Goal: Information Seeking & Learning: Learn about a topic

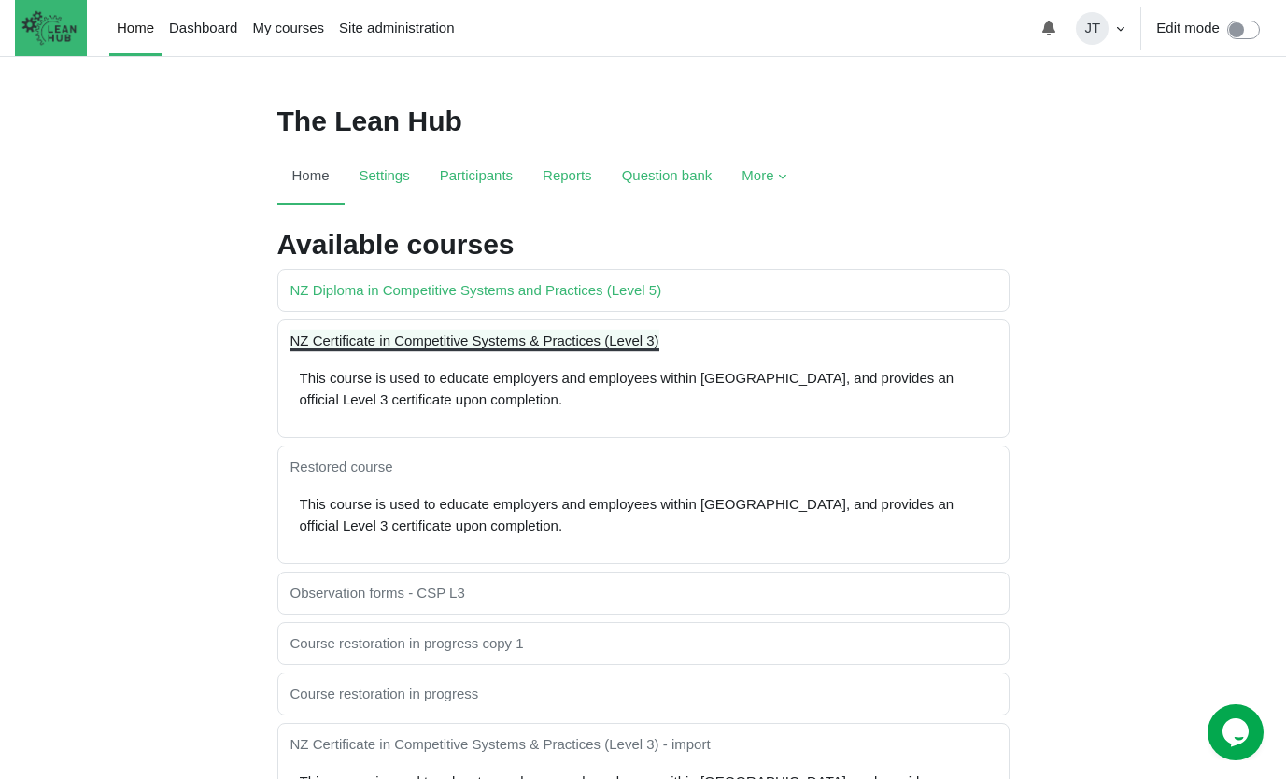
click at [430, 337] on link "NZ Certificate in Competitive Systems & Practices (Level 3)" at bounding box center [474, 340] width 369 height 16
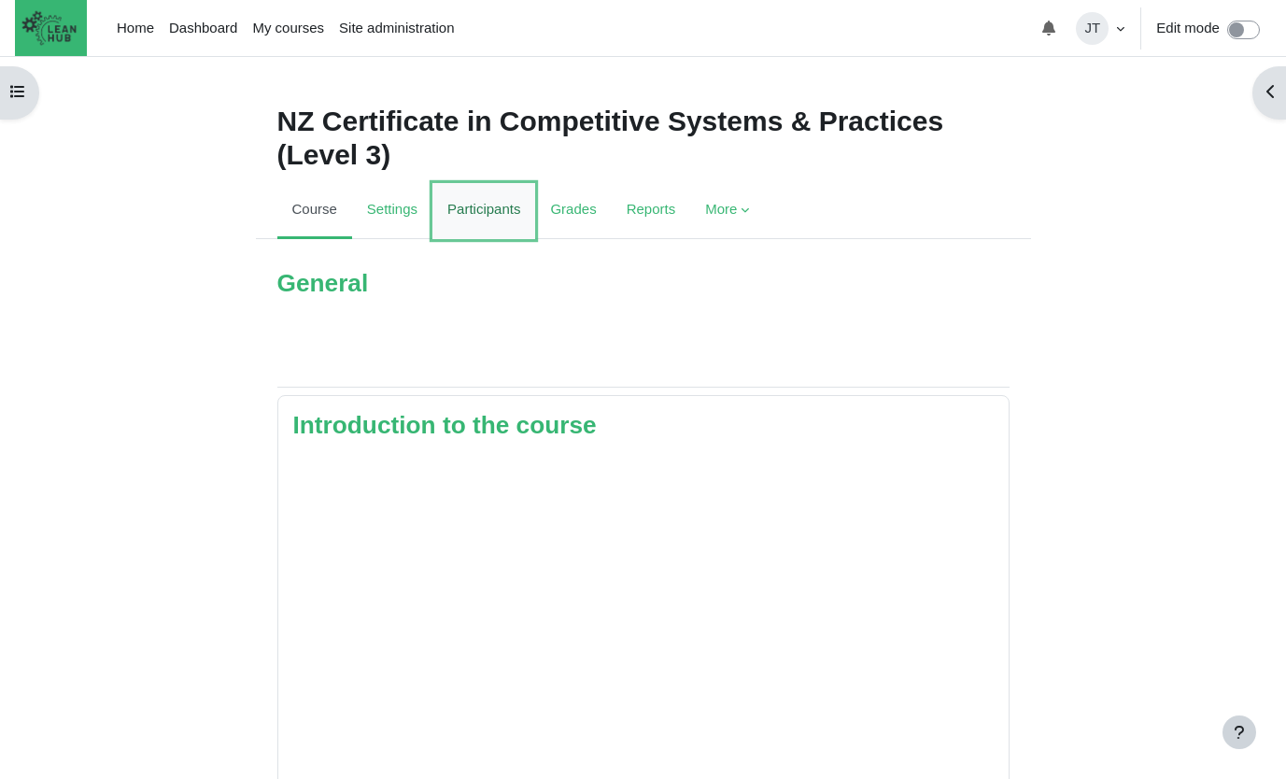
click at [502, 213] on link "Participants" at bounding box center [483, 211] width 103 height 56
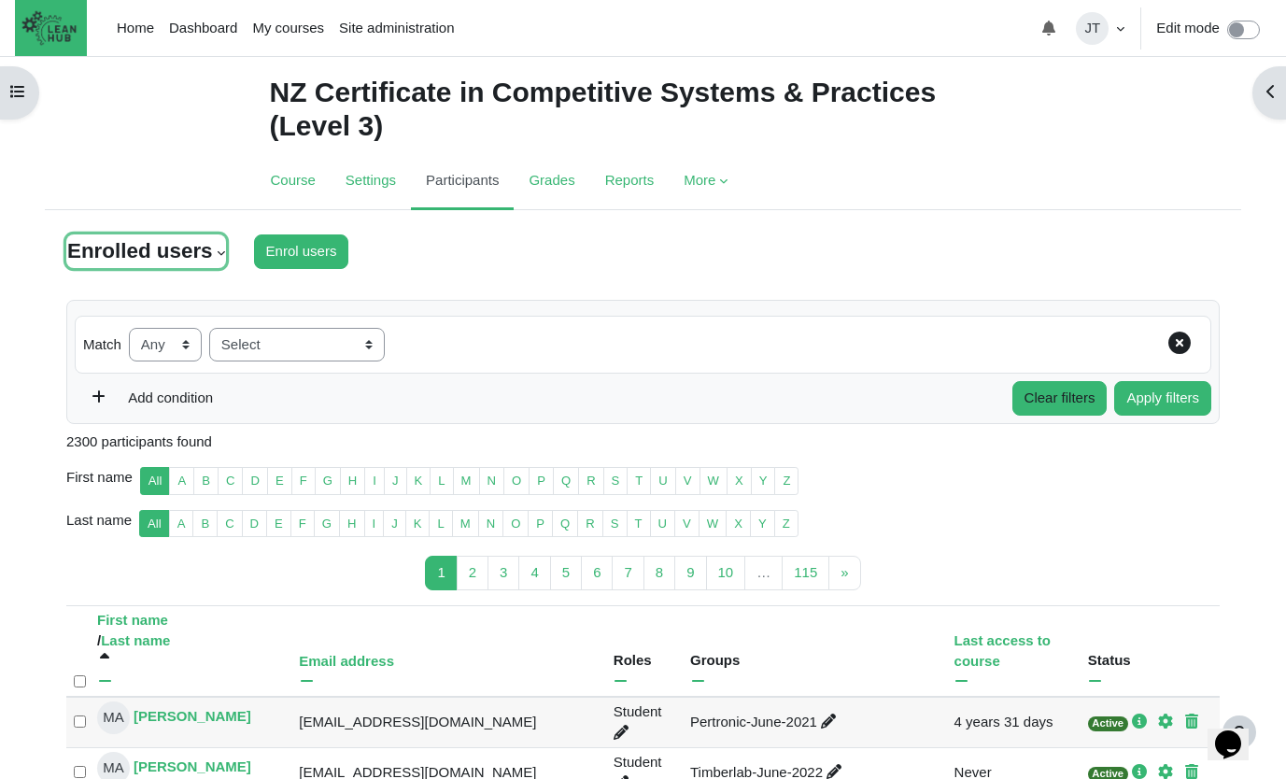
click at [212, 254] on div "Enrolled users" at bounding box center [146, 251] width 160 height 34
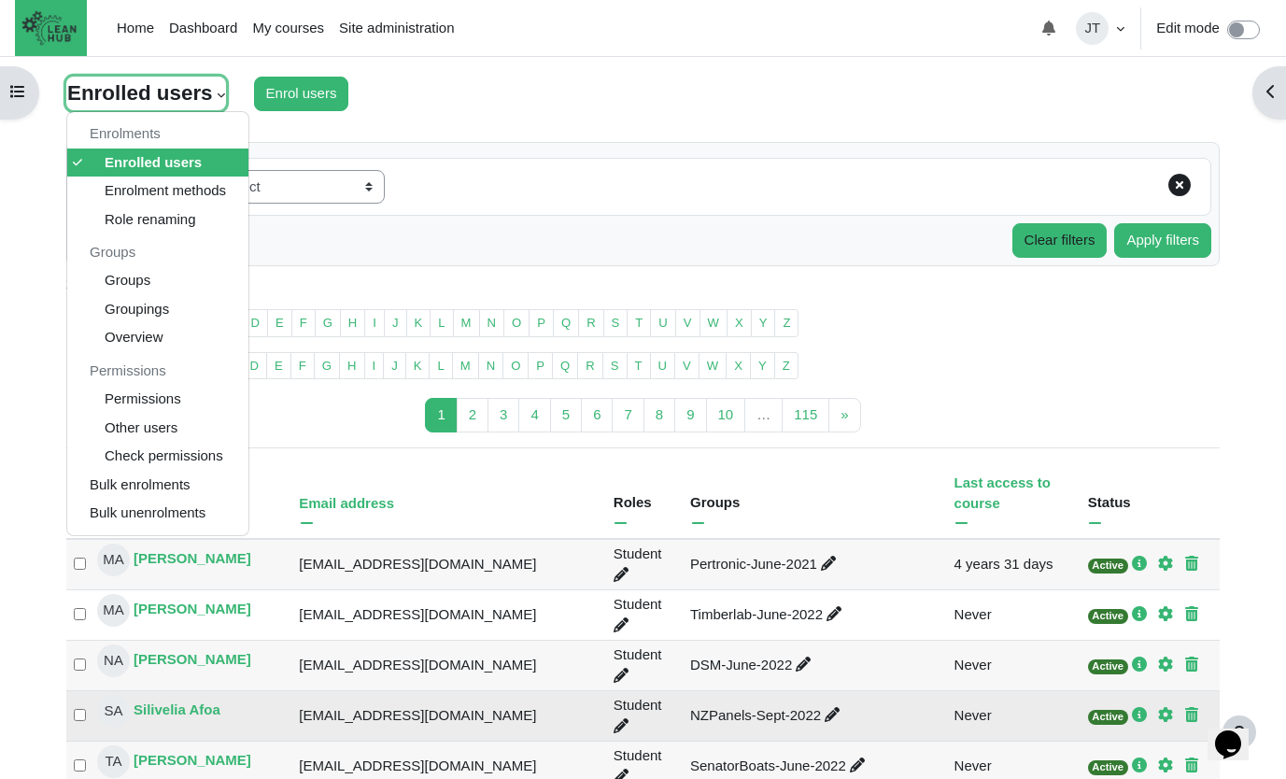
scroll to position [292, 0]
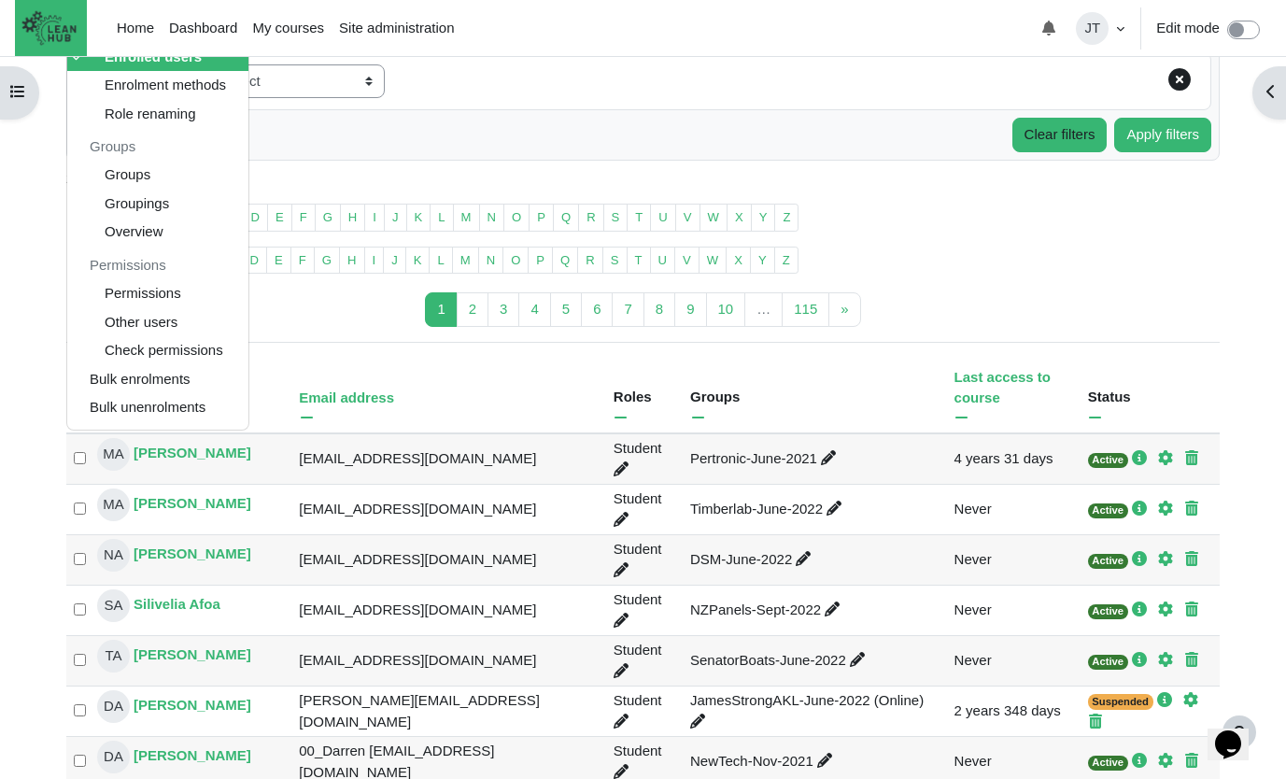
click at [683, 88] on div "Match None Any All Filter type Select Keyword Status Roles Enrolment methods Gr…" at bounding box center [643, 81] width 1136 height 59
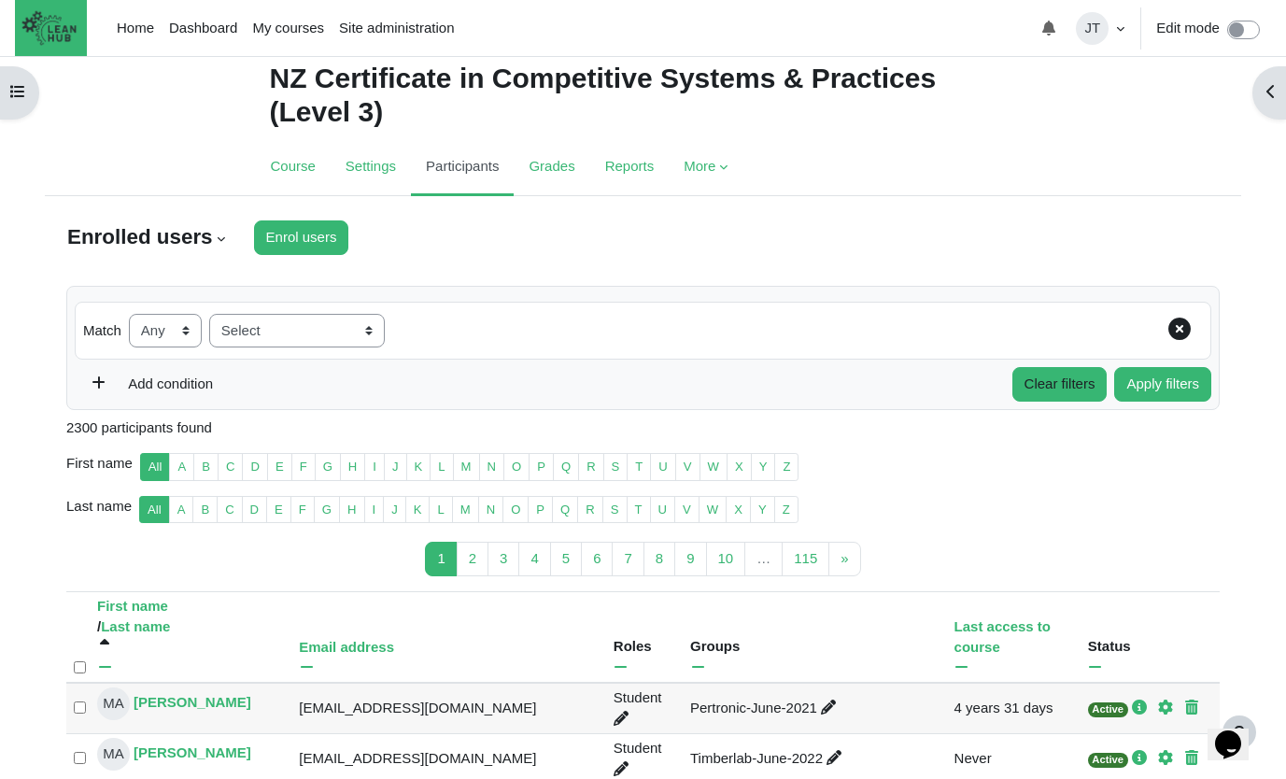
scroll to position [0, 0]
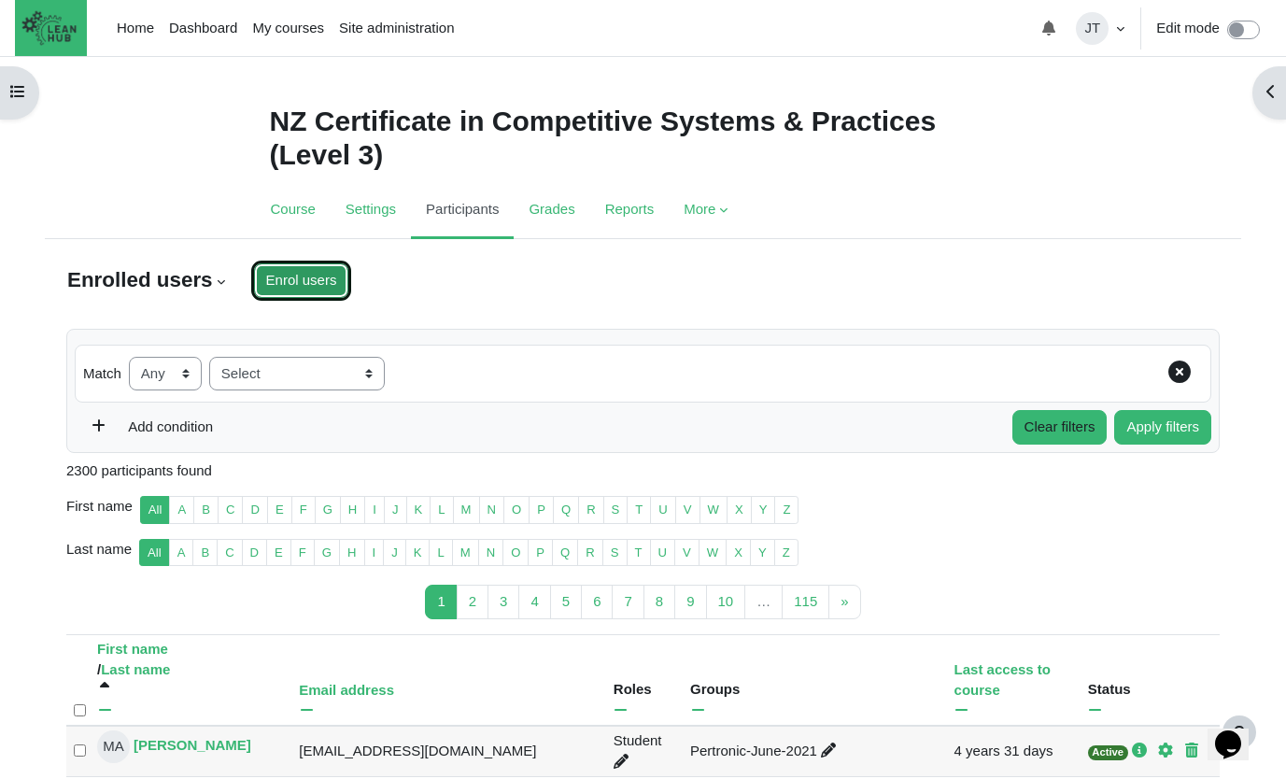
click at [305, 275] on input "Enrol users" at bounding box center [301, 280] width 95 height 35
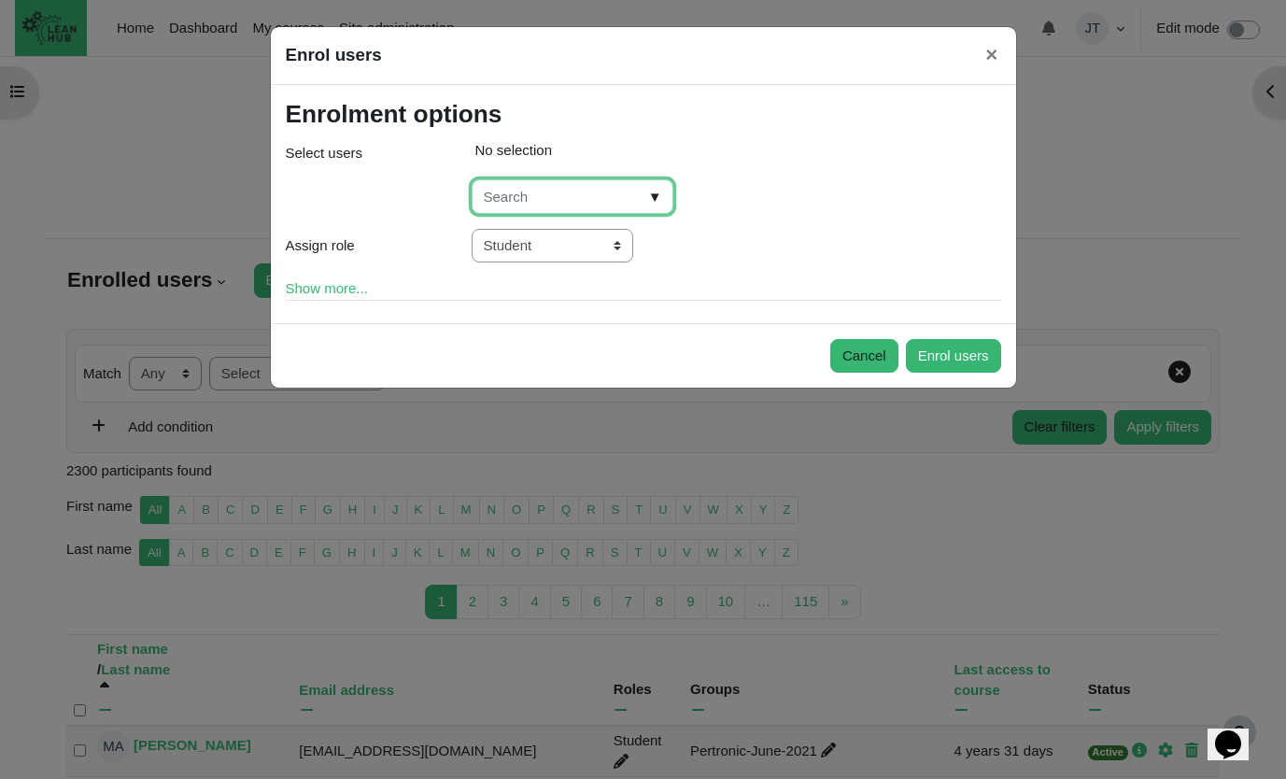
click at [573, 197] on input "Select users" at bounding box center [573, 196] width 202 height 35
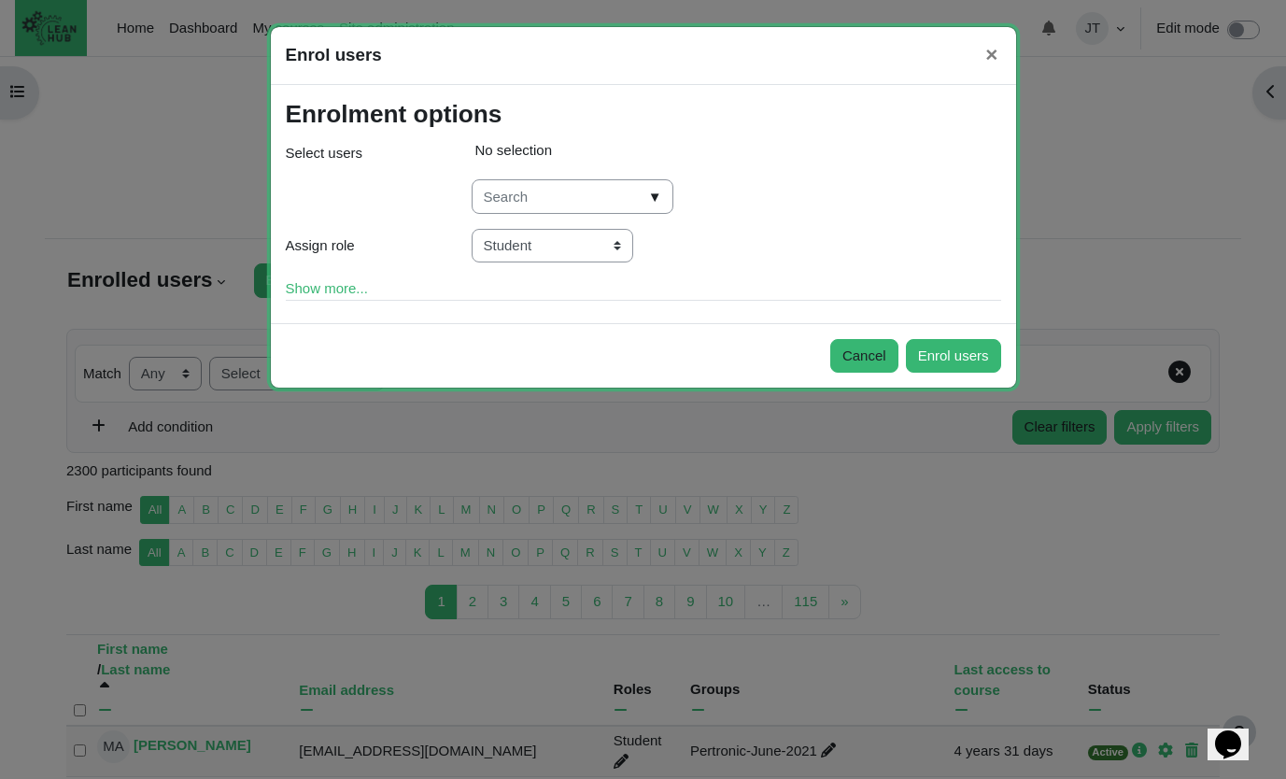
click at [644, 199] on span "▼" at bounding box center [654, 197] width 21 height 29
click at [644, 196] on span "▼" at bounding box center [654, 197] width 21 height 29
click at [689, 307] on div "Enrolment options Enrolment options Select users Selected items: No selection ▼…" at bounding box center [643, 204] width 745 height 238
click at [644, 194] on span "▼" at bounding box center [654, 197] width 21 height 29
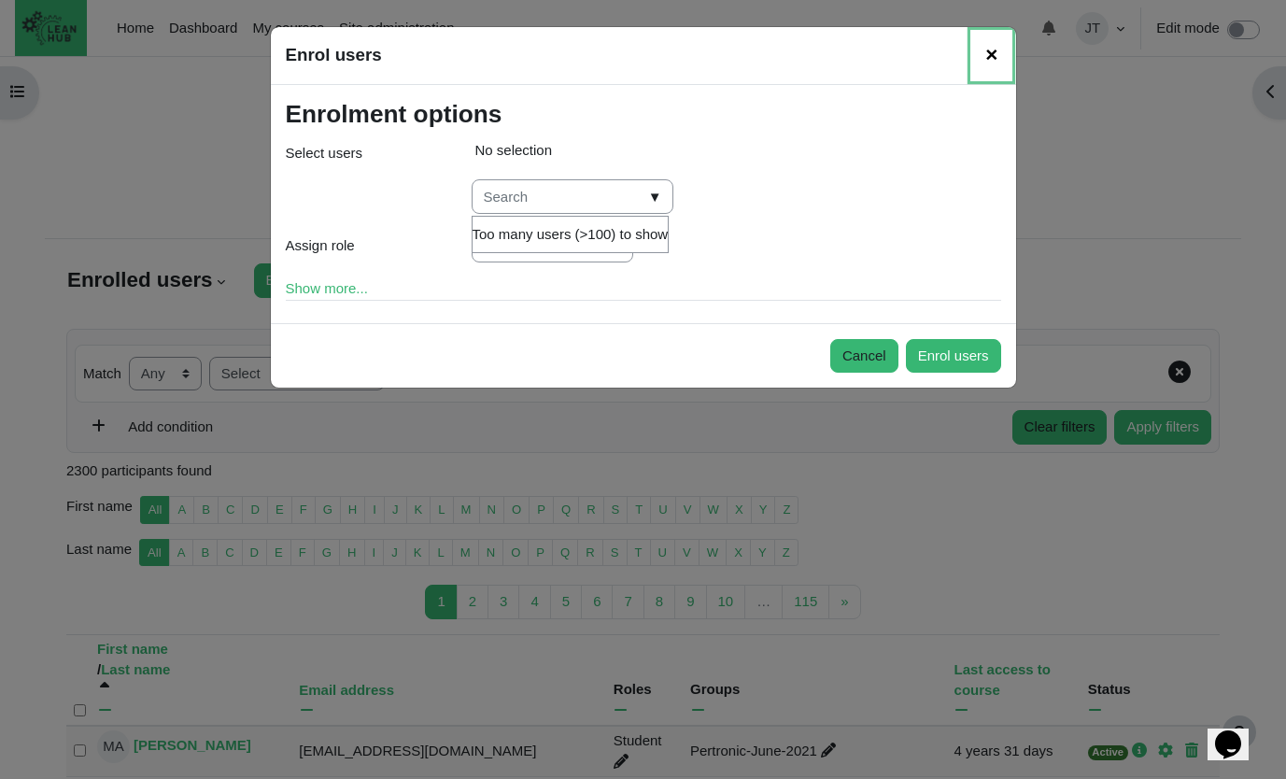
click at [996, 60] on span "×" at bounding box center [991, 54] width 12 height 23
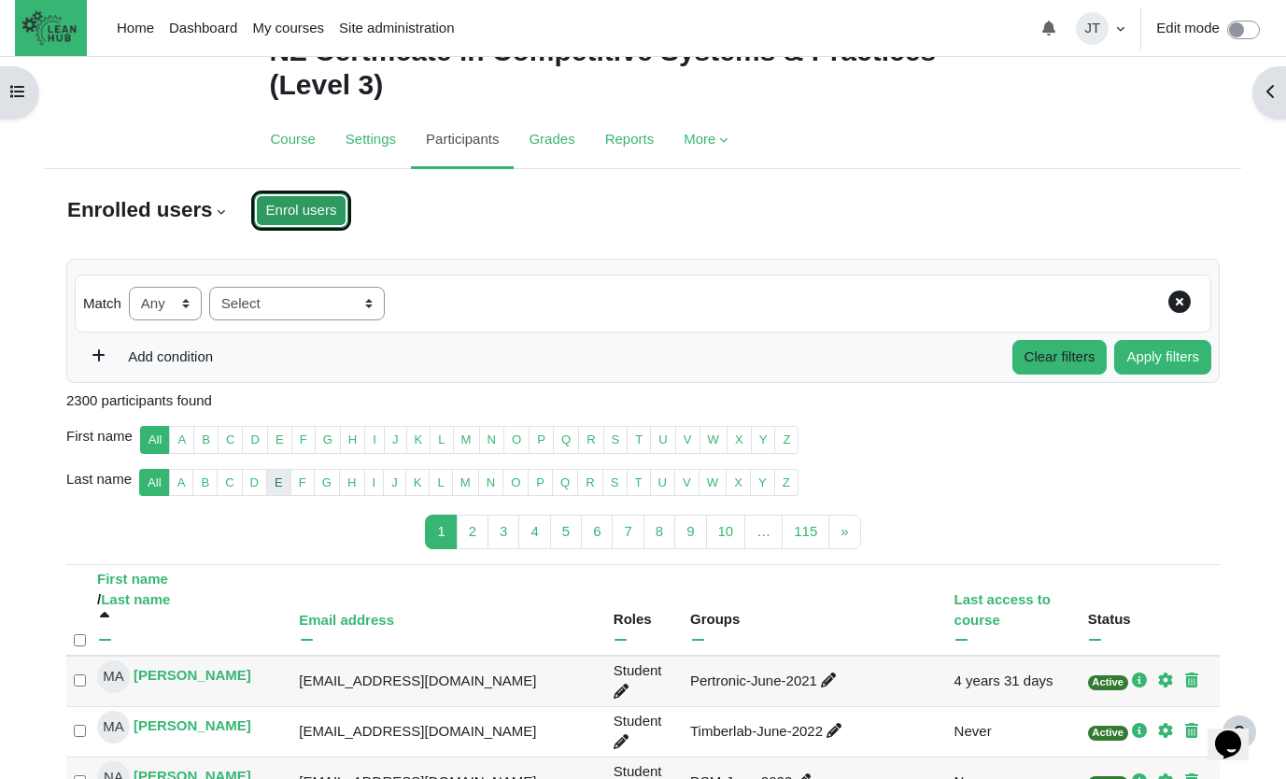
scroll to position [148, 0]
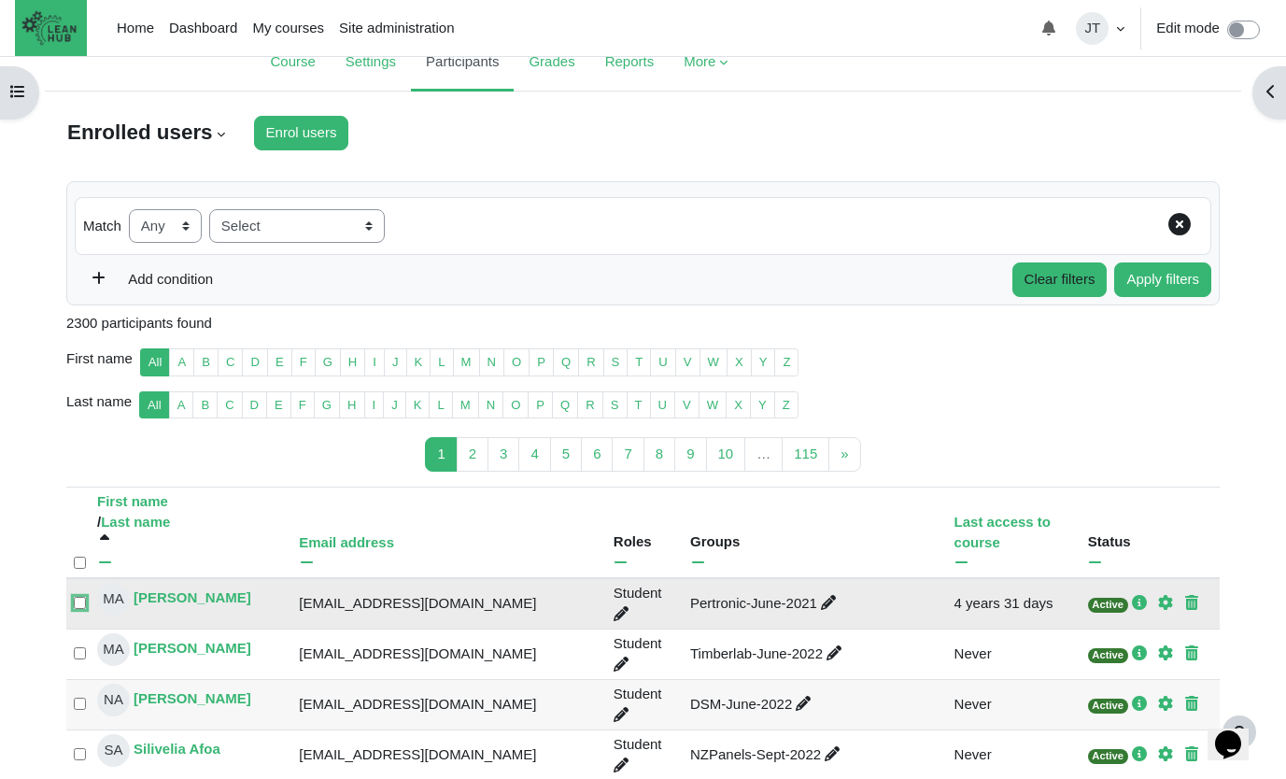
click at [78, 599] on input "Select 'Muinuddin Abdul Wahab'" at bounding box center [80, 603] width 12 height 12
checkbox input "true"
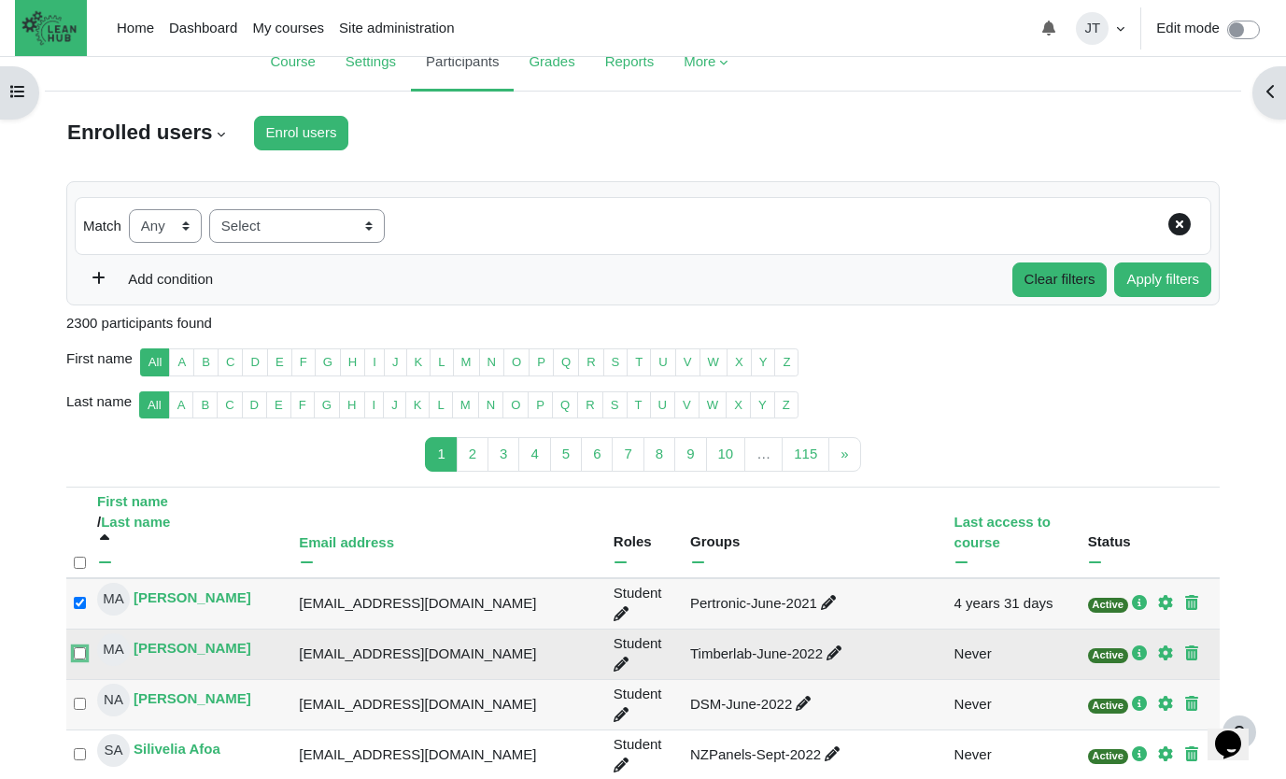
click at [81, 652] on input "Select 'Manu Abraham'" at bounding box center [80, 653] width 12 height 12
checkbox input "true"
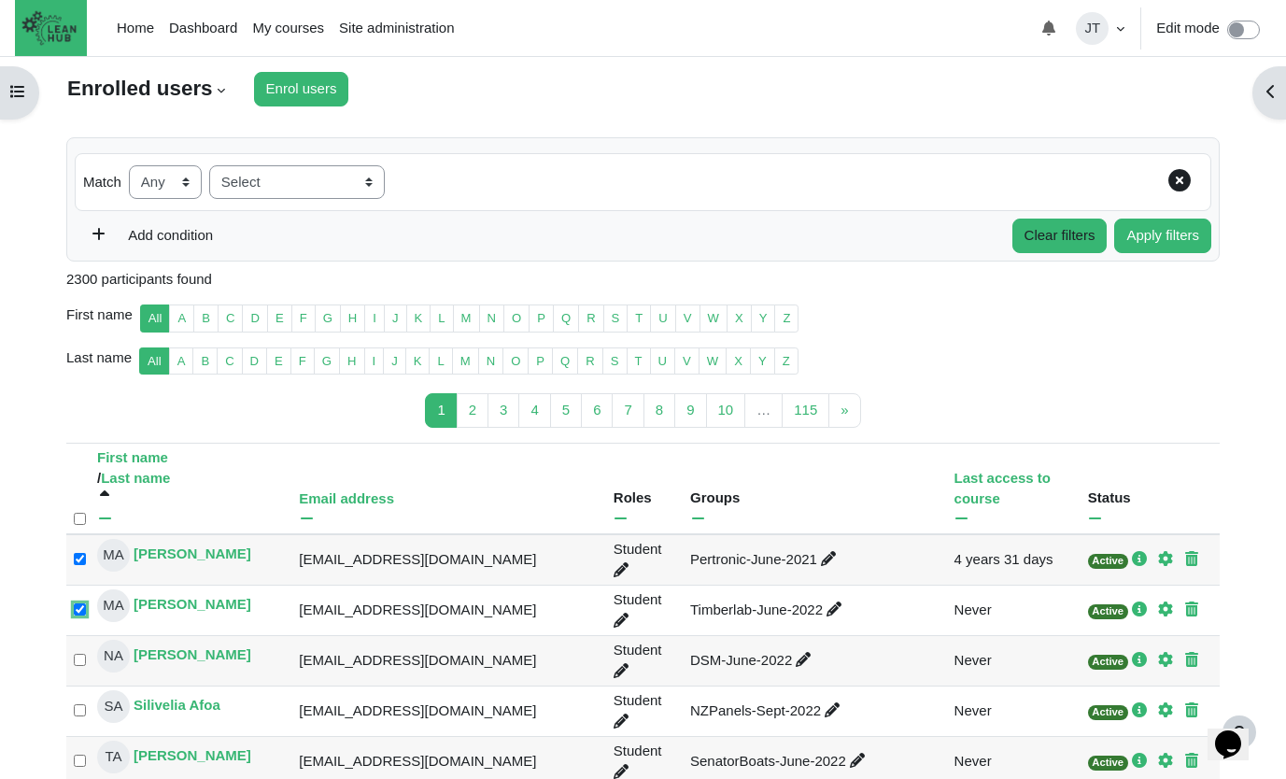
scroll to position [153, 0]
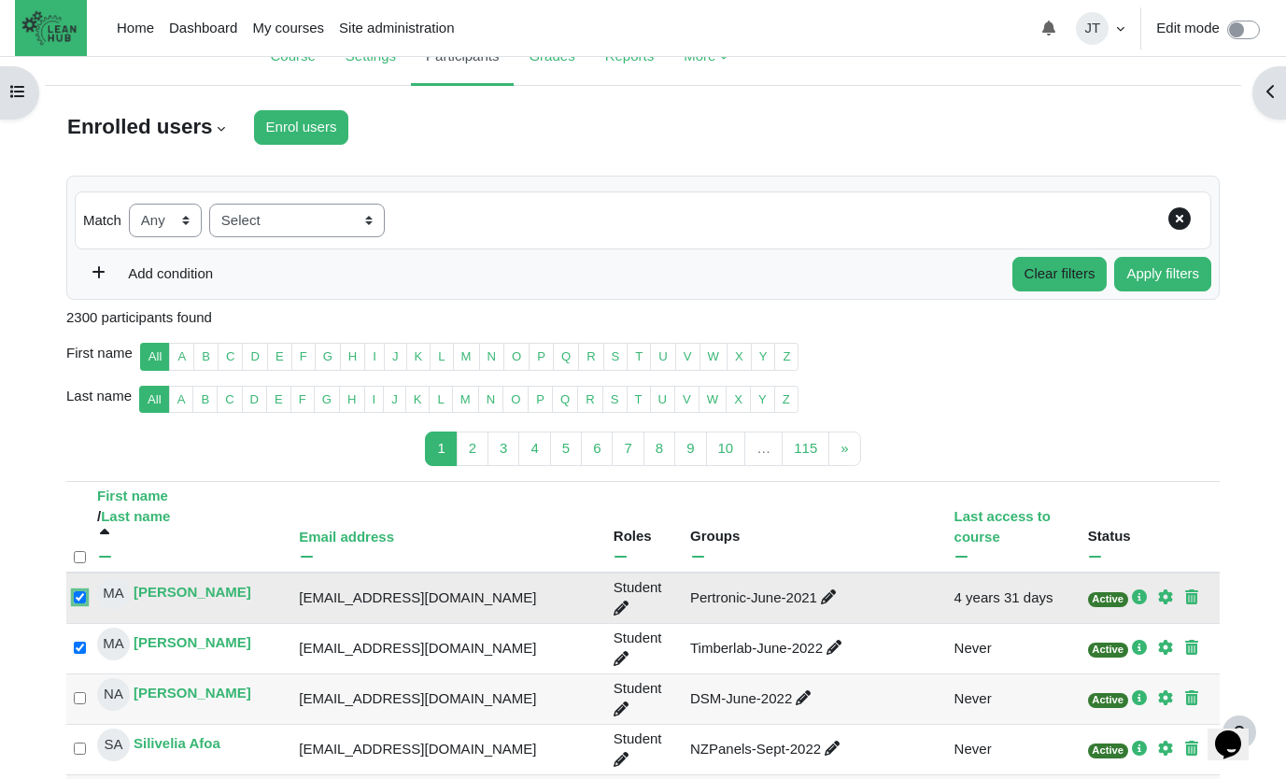
click at [77, 598] on input "Select 'Muinuddin Abdul Wahab'" at bounding box center [80, 597] width 12 height 12
checkbox input "false"
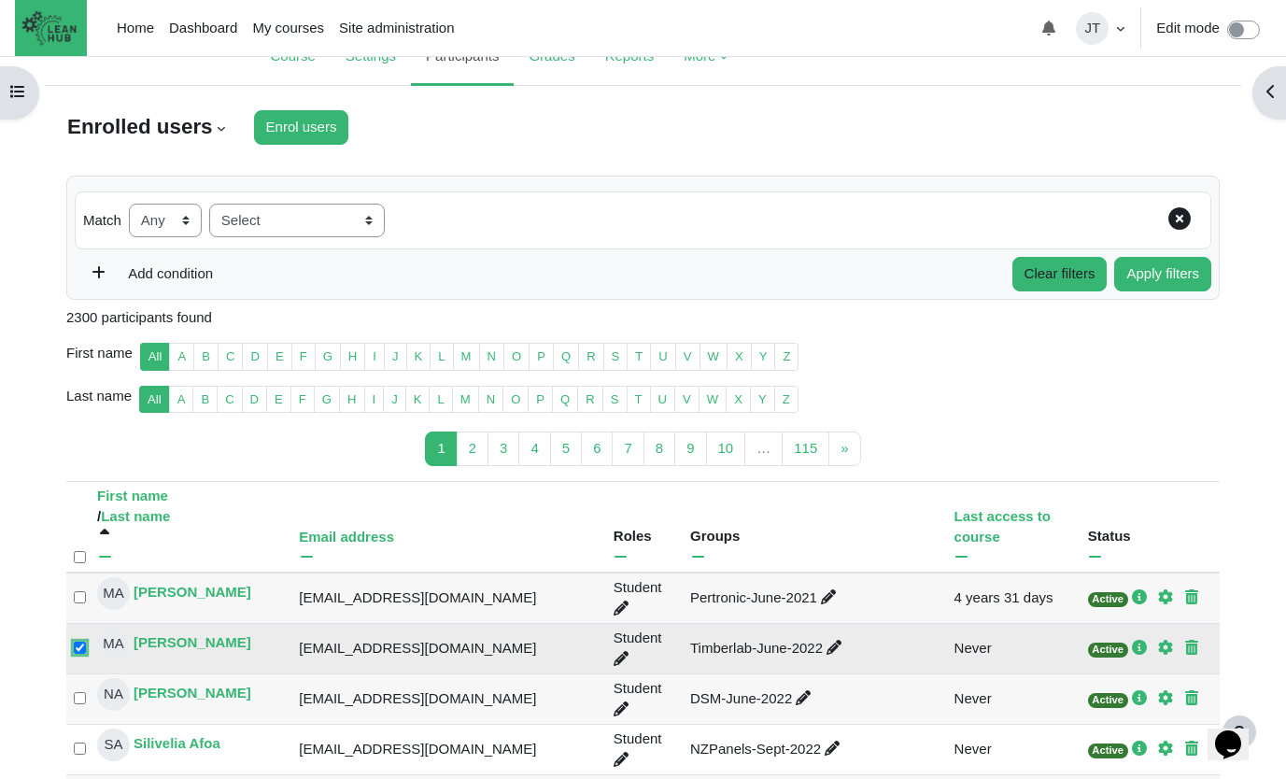
click at [78, 647] on input "Select 'Manu Abraham'" at bounding box center [80, 647] width 12 height 12
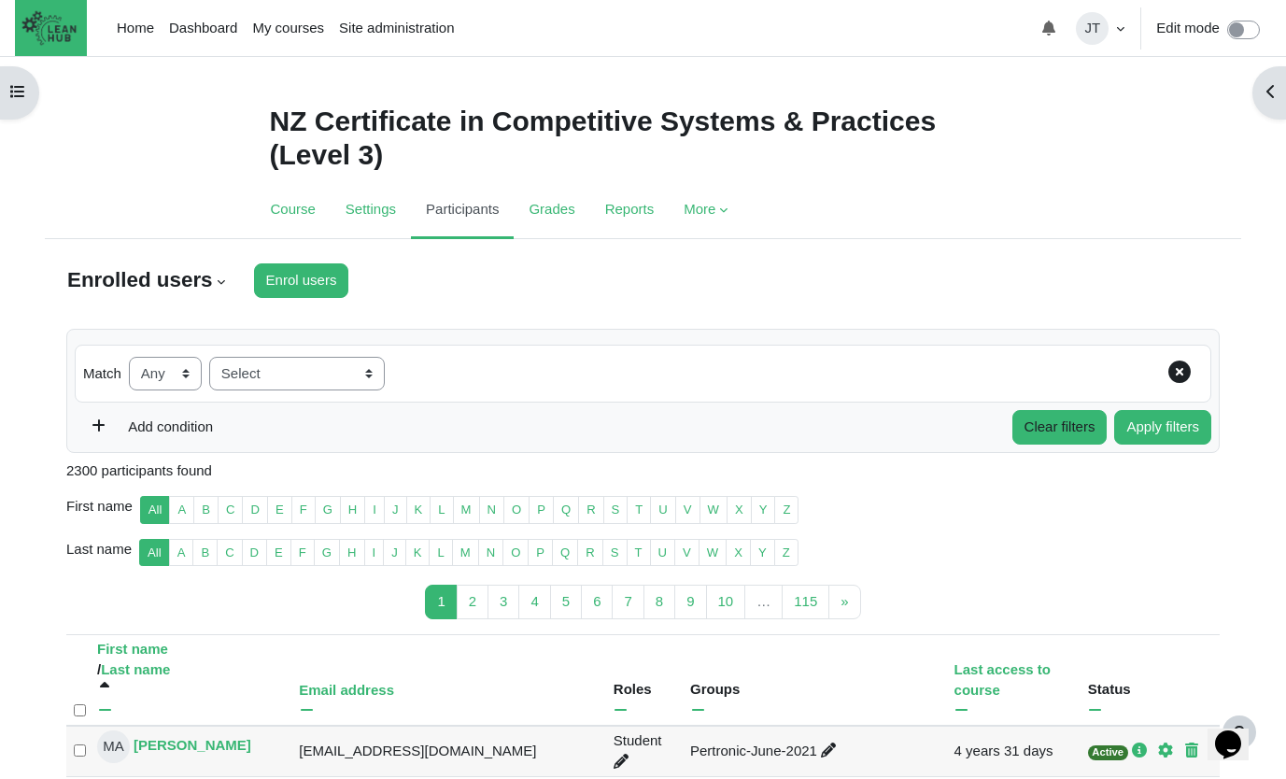
scroll to position [164, 0]
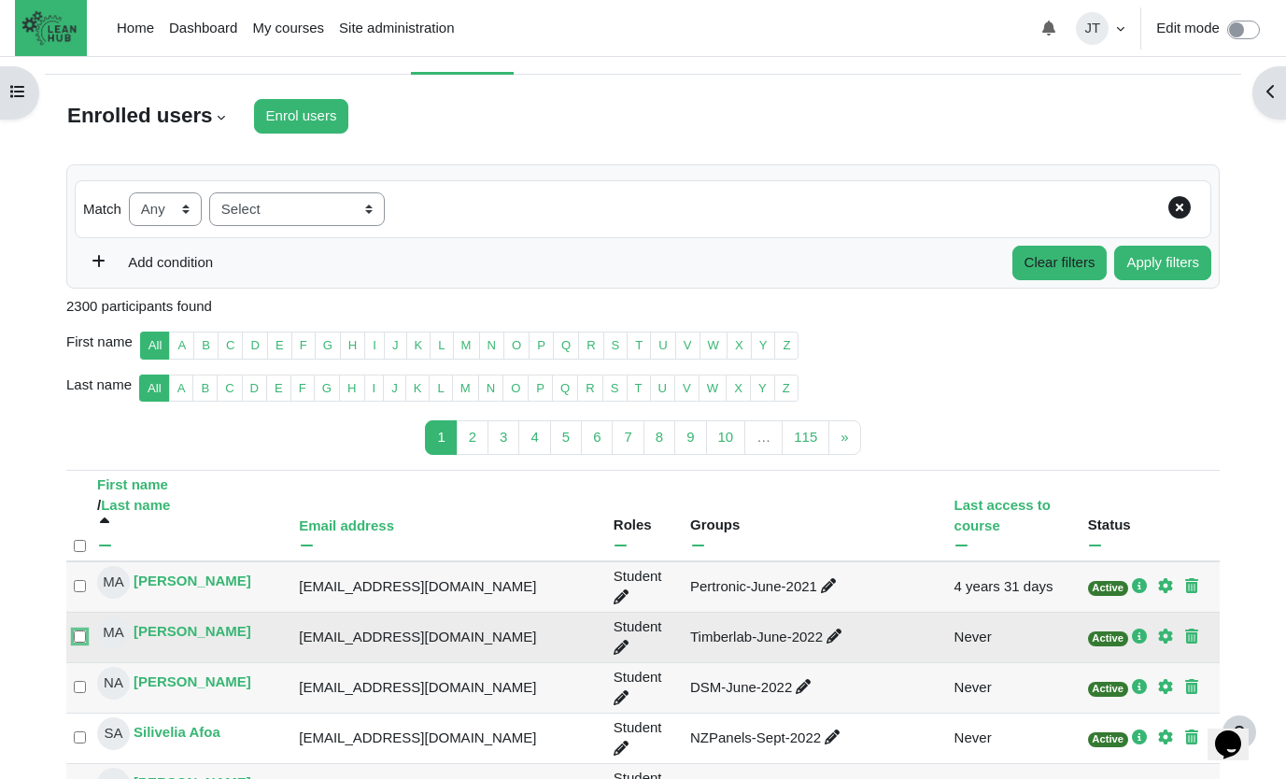
click at [79, 634] on input "Select 'Manu Abraham'" at bounding box center [80, 636] width 12 height 12
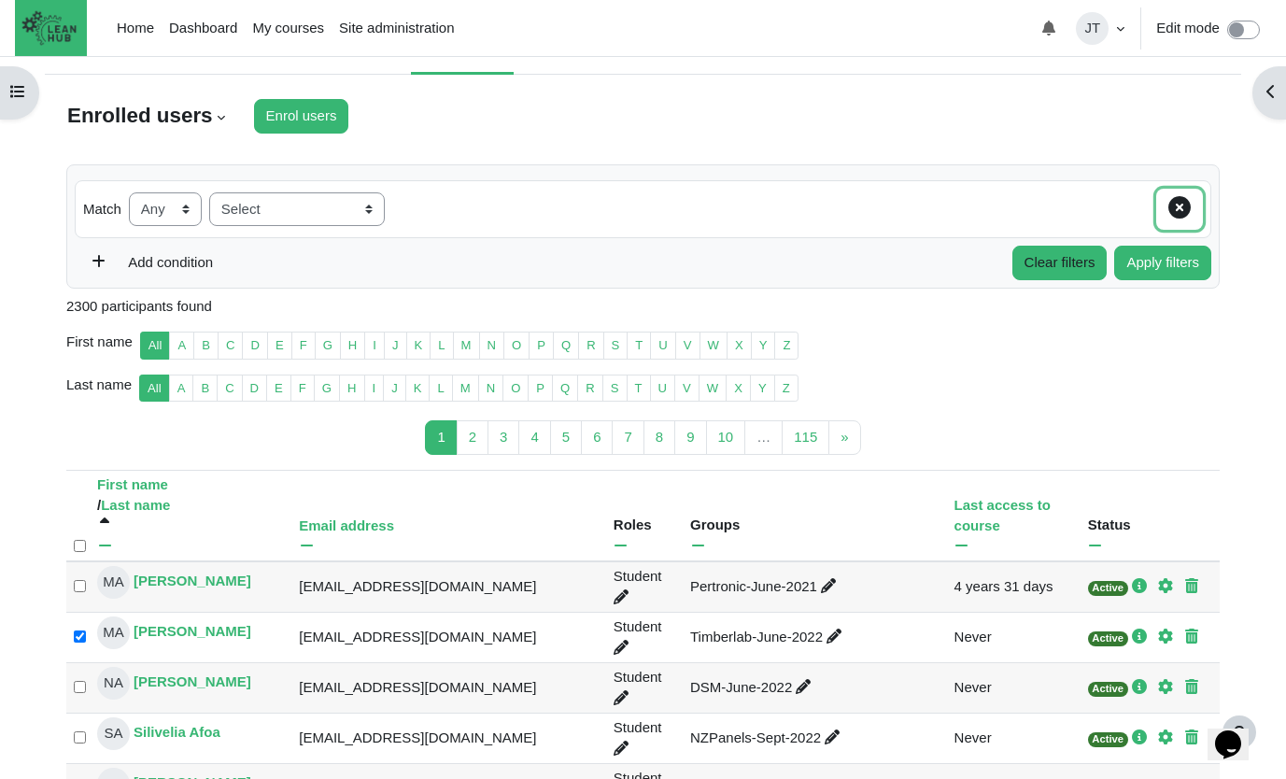
click at [1175, 202] on icon "Remove filter row" at bounding box center [1179, 207] width 22 height 22
click at [1172, 207] on icon "Remove filter row" at bounding box center [1179, 207] width 22 height 22
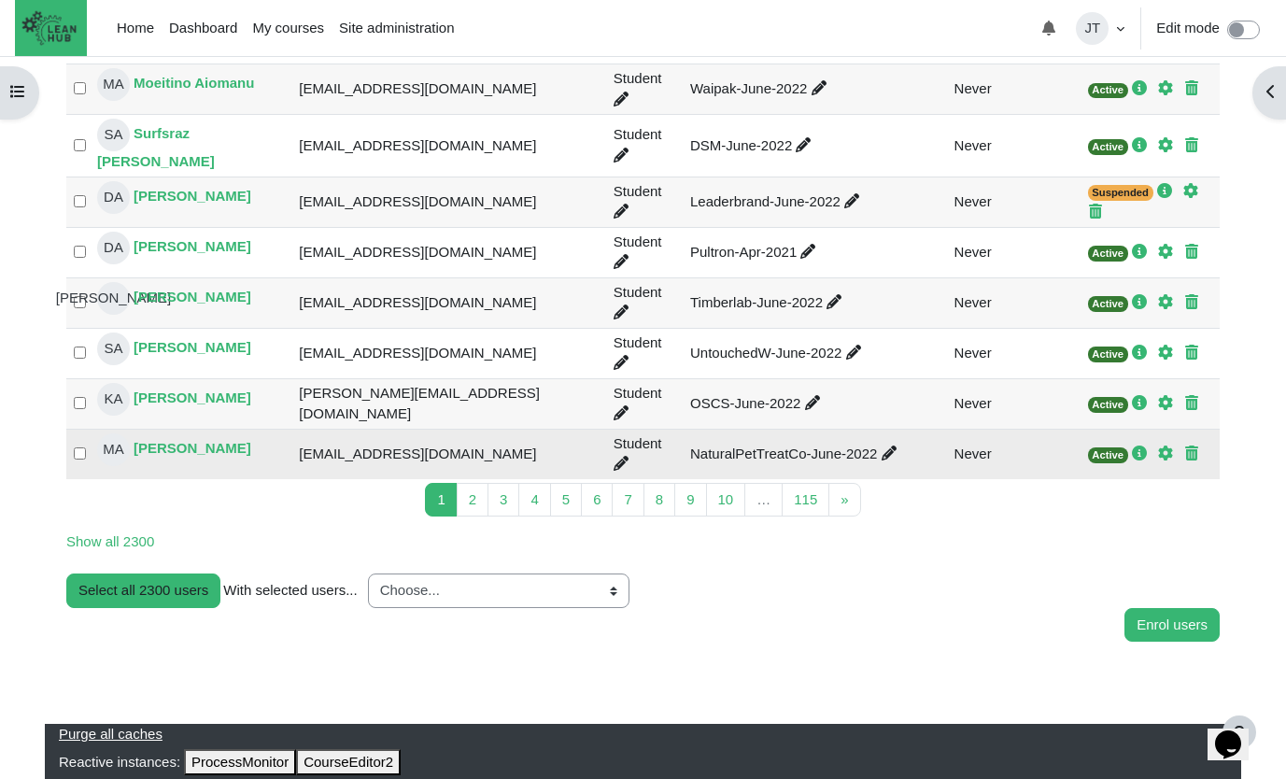
scroll to position [349, 0]
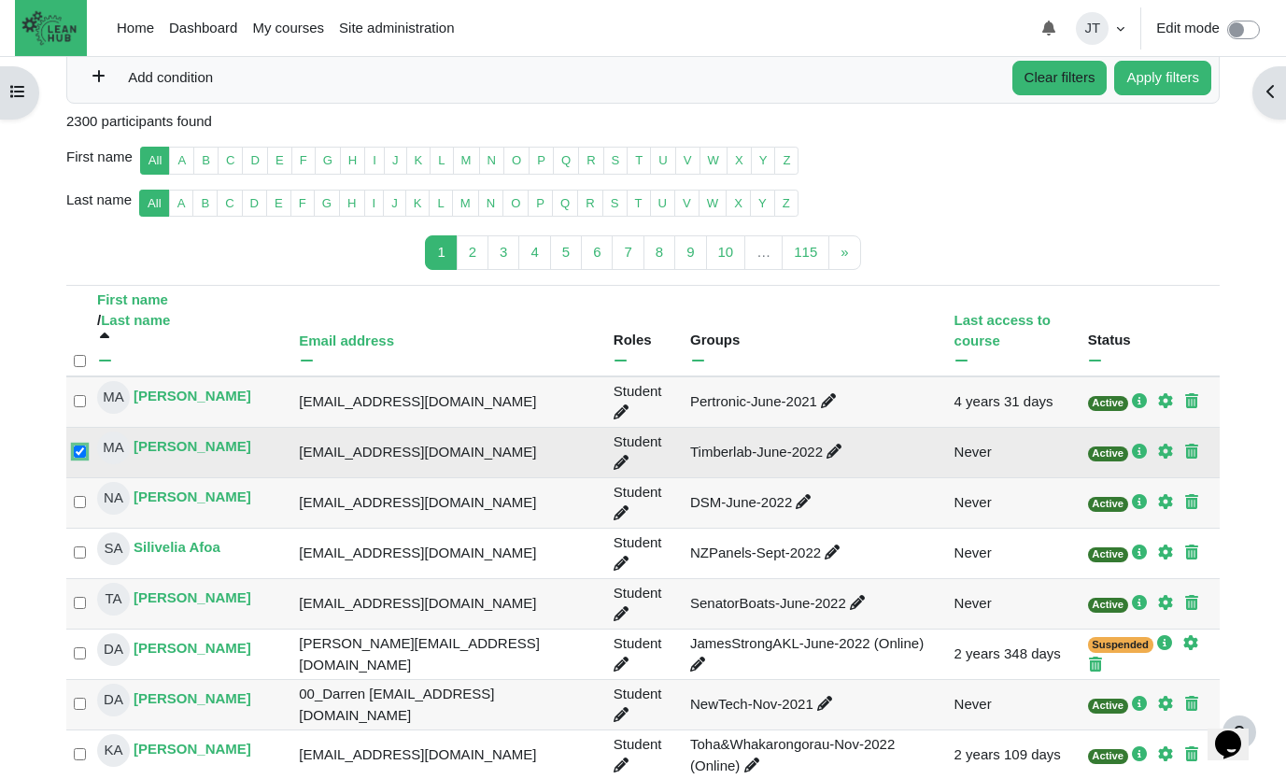
click at [76, 450] on input "Select 'Manu Abraham'" at bounding box center [80, 451] width 12 height 12
checkbox input "false"
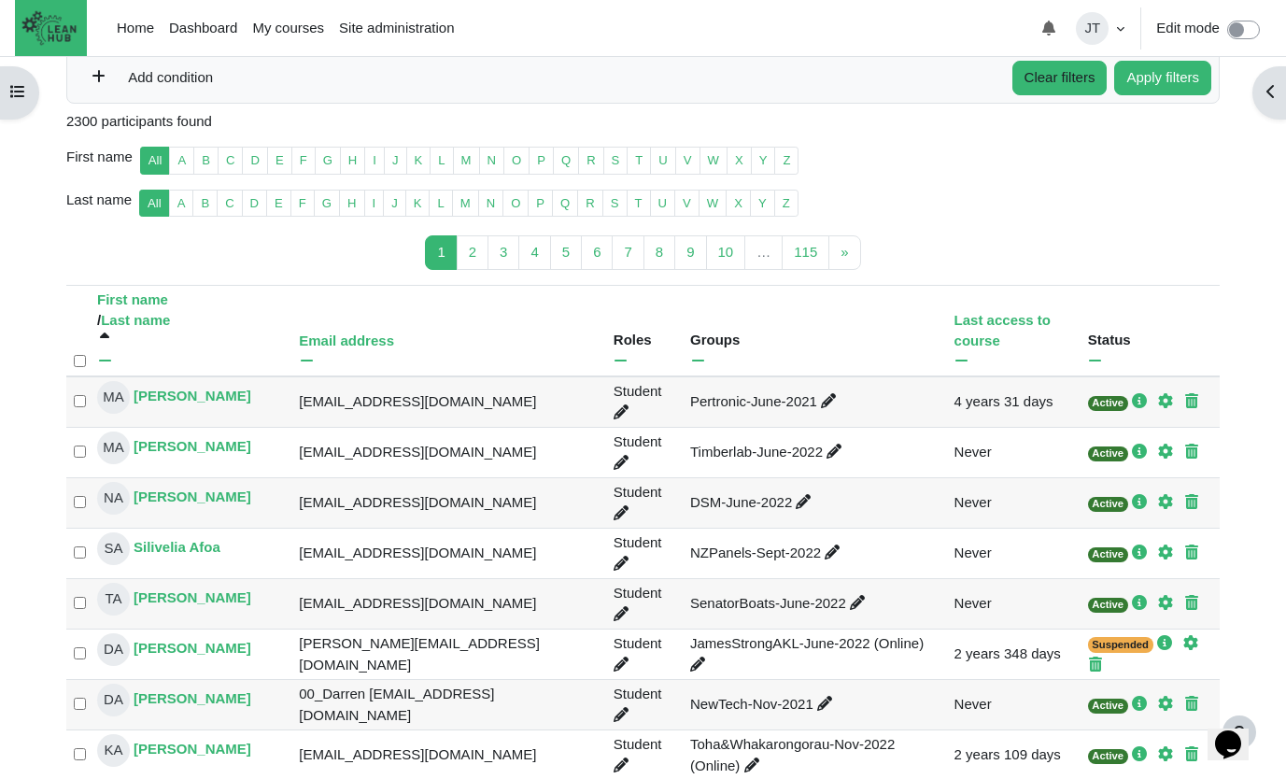
click at [1148, 184] on div "First name All A B C D E F G H I J K L" at bounding box center [642, 168] width 1153 height 43
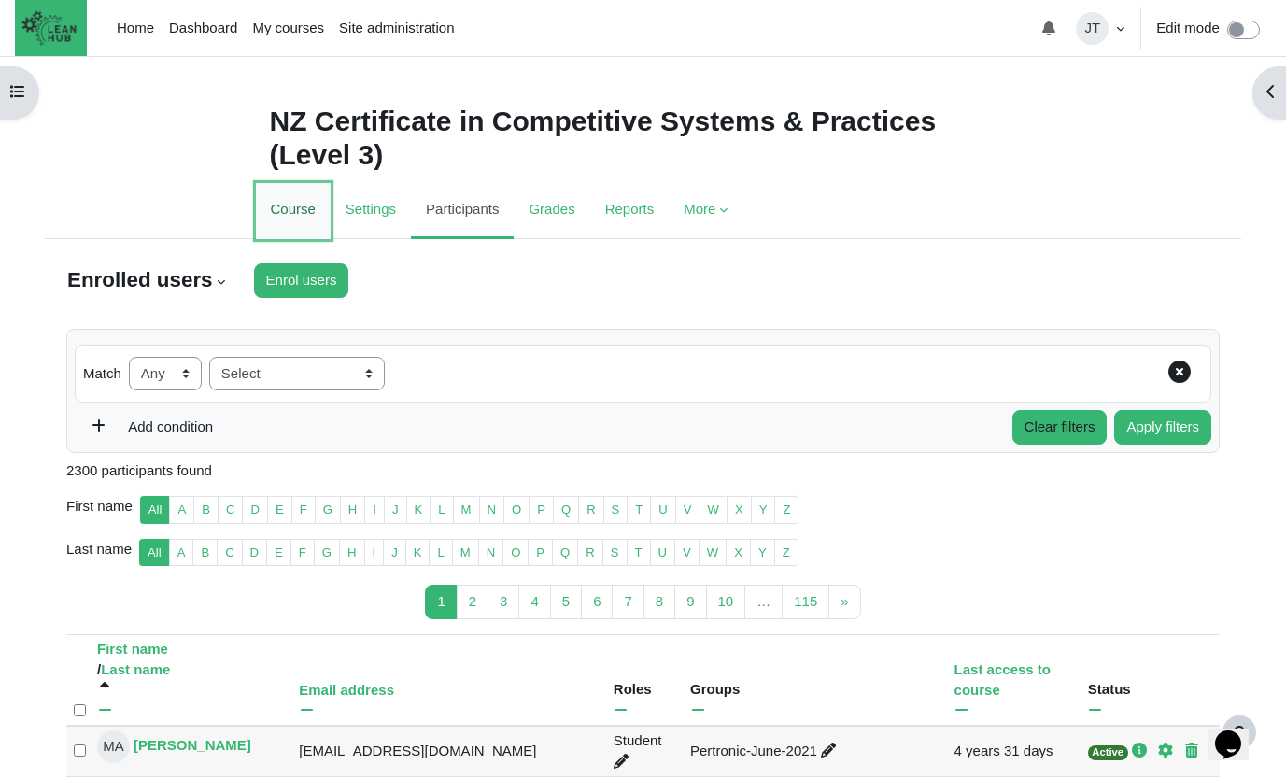
click at [297, 205] on link "Course" at bounding box center [293, 211] width 75 height 56
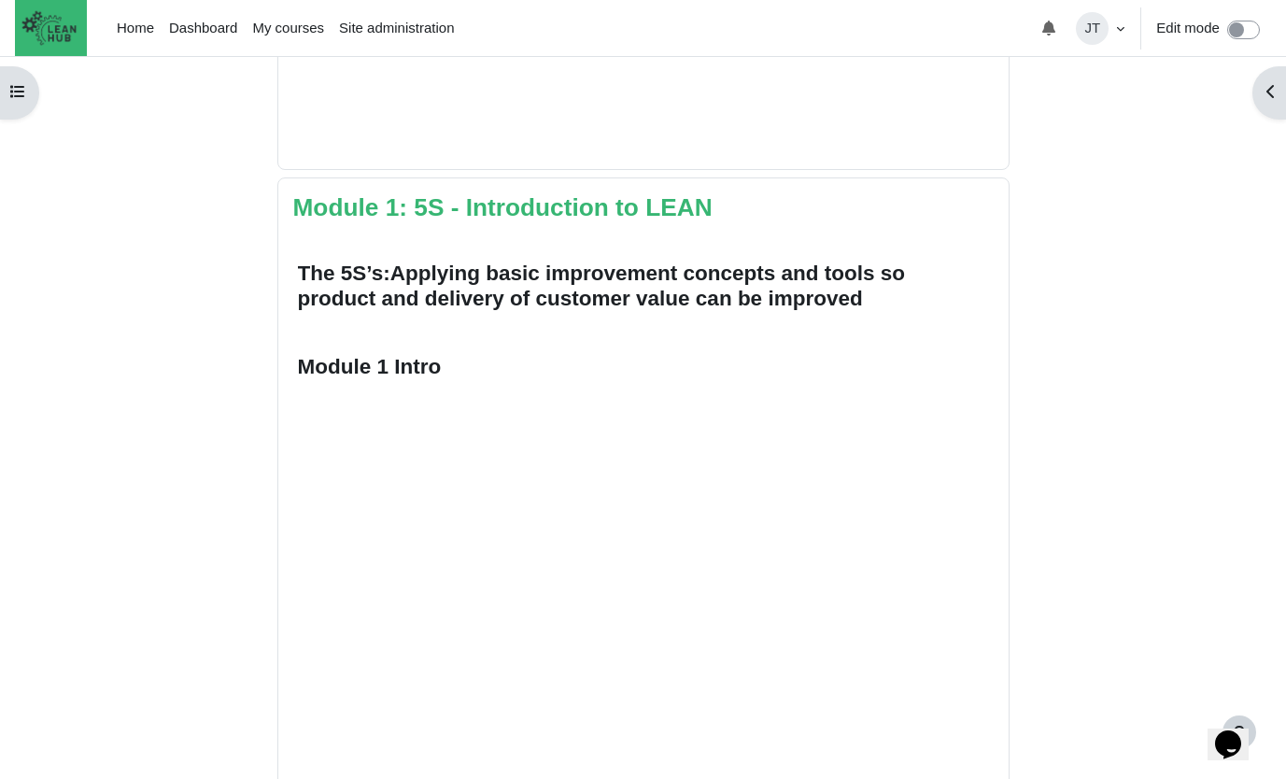
scroll to position [49, 0]
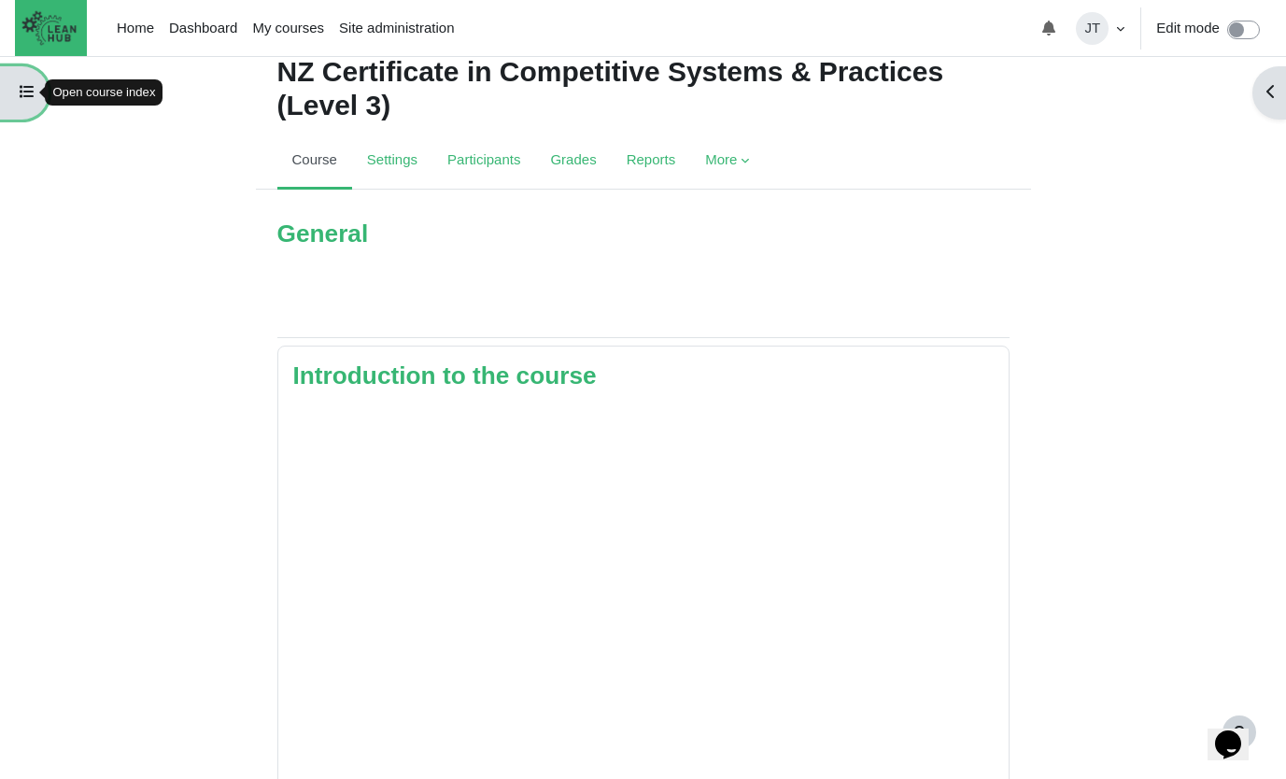
click at [17, 96] on button "Open course index" at bounding box center [24, 92] width 49 height 53
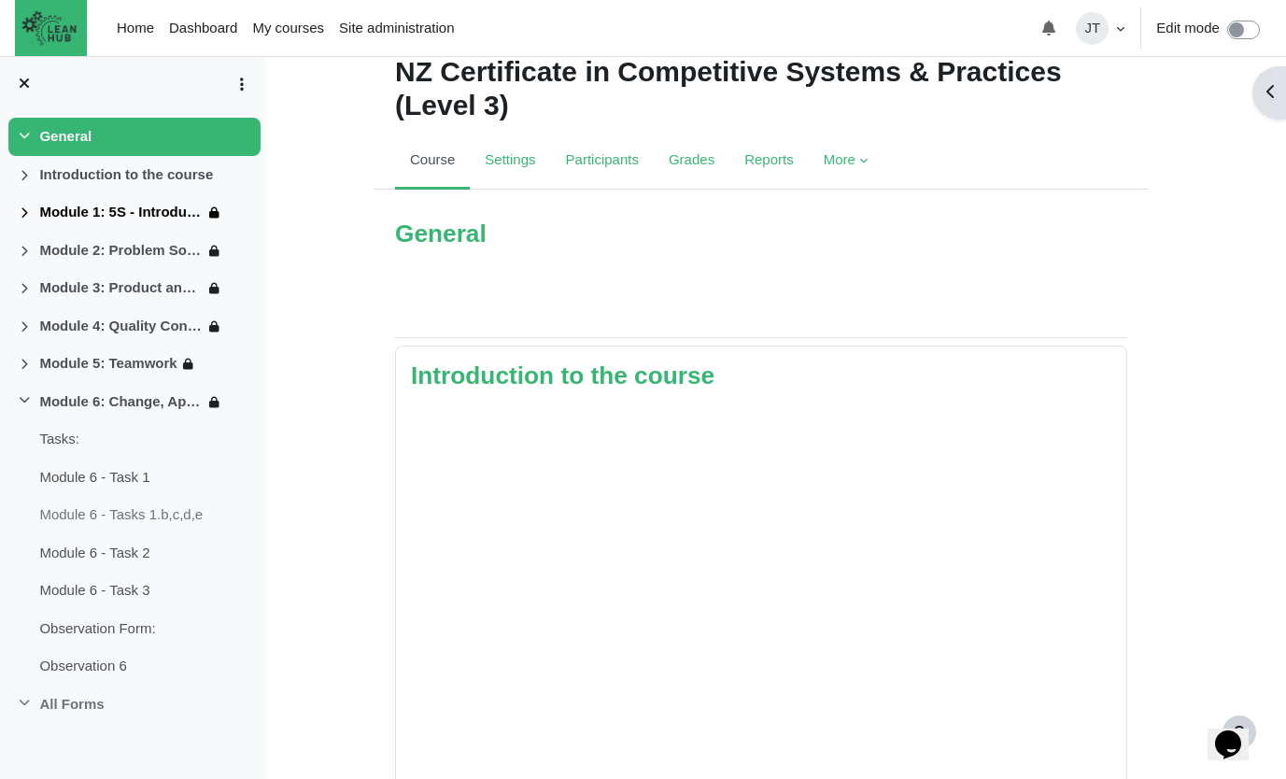
click at [23, 208] on icon at bounding box center [24, 214] width 15 height 15
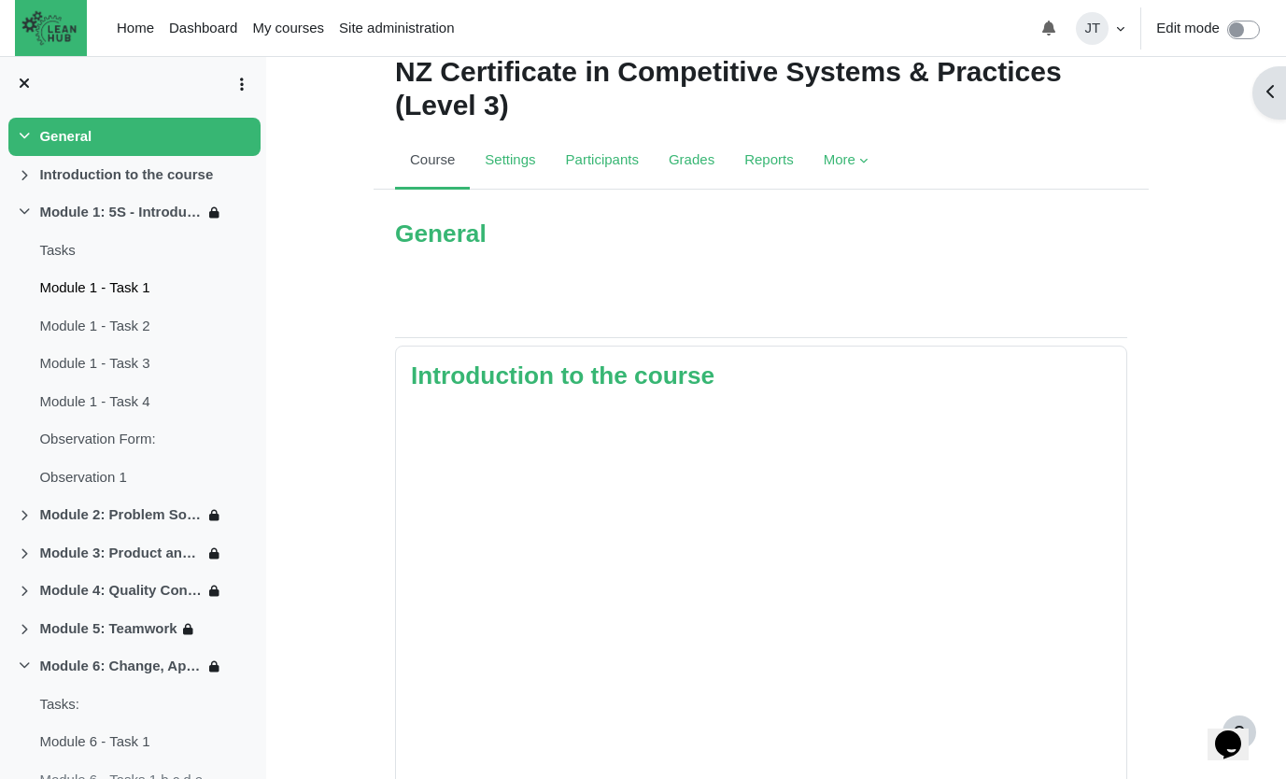
click at [115, 288] on link "Module 1 - Task 1" at bounding box center [94, 287] width 110 height 21
click at [140, 287] on link "Module 1 - Task 1" at bounding box center [94, 287] width 110 height 21
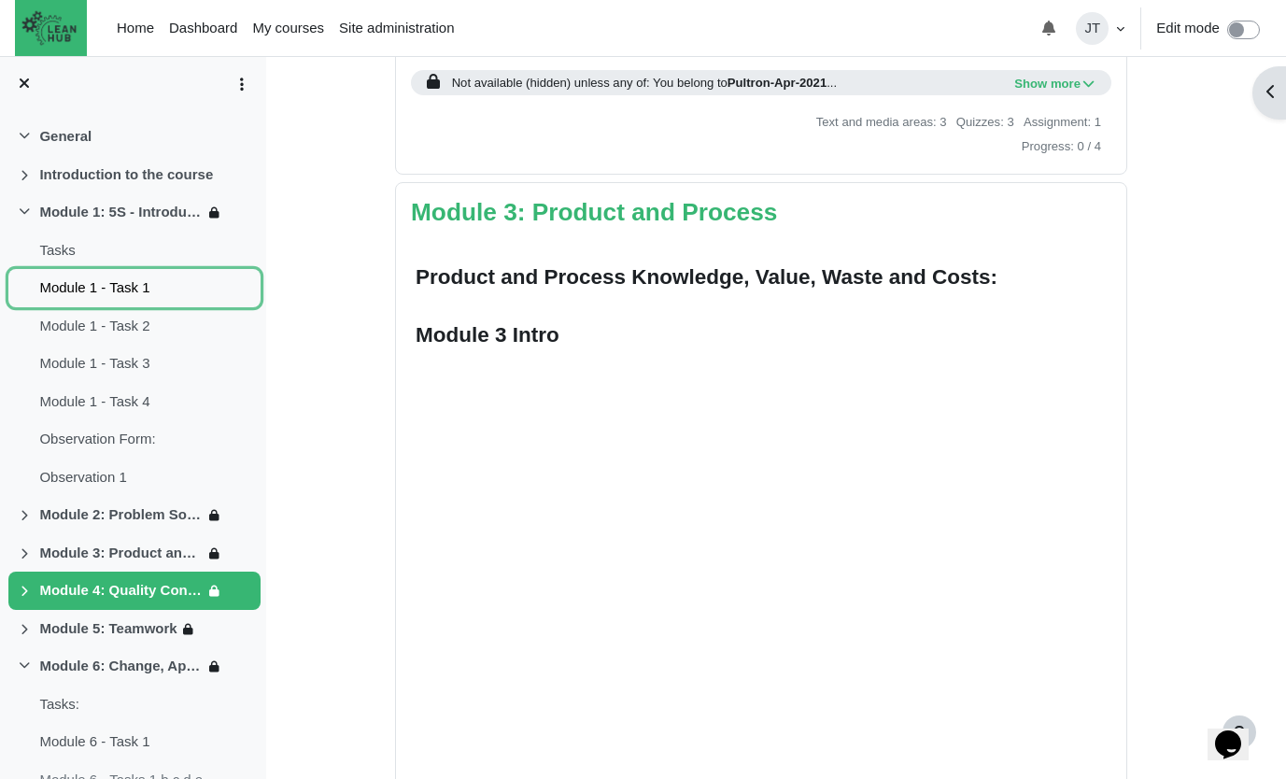
scroll to position [3035, 0]
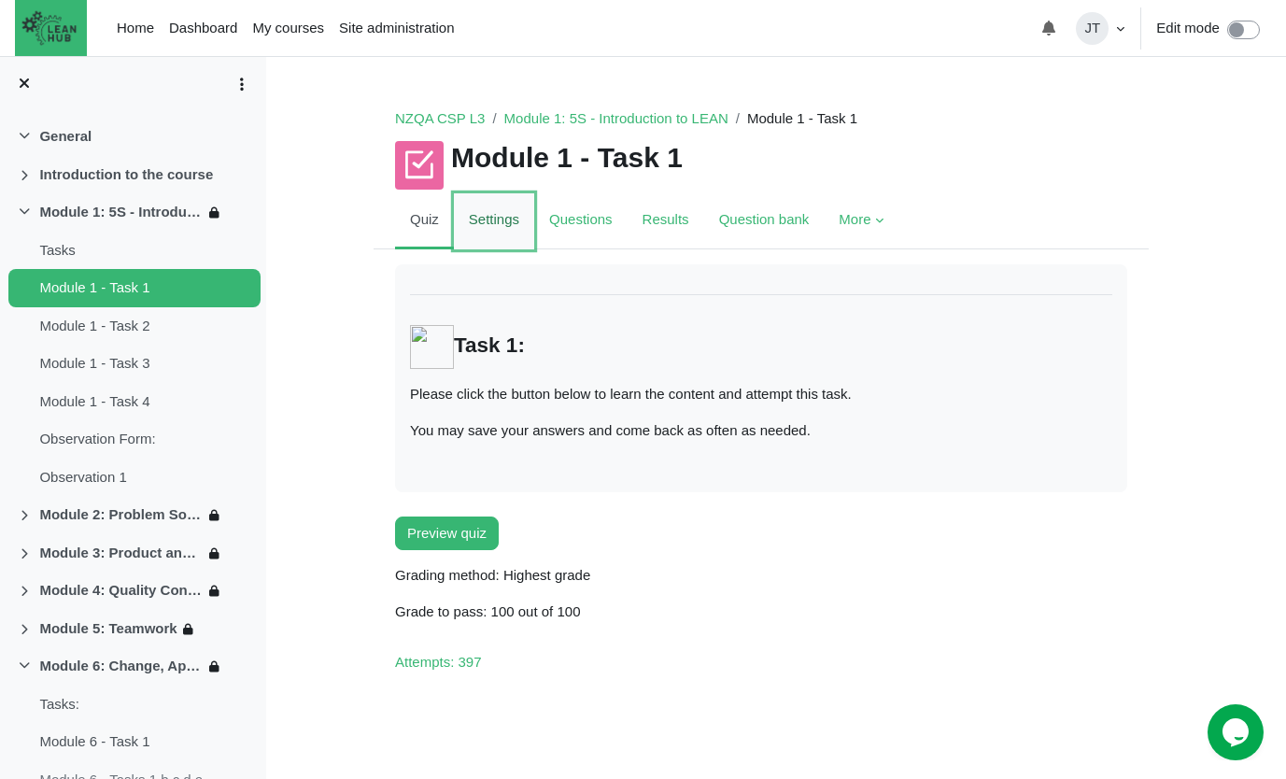
click at [500, 218] on link "Settings" at bounding box center [494, 221] width 80 height 56
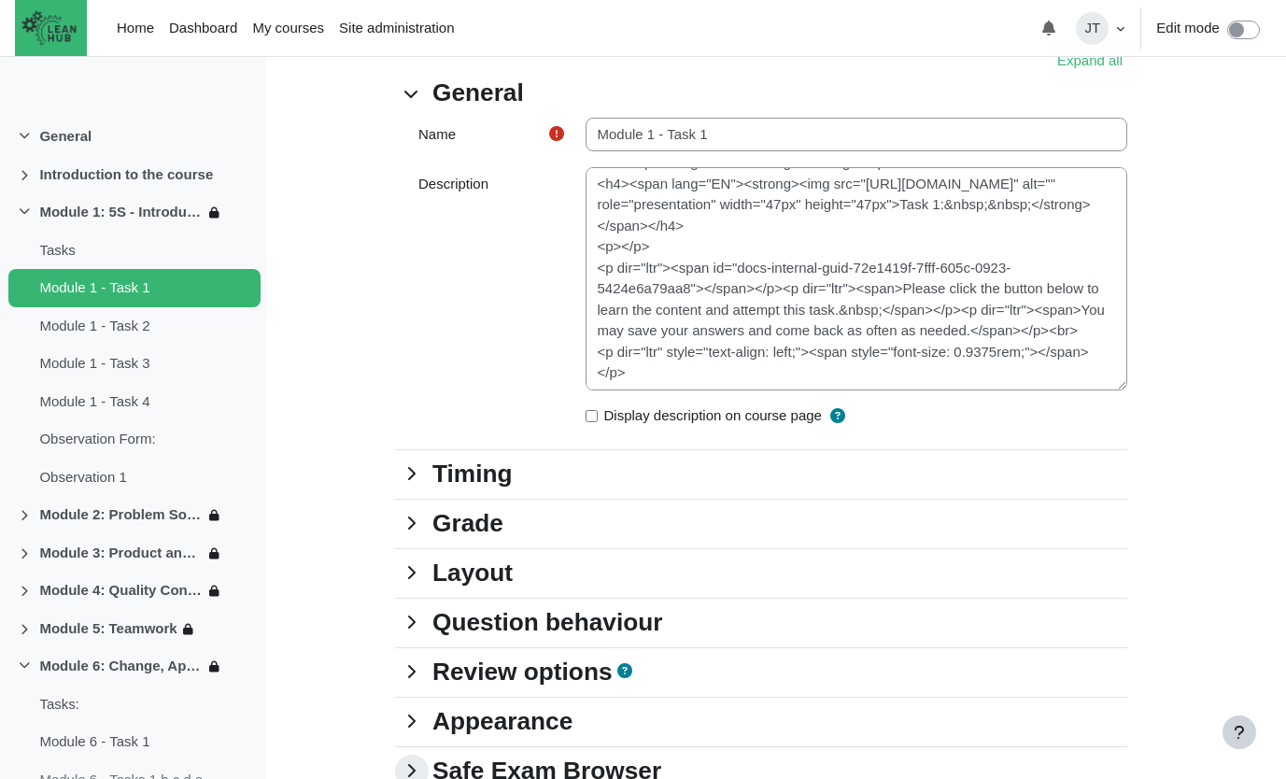
scroll to position [302, 0]
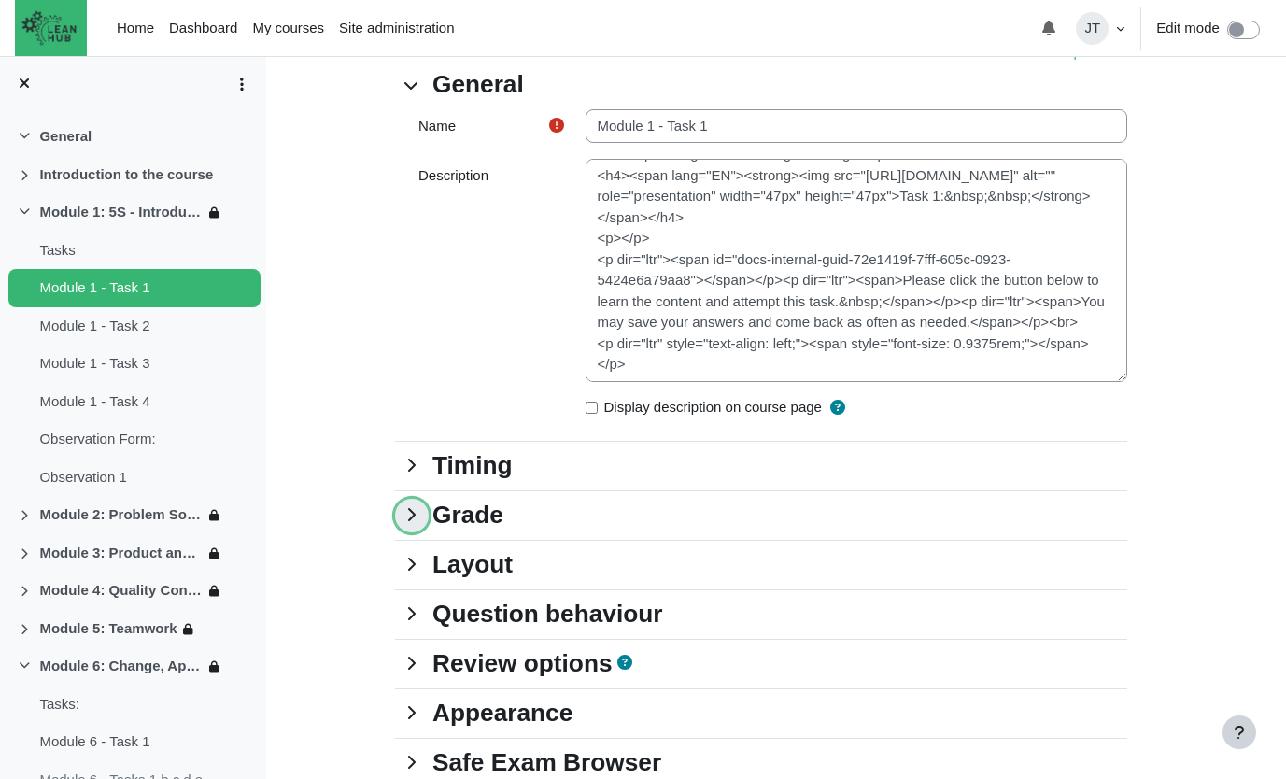
click at [428, 499] on link "Grade" at bounding box center [412, 516] width 34 height 34
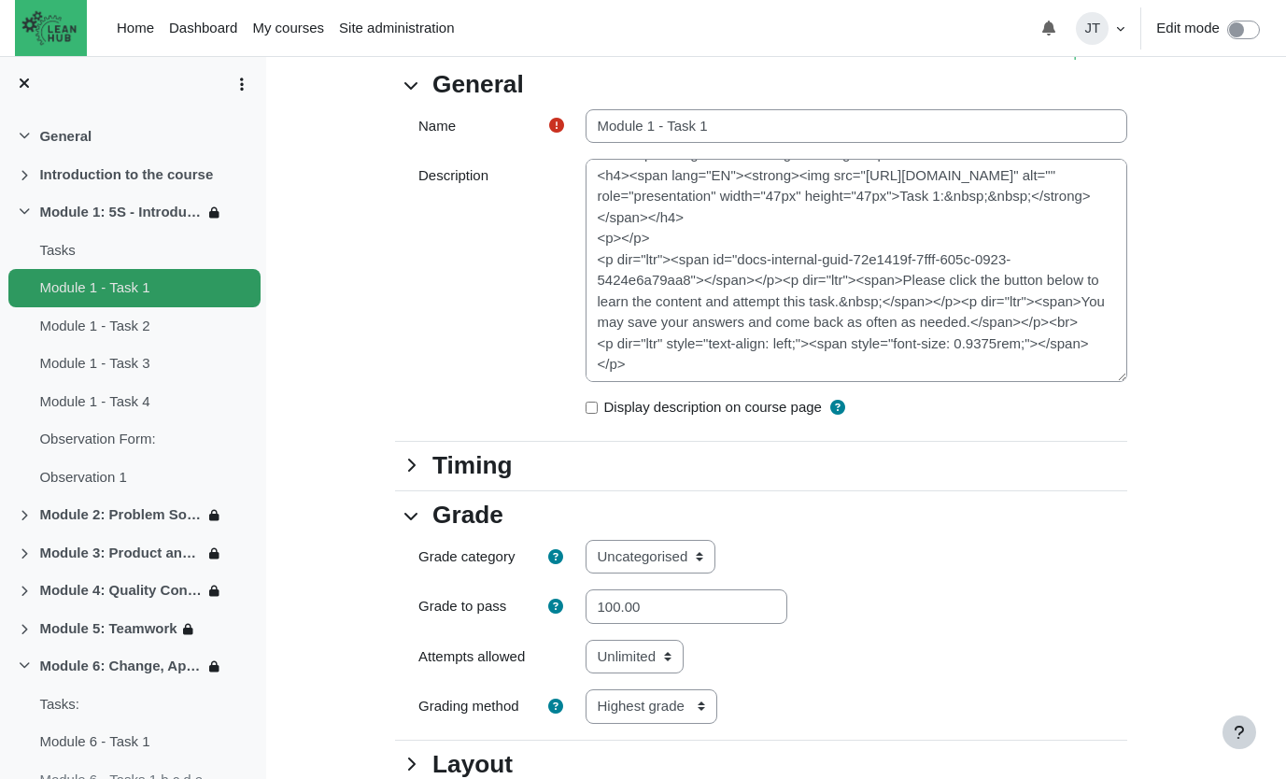
click at [124, 293] on link "Module 1 - Task 1" at bounding box center [94, 287] width 110 height 21
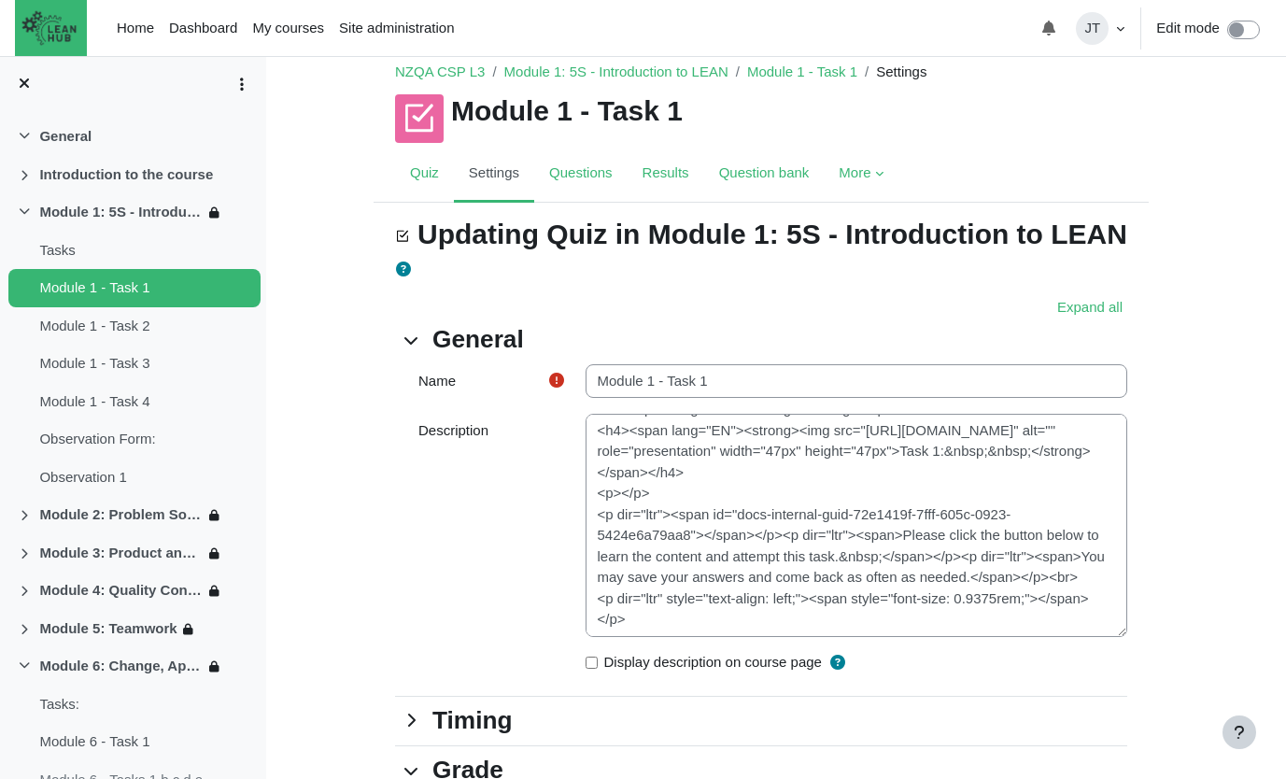
scroll to position [0, 0]
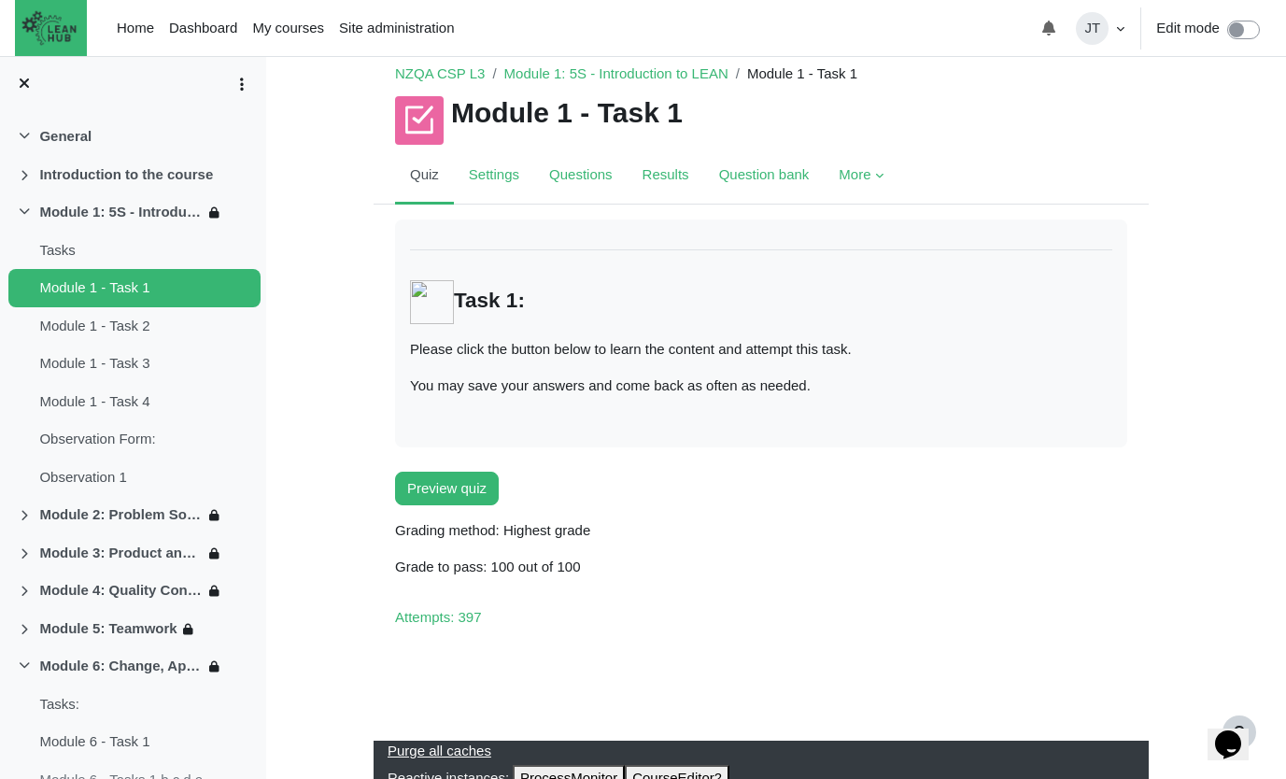
scroll to position [24, 0]
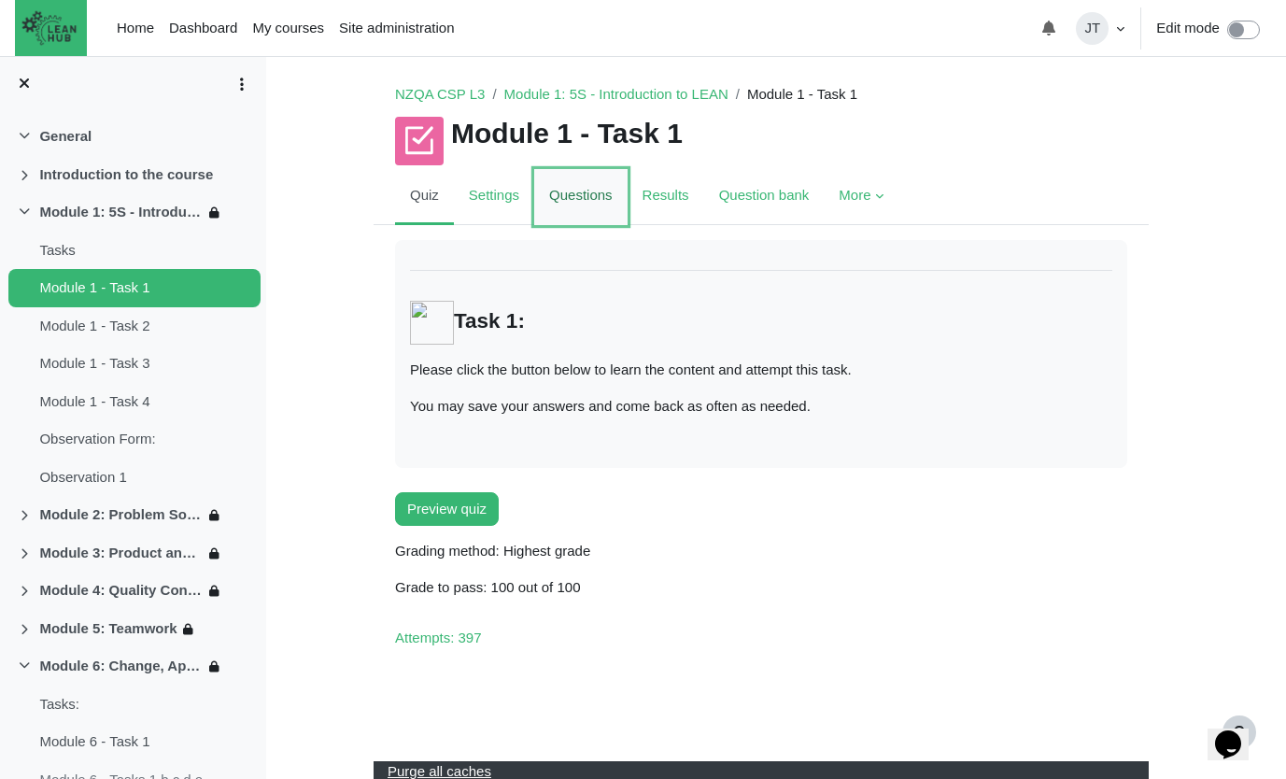
click at [580, 196] on link "Questions" at bounding box center [580, 197] width 93 height 56
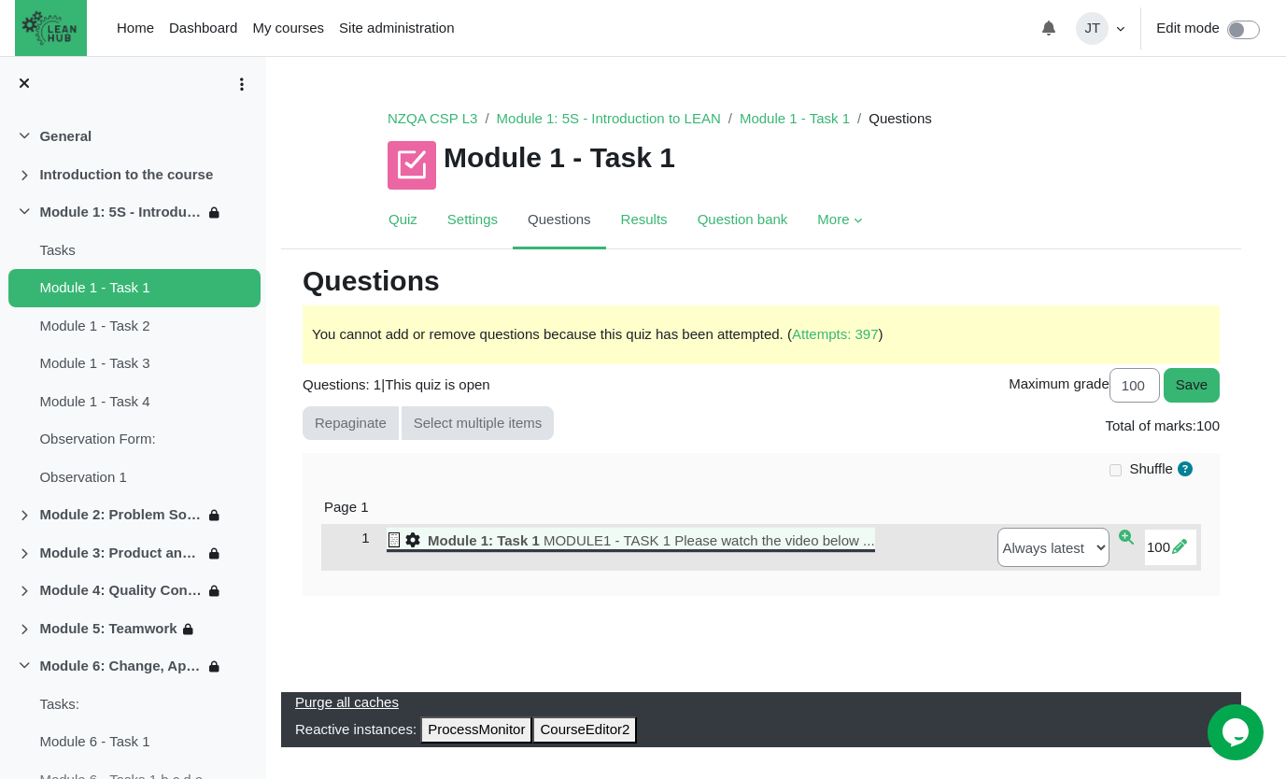
click at [750, 541] on span "MODULE1 - TASK 1 Please watch the video below ..." at bounding box center [708, 540] width 331 height 16
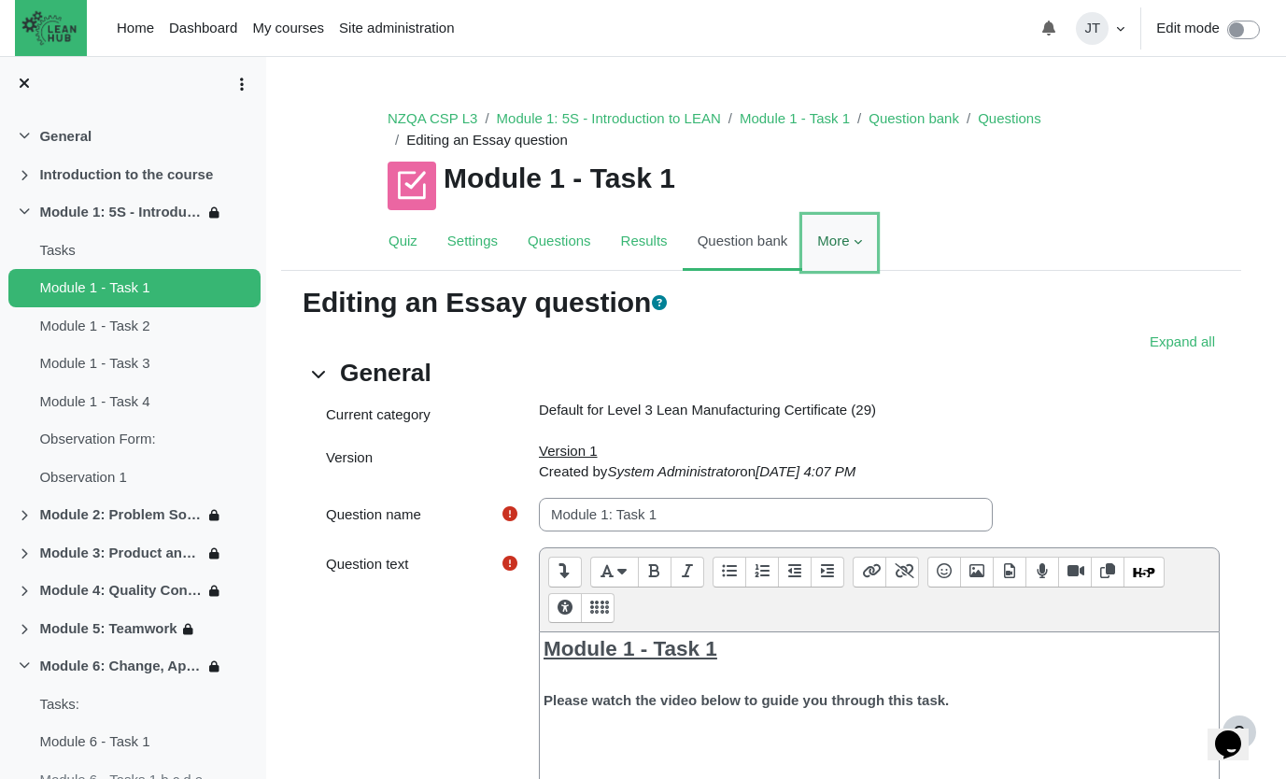
click at [852, 248] on link "More" at bounding box center [839, 243] width 74 height 56
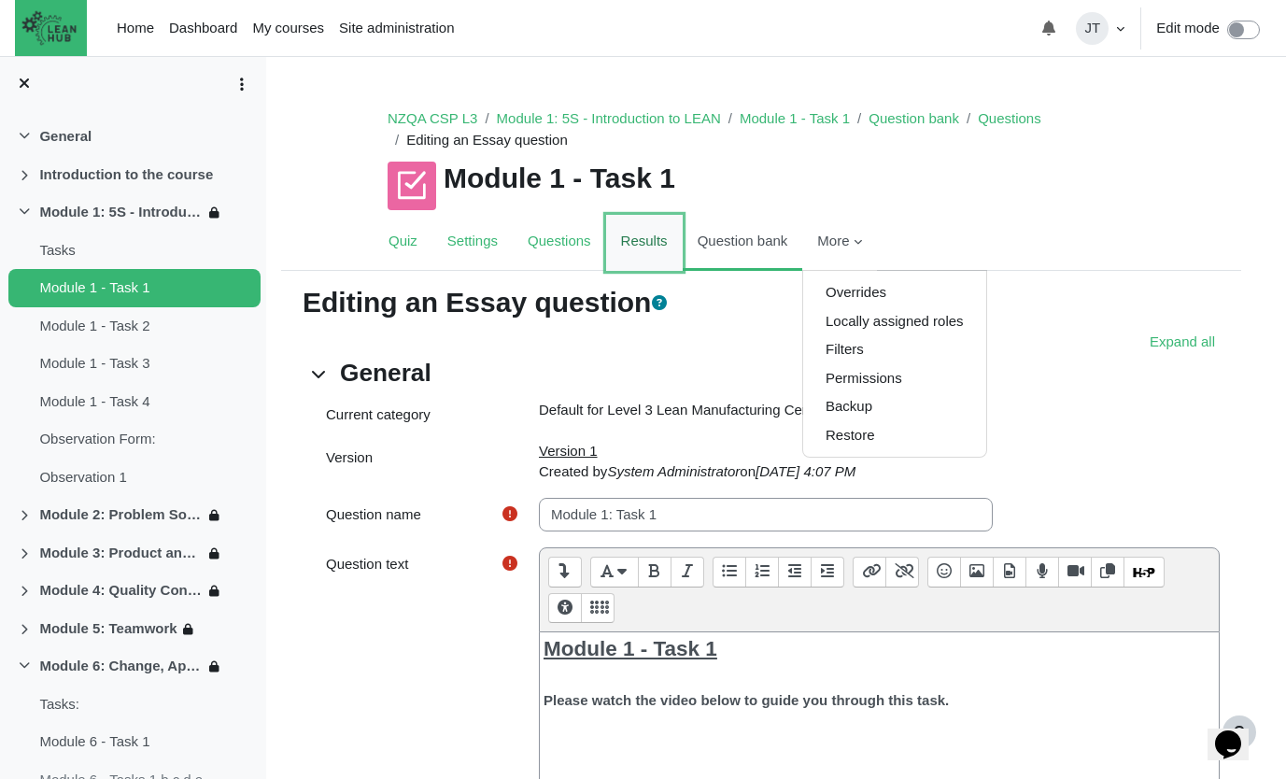
click at [639, 237] on link "Results" at bounding box center [644, 243] width 77 height 56
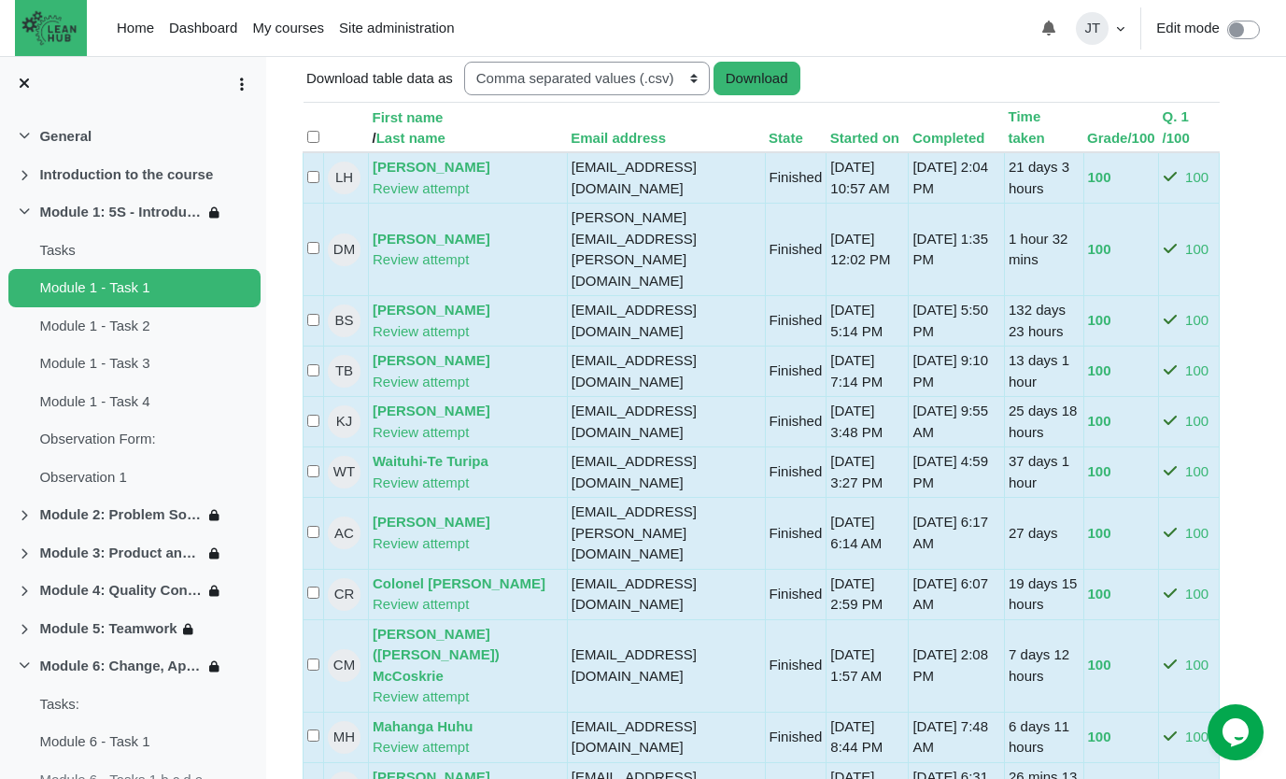
scroll to position [1054, 0]
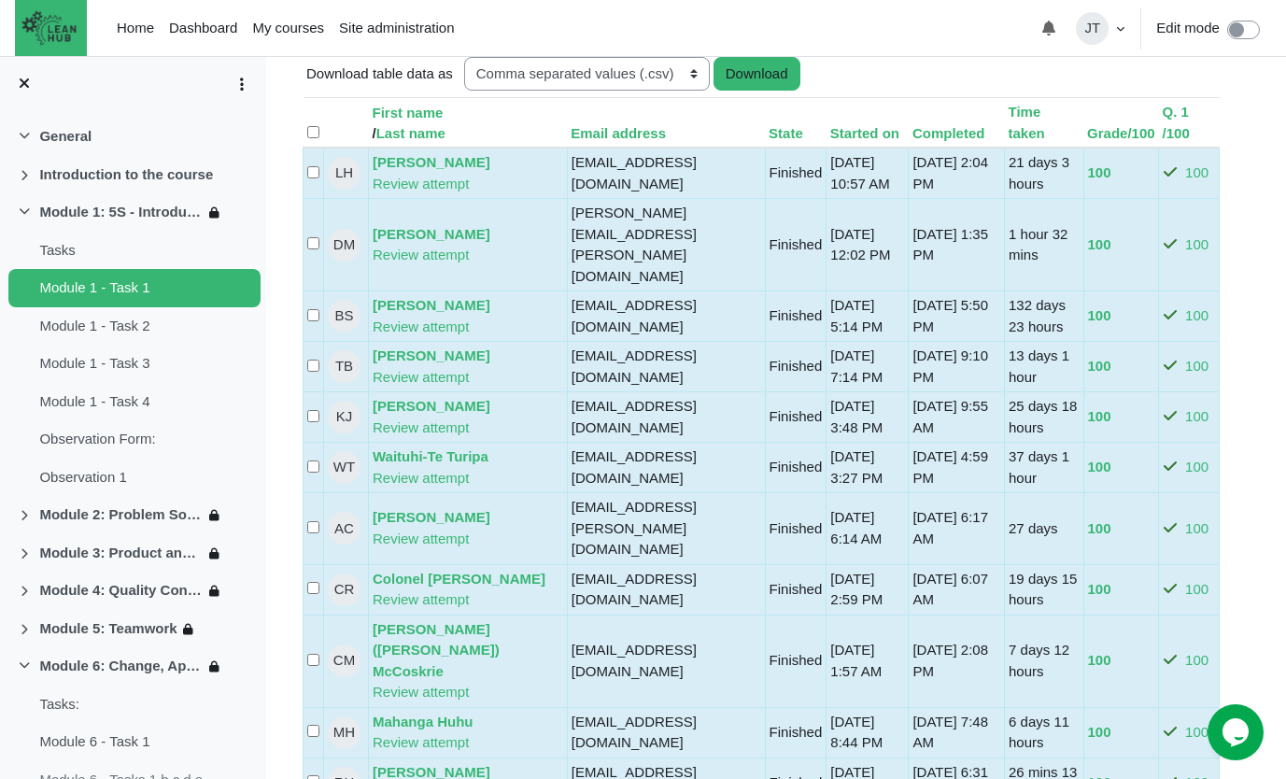
drag, startPoint x: 866, startPoint y: 179, endPoint x: 797, endPoint y: 161, distance: 70.7
click at [826, 161] on td "25 June 2021 10:57 AM" at bounding box center [867, 173] width 82 height 51
drag, startPoint x: 895, startPoint y: 179, endPoint x: 948, endPoint y: 184, distance: 52.5
click at [948, 184] on td "16 July 2021 2:04 PM" at bounding box center [957, 173] width 96 height 51
click at [955, 182] on td "16 July 2021 2:04 PM" at bounding box center [957, 173] width 96 height 51
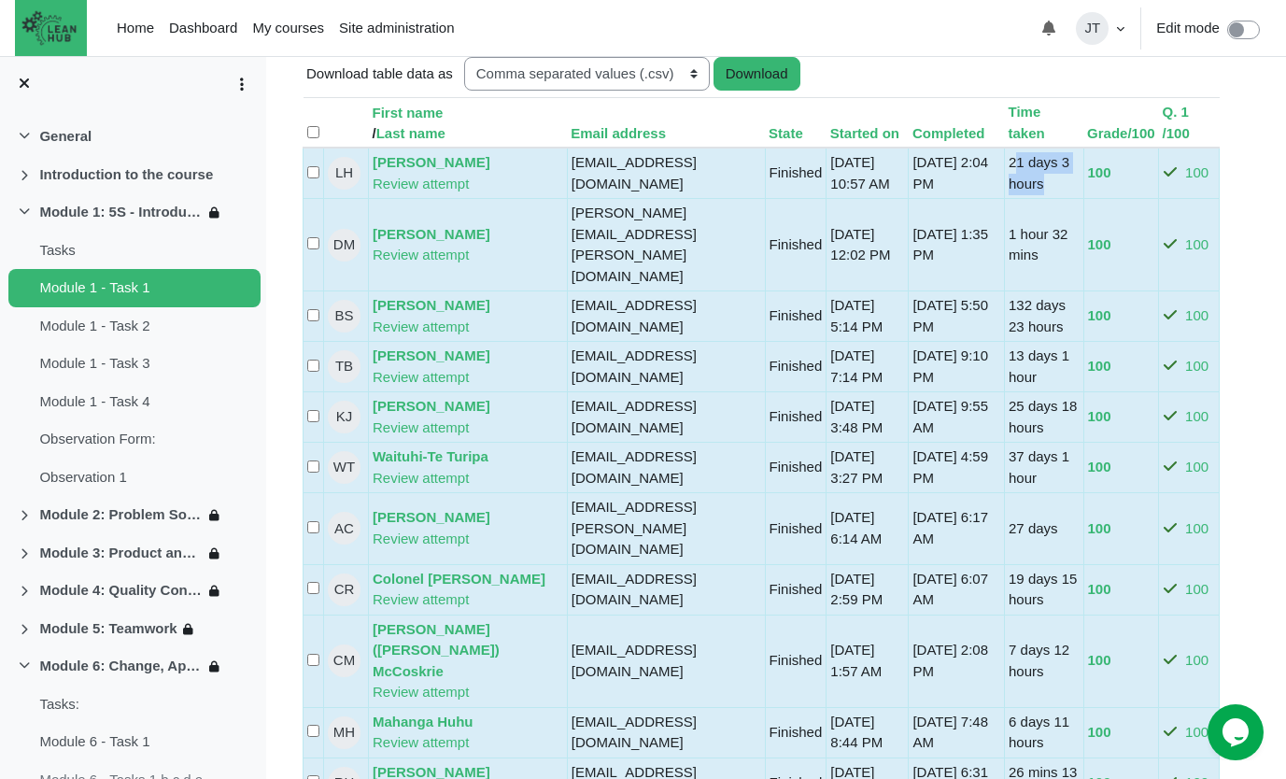
drag, startPoint x: 1012, startPoint y: 162, endPoint x: 1117, endPoint y: 203, distance: 112.0
click at [1073, 183] on td "21 days 3 hours" at bounding box center [1044, 173] width 79 height 51
click at [1127, 170] on td "100" at bounding box center [1121, 173] width 76 height 51
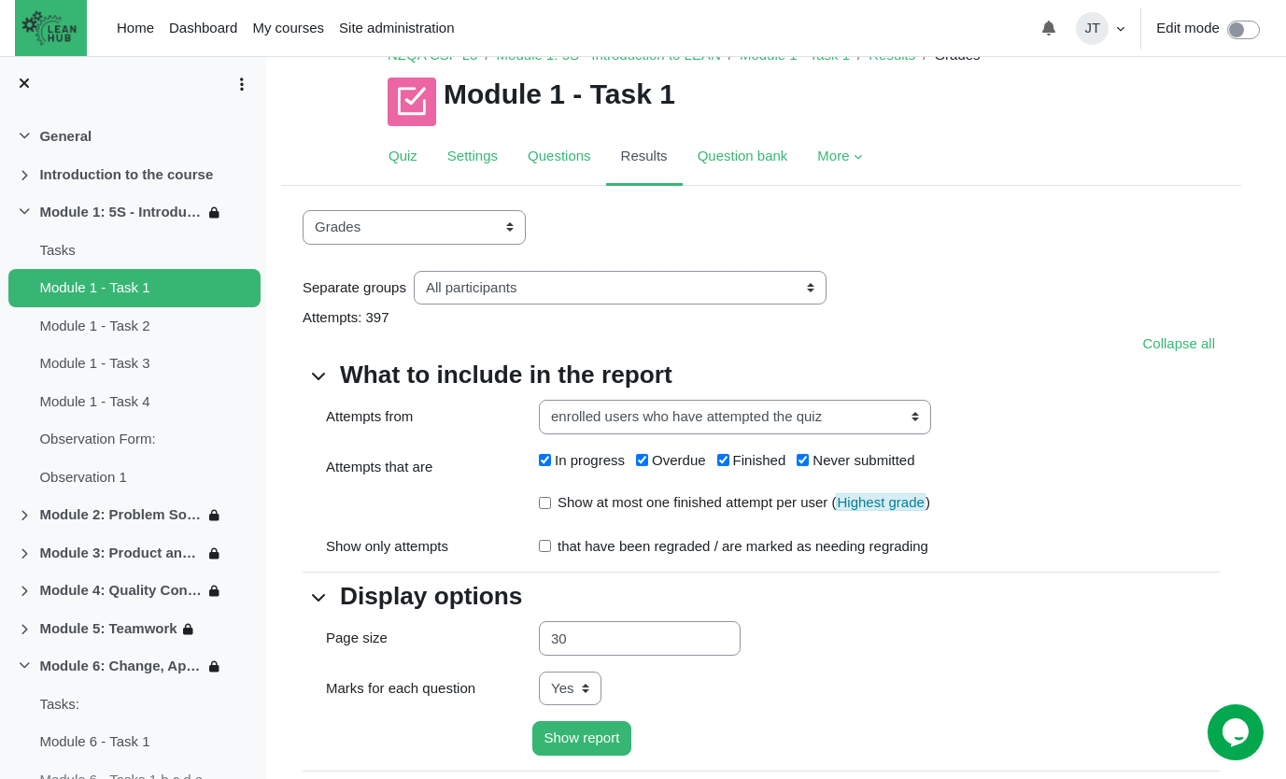
scroll to position [65, 0]
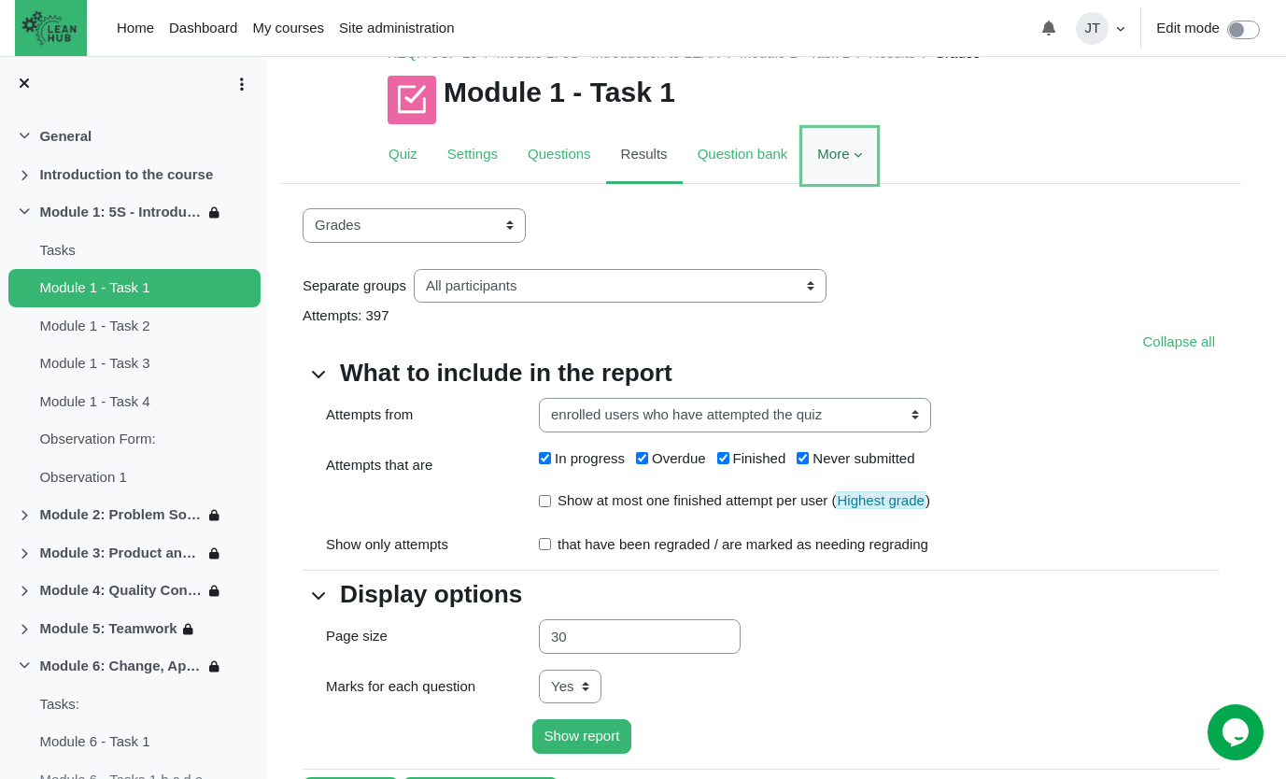
click at [834, 154] on link "More" at bounding box center [839, 156] width 74 height 56
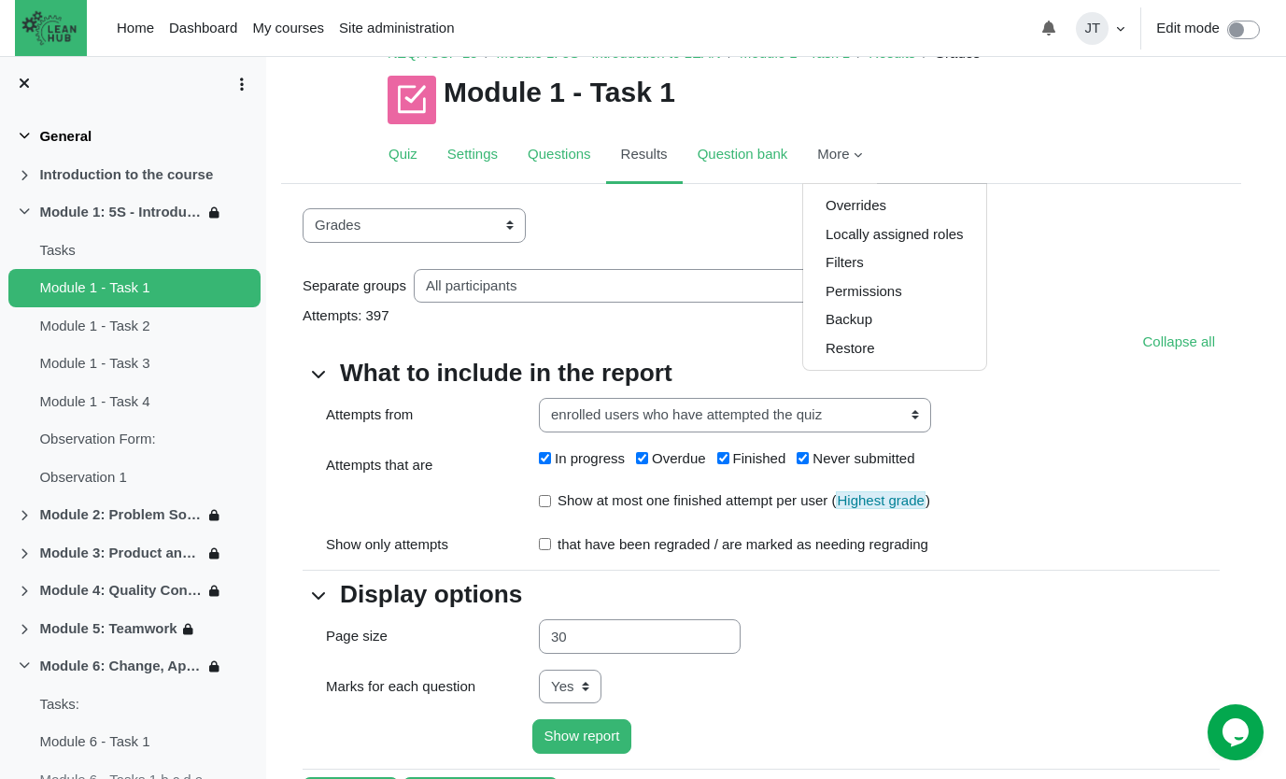
click at [64, 139] on link "General" at bounding box center [65, 136] width 52 height 21
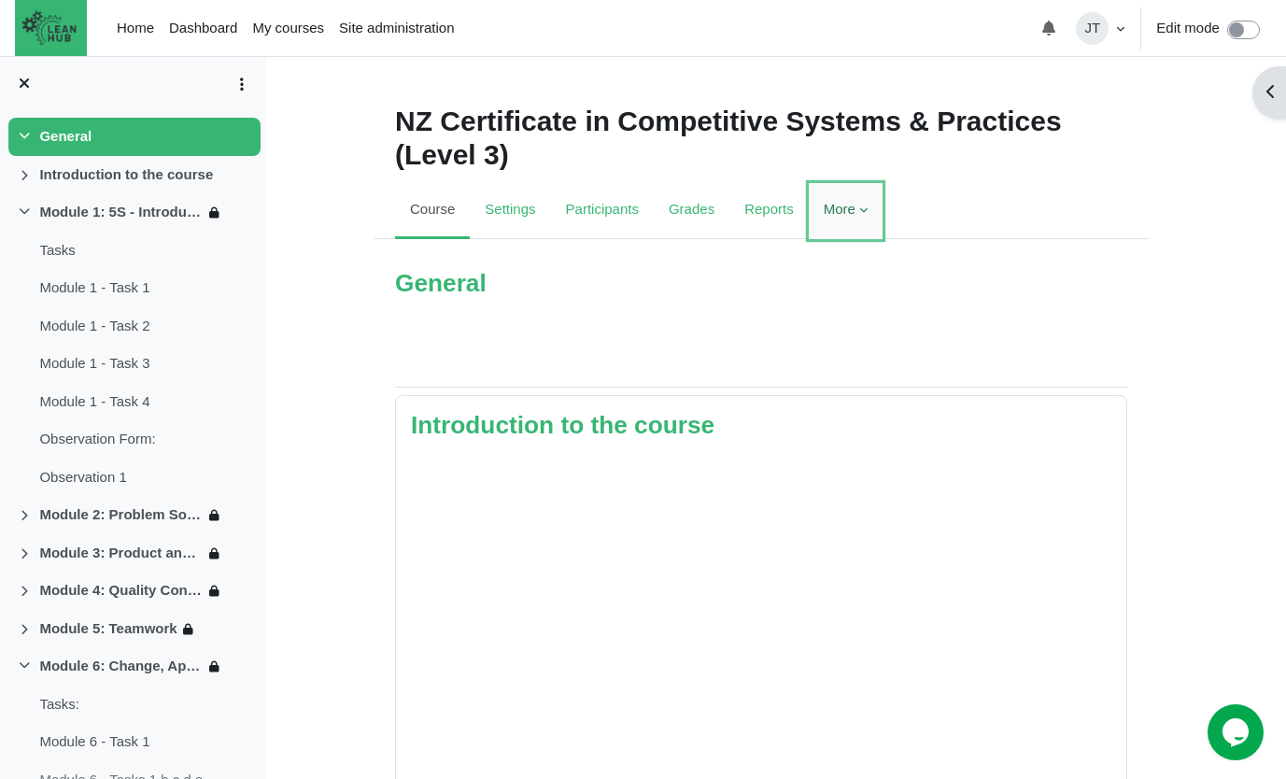
click at [849, 208] on link "More" at bounding box center [846, 211] width 74 height 56
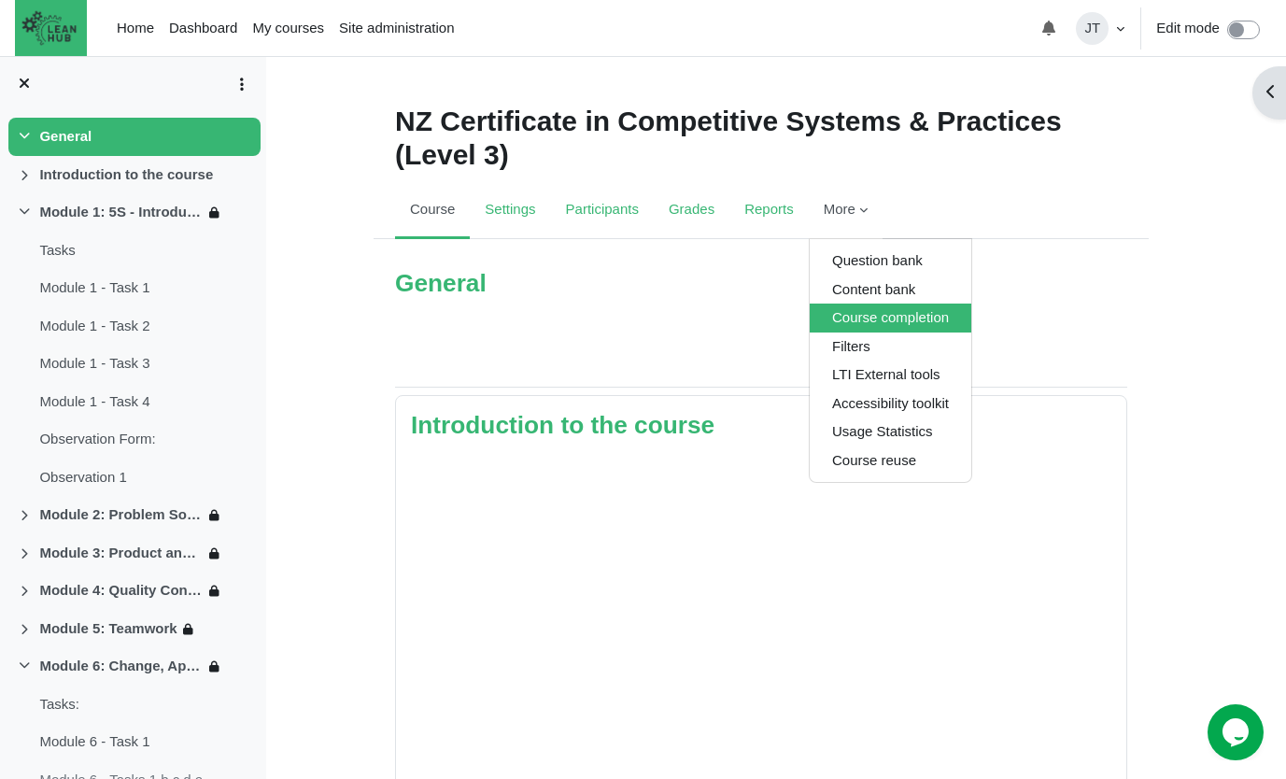
click at [933, 317] on link "Course completion" at bounding box center [891, 317] width 162 height 29
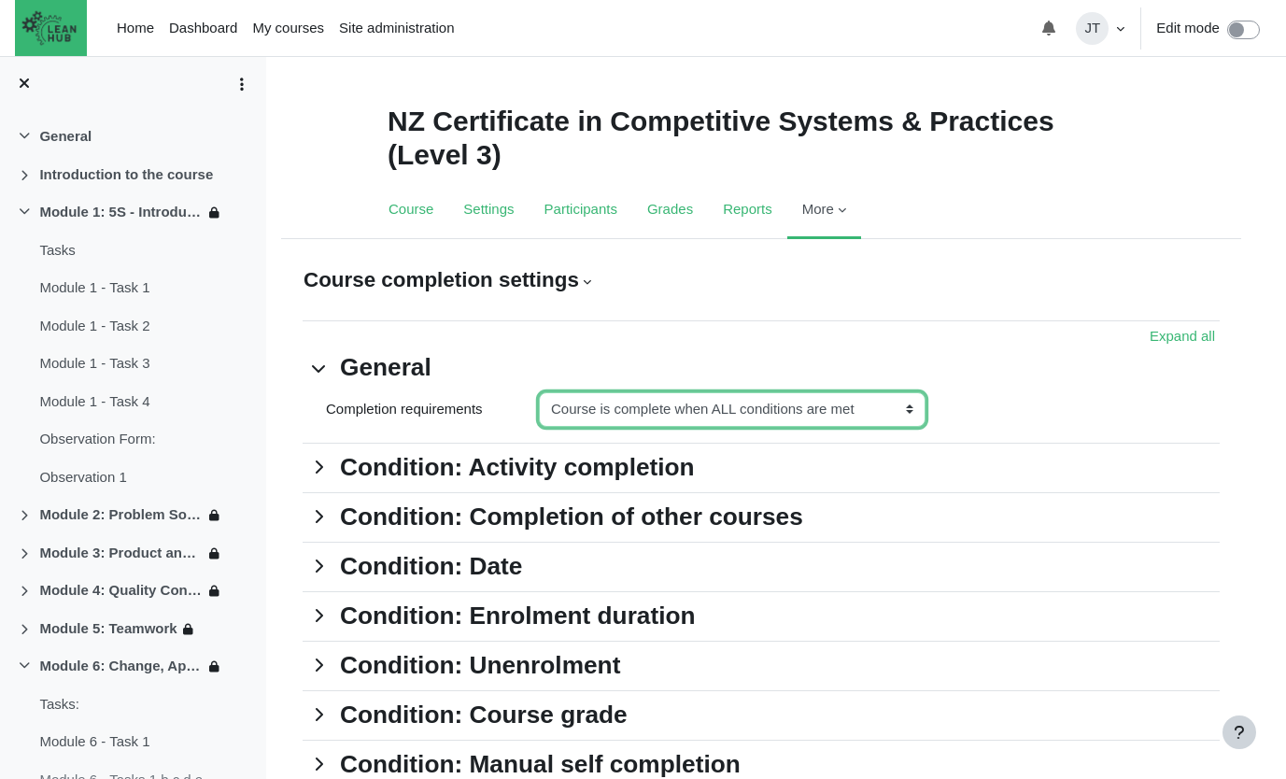
click at [858, 415] on select "Course is complete when ALL conditions are met Course is complete when ANY of t…" at bounding box center [732, 409] width 387 height 35
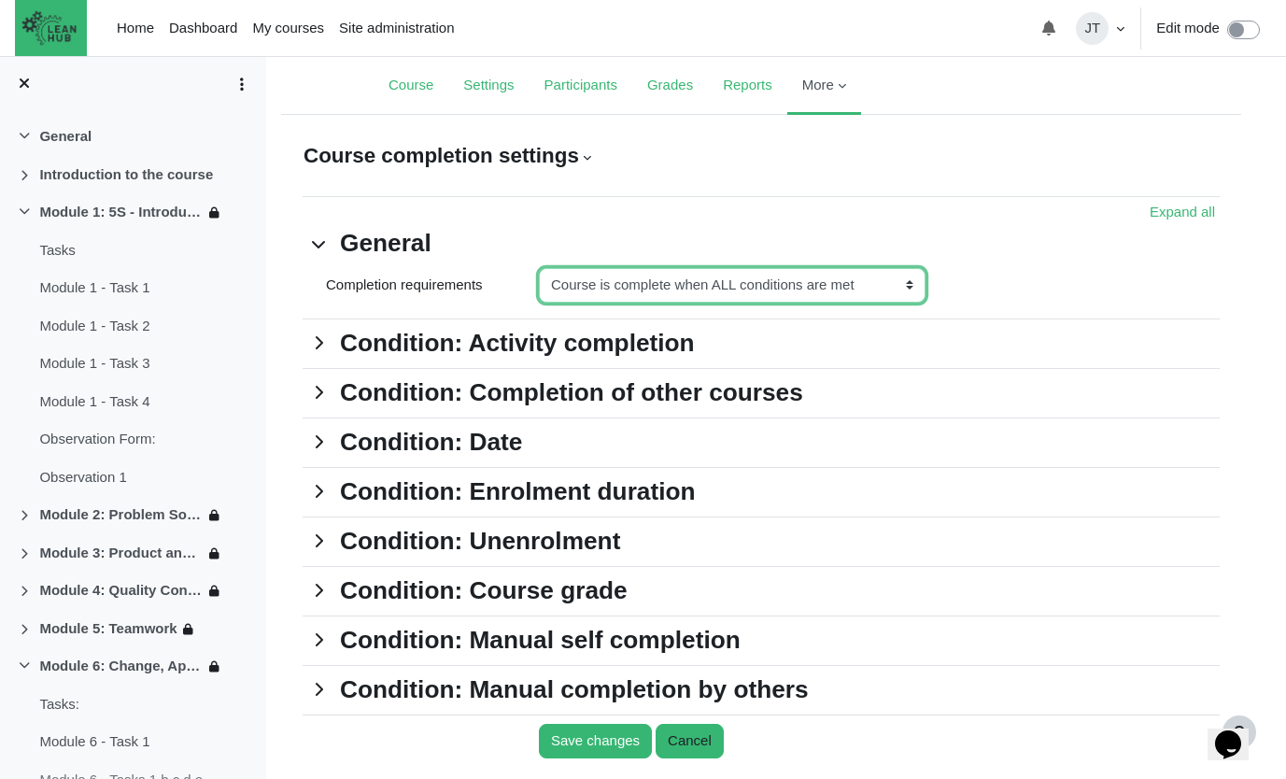
scroll to position [125, 0]
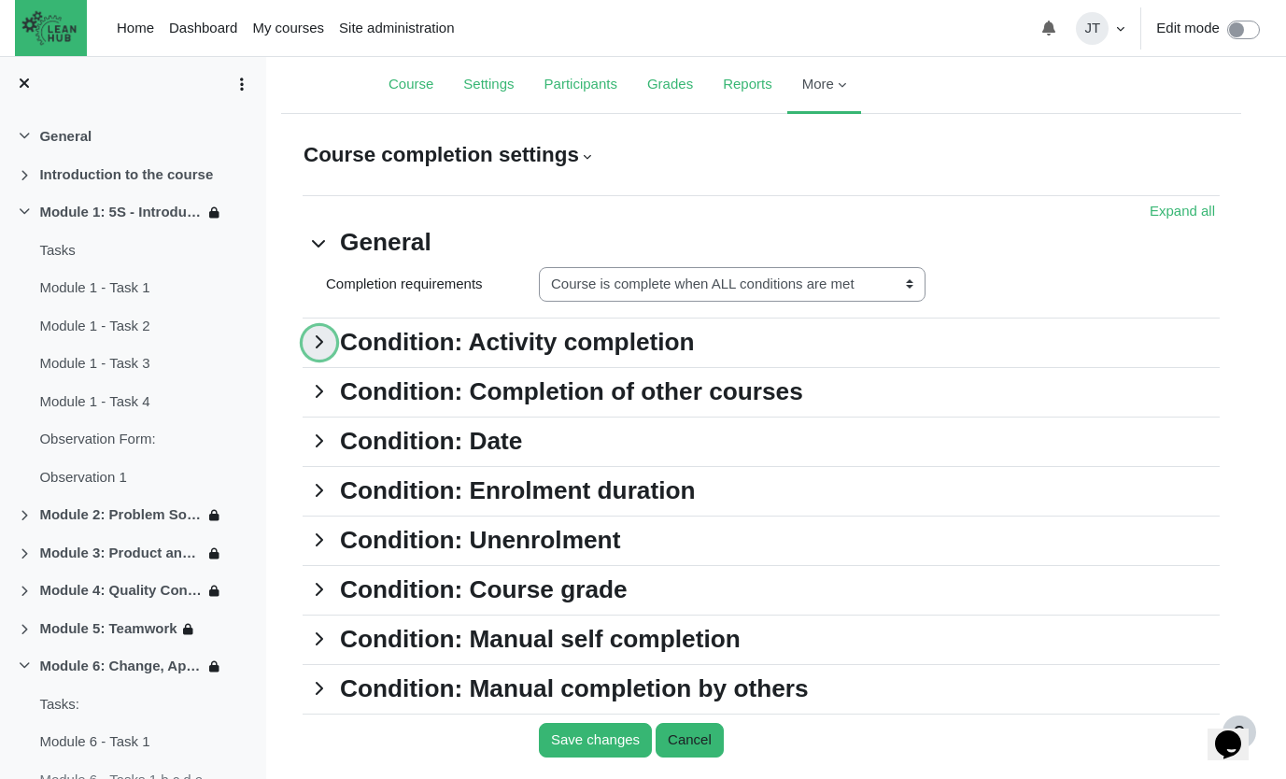
click at [327, 346] on link "Condition: Activity completion" at bounding box center [320, 343] width 34 height 34
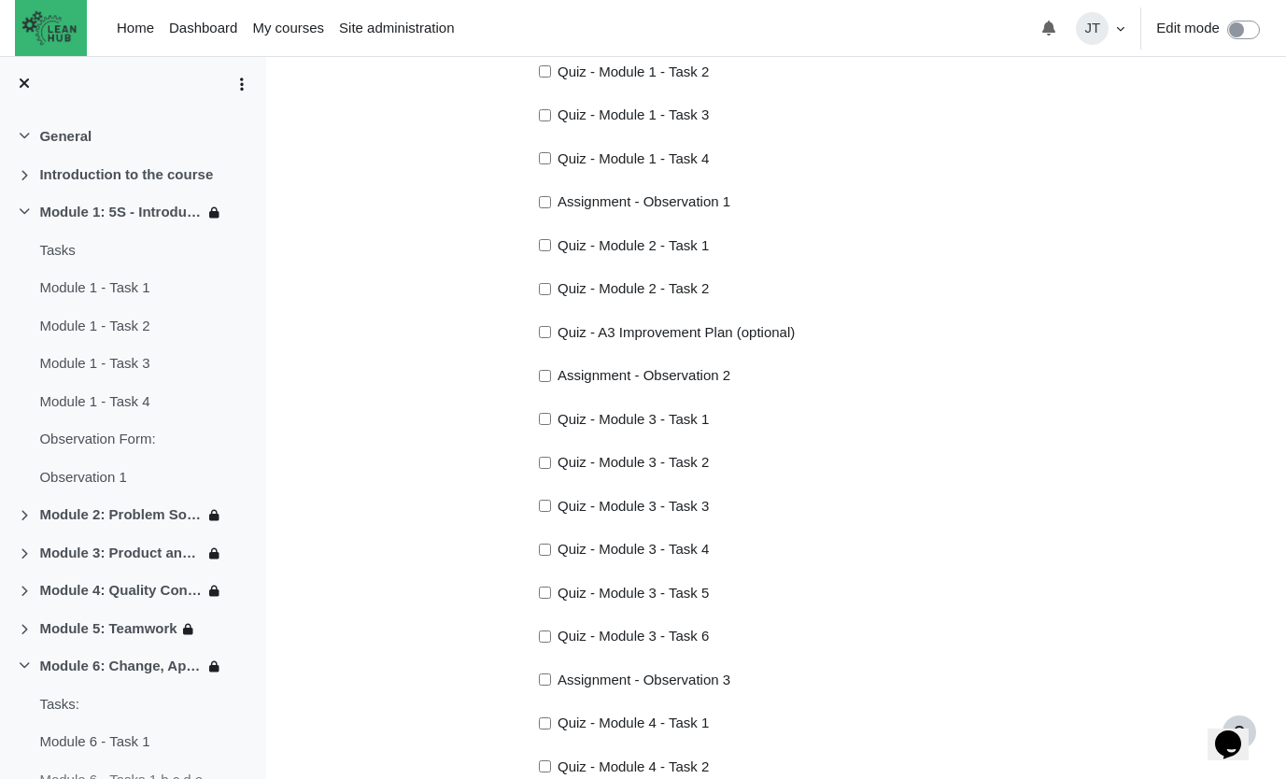
scroll to position [201, 0]
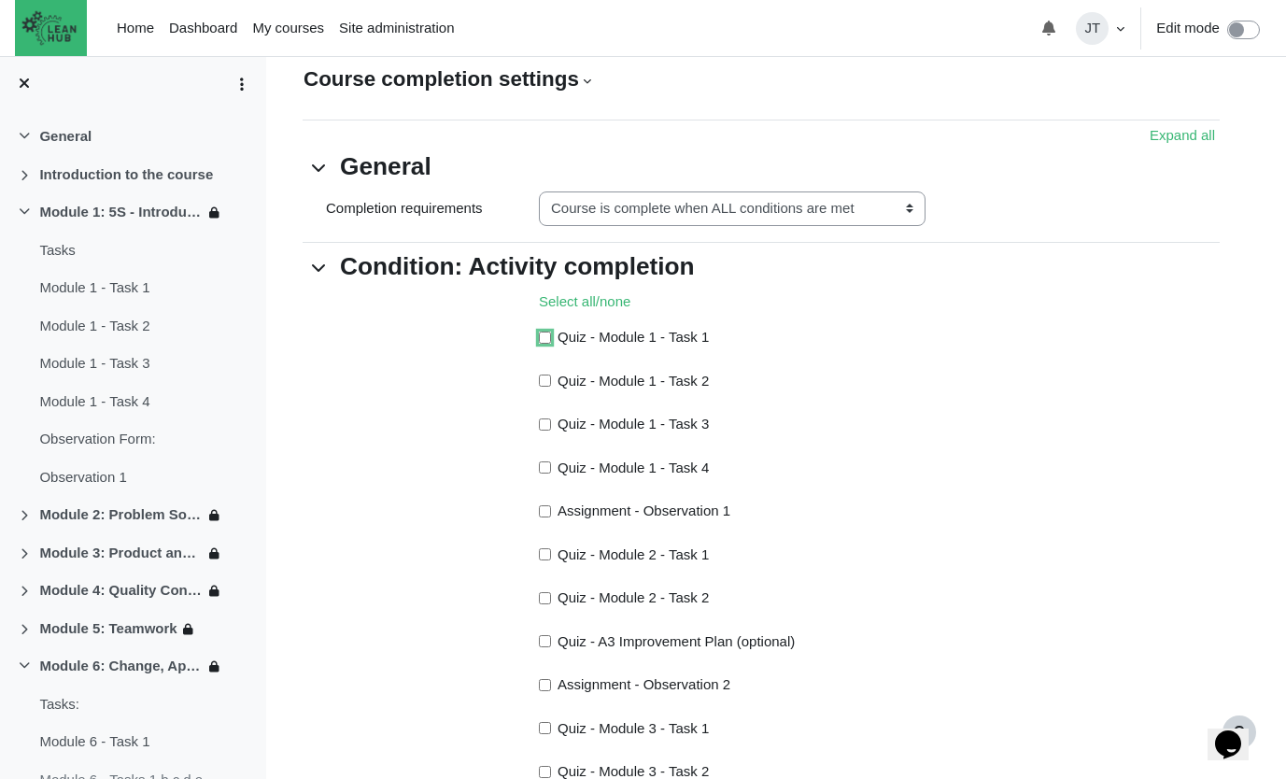
click at [540, 339] on input "Quiz - Module 1 - Task 1" at bounding box center [545, 337] width 12 height 12
click at [542, 338] on input "Quiz - Module 1 - Task 1" at bounding box center [545, 337] width 12 height 12
checkbox input "false"
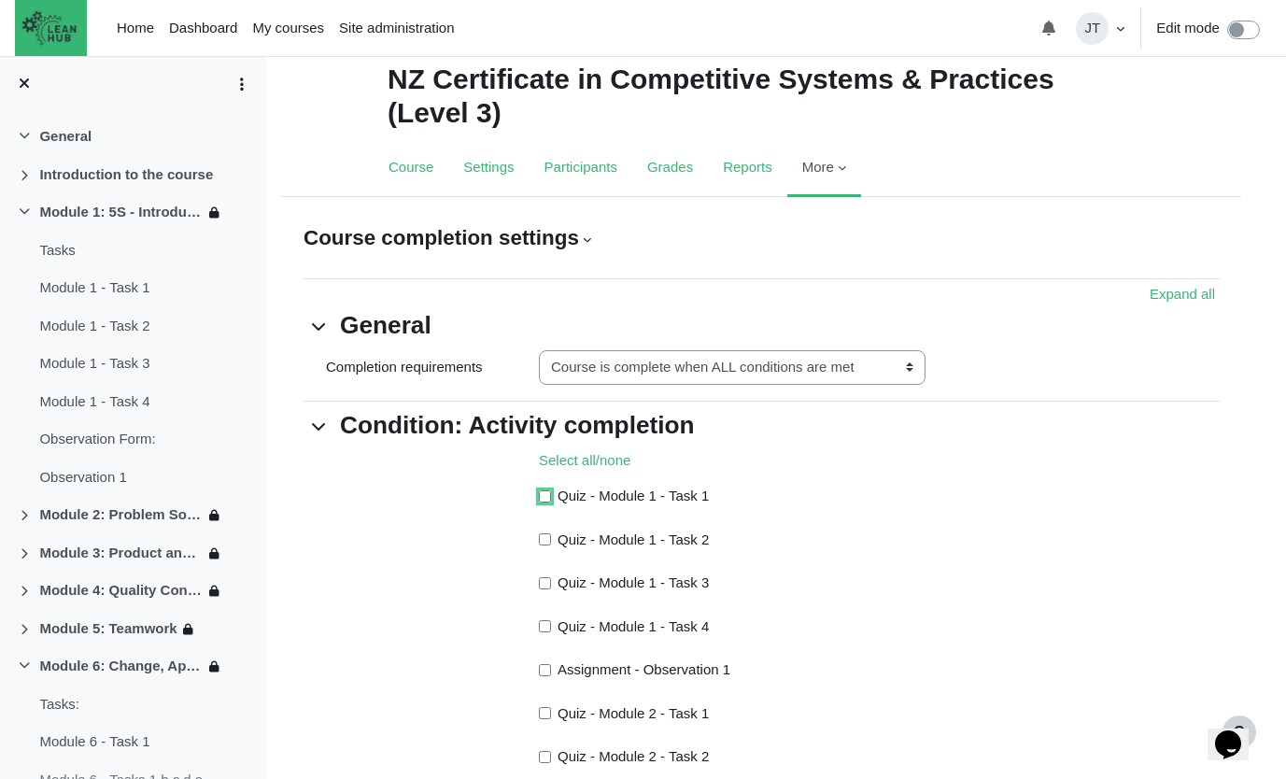
scroll to position [0, 0]
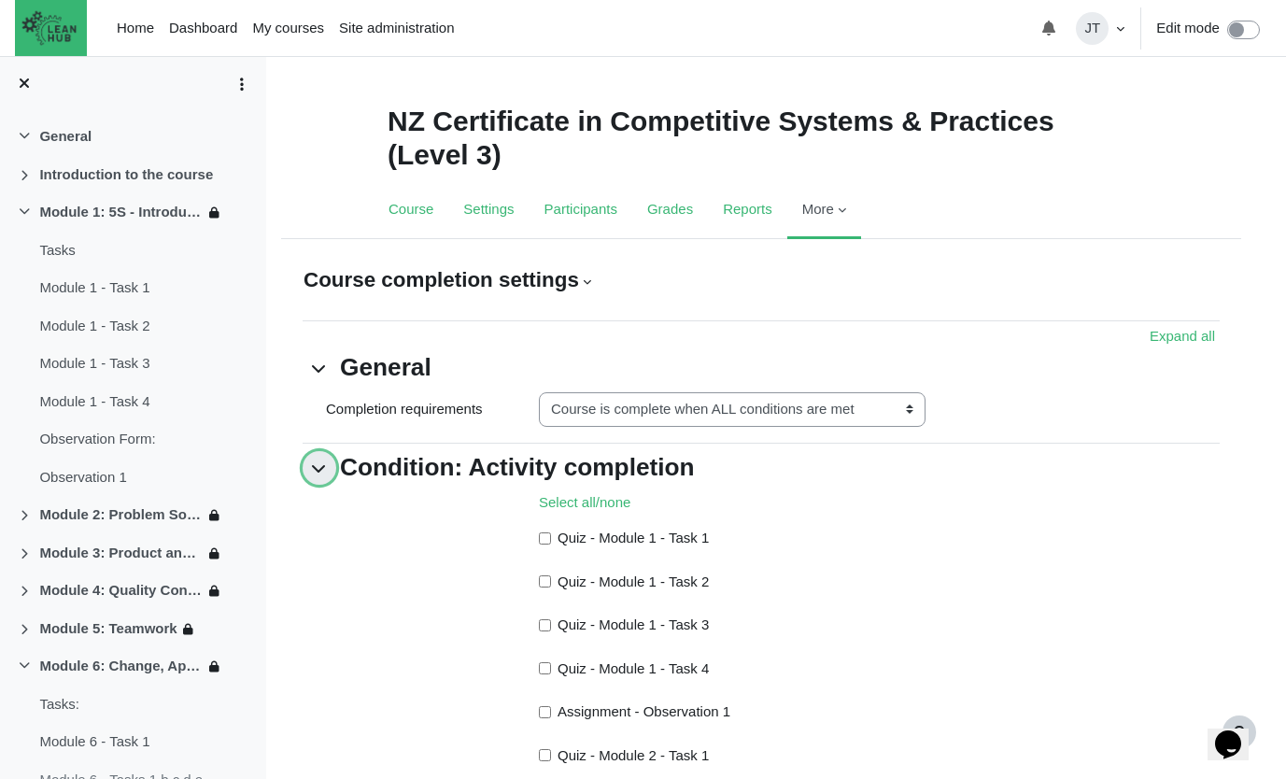
click at [321, 466] on link "Condition: Activity completion" at bounding box center [320, 468] width 34 height 34
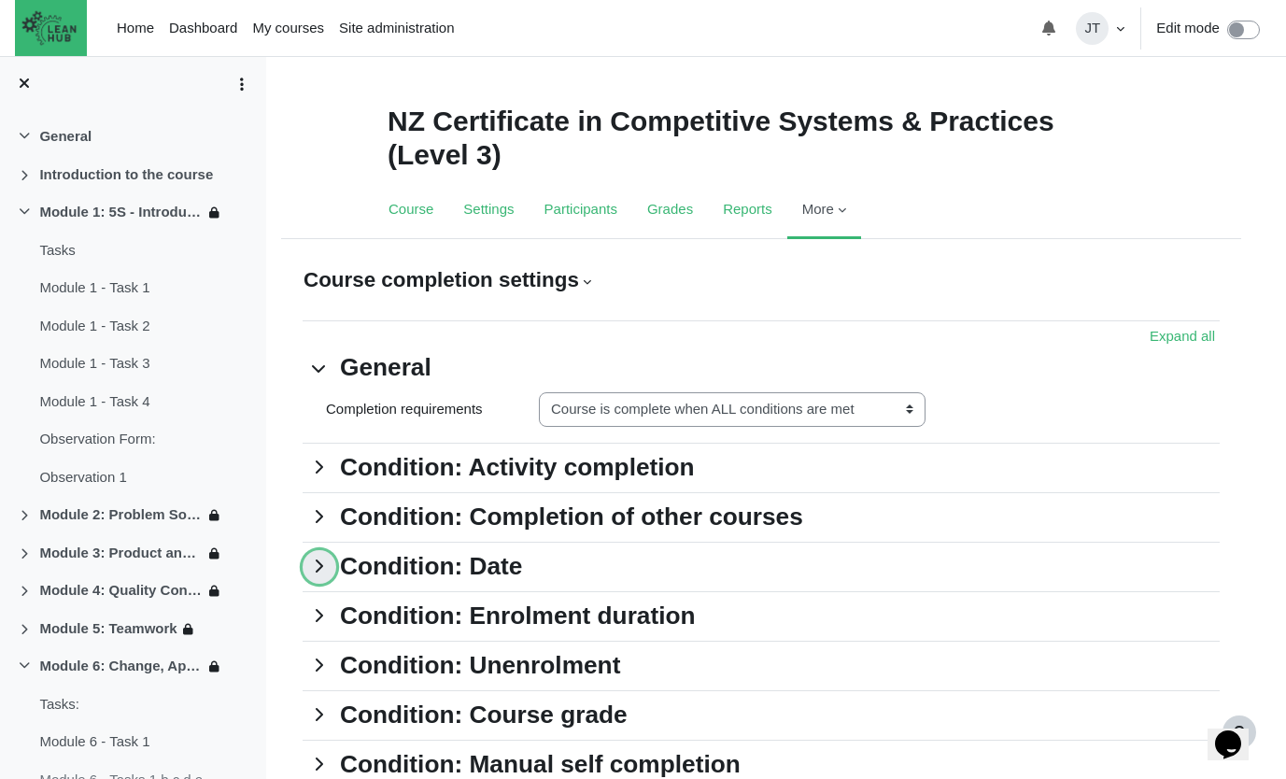
click at [336, 573] on link "Condition: Date" at bounding box center [320, 567] width 34 height 34
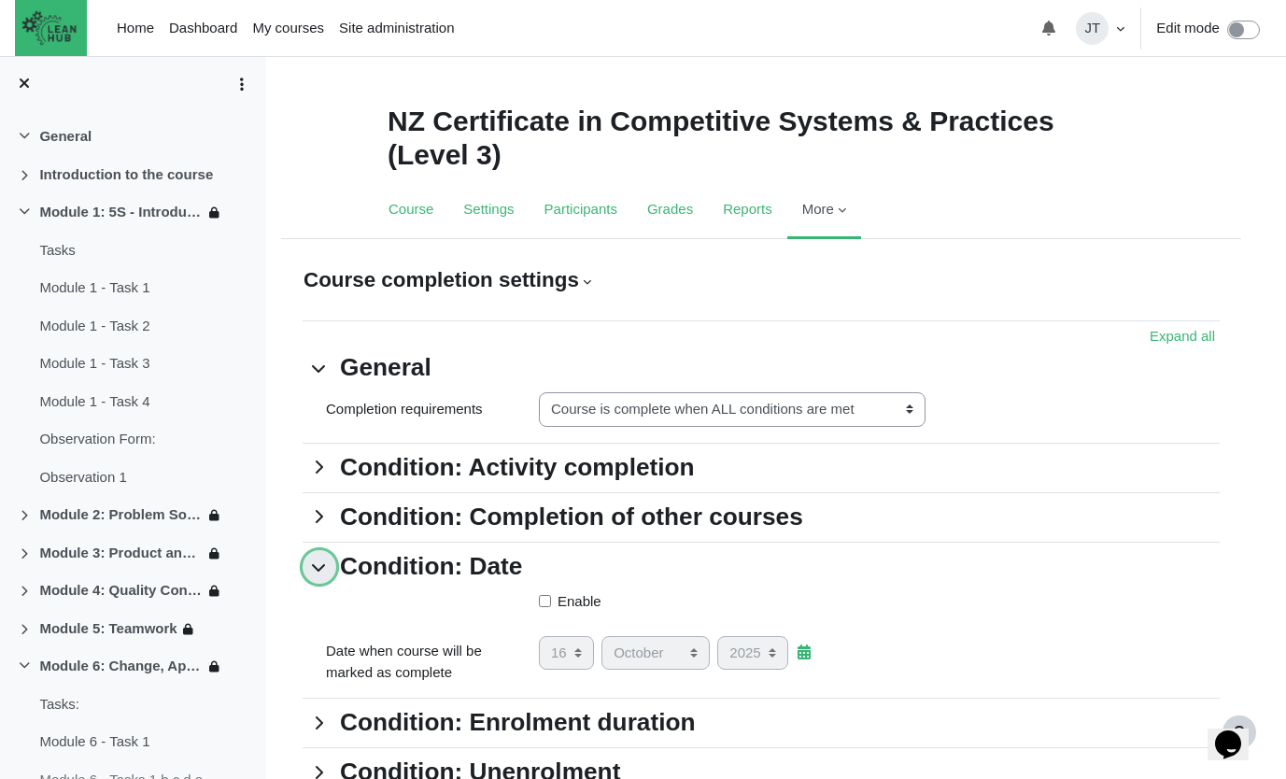
click at [336, 571] on link "Condition: Date" at bounding box center [320, 567] width 34 height 34
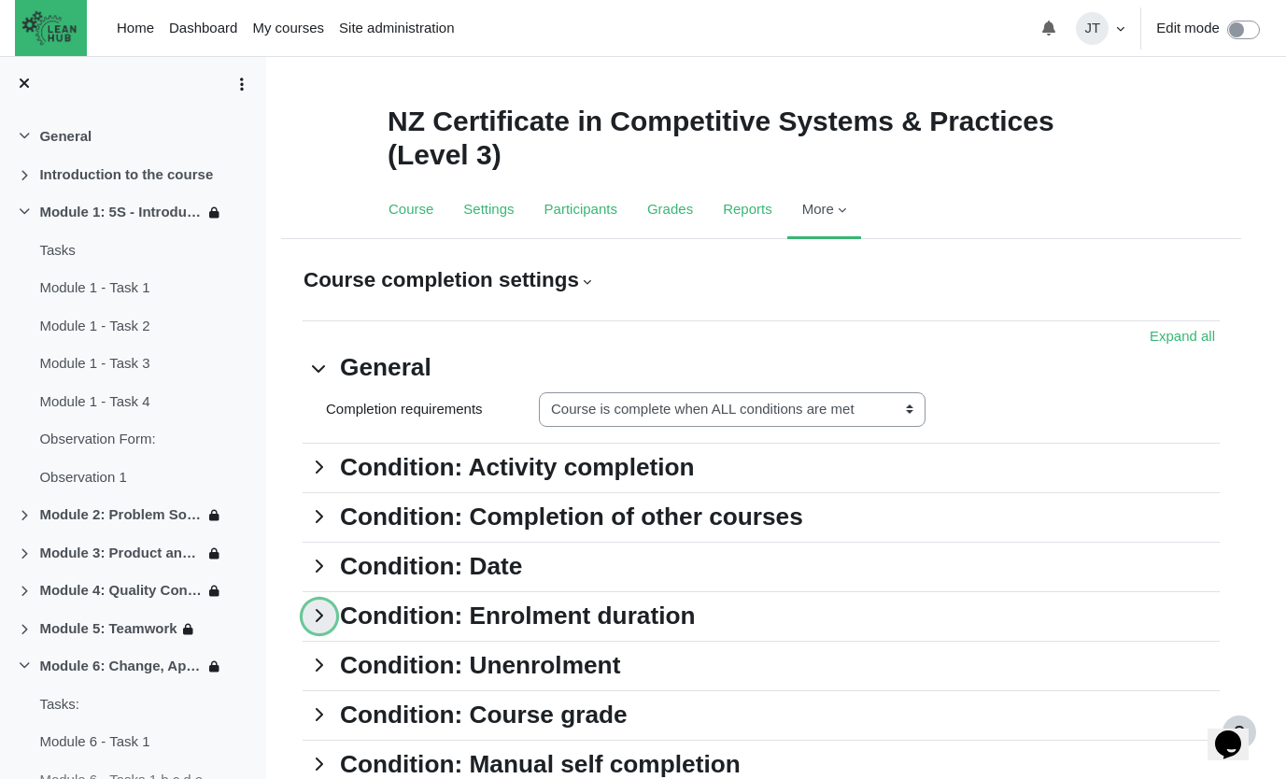
click at [336, 627] on link "Condition: Enrolment duration" at bounding box center [320, 616] width 34 height 34
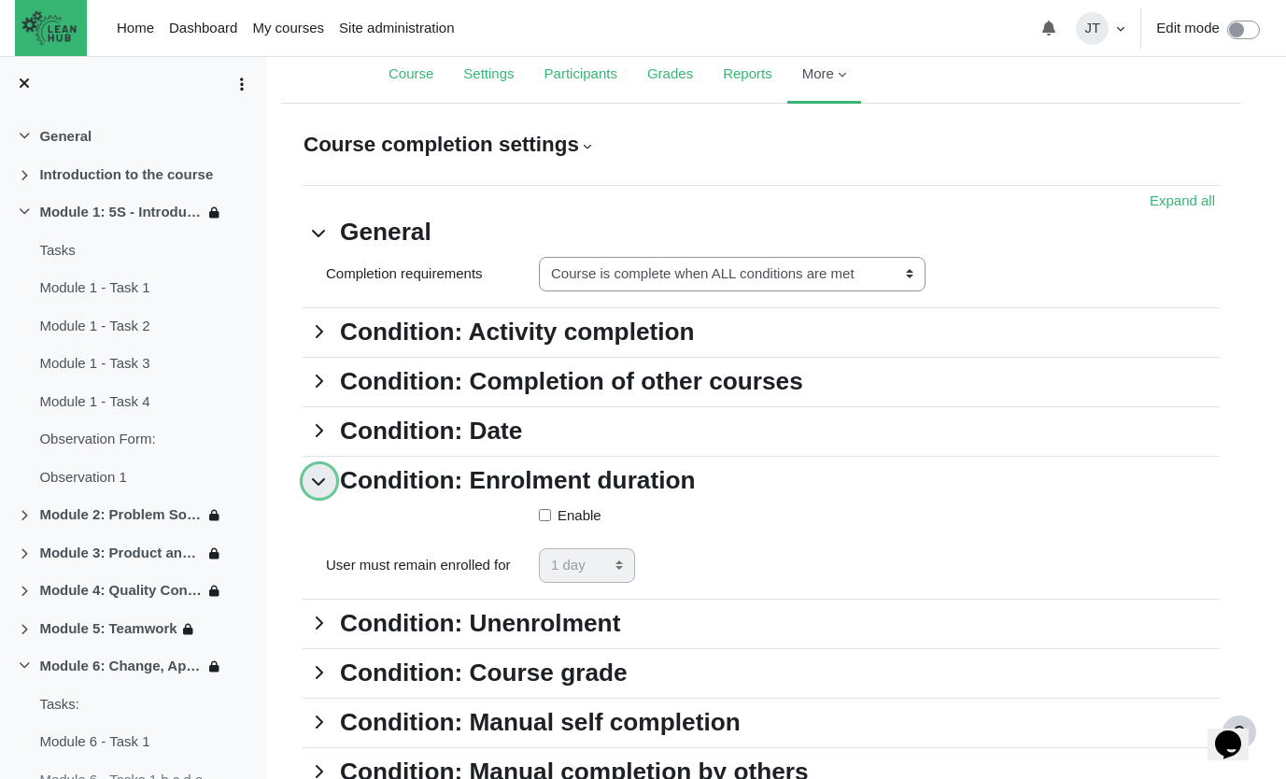
scroll to position [135, 0]
click at [336, 483] on link "Condition: Enrolment duration" at bounding box center [320, 481] width 34 height 34
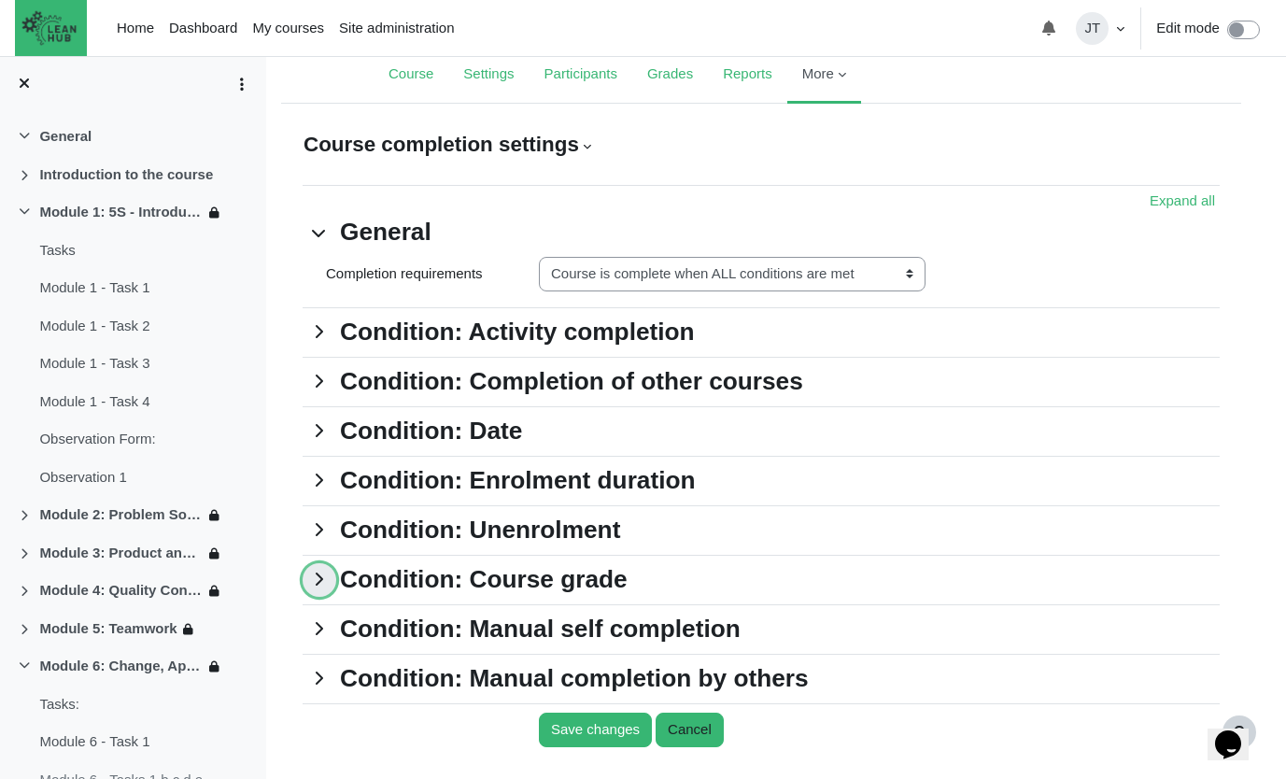
click at [336, 575] on link "Condition: Course grade" at bounding box center [320, 580] width 34 height 34
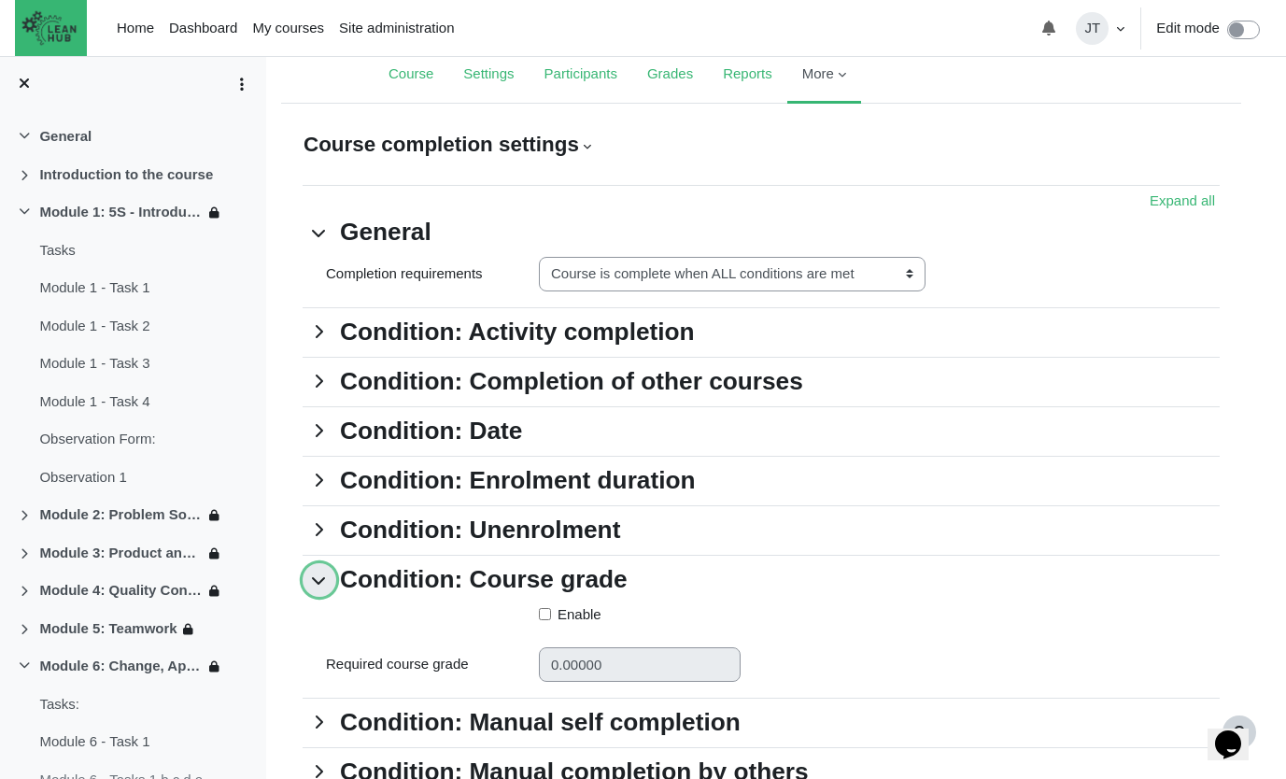
click at [336, 575] on link "Condition: Course grade" at bounding box center [320, 580] width 34 height 34
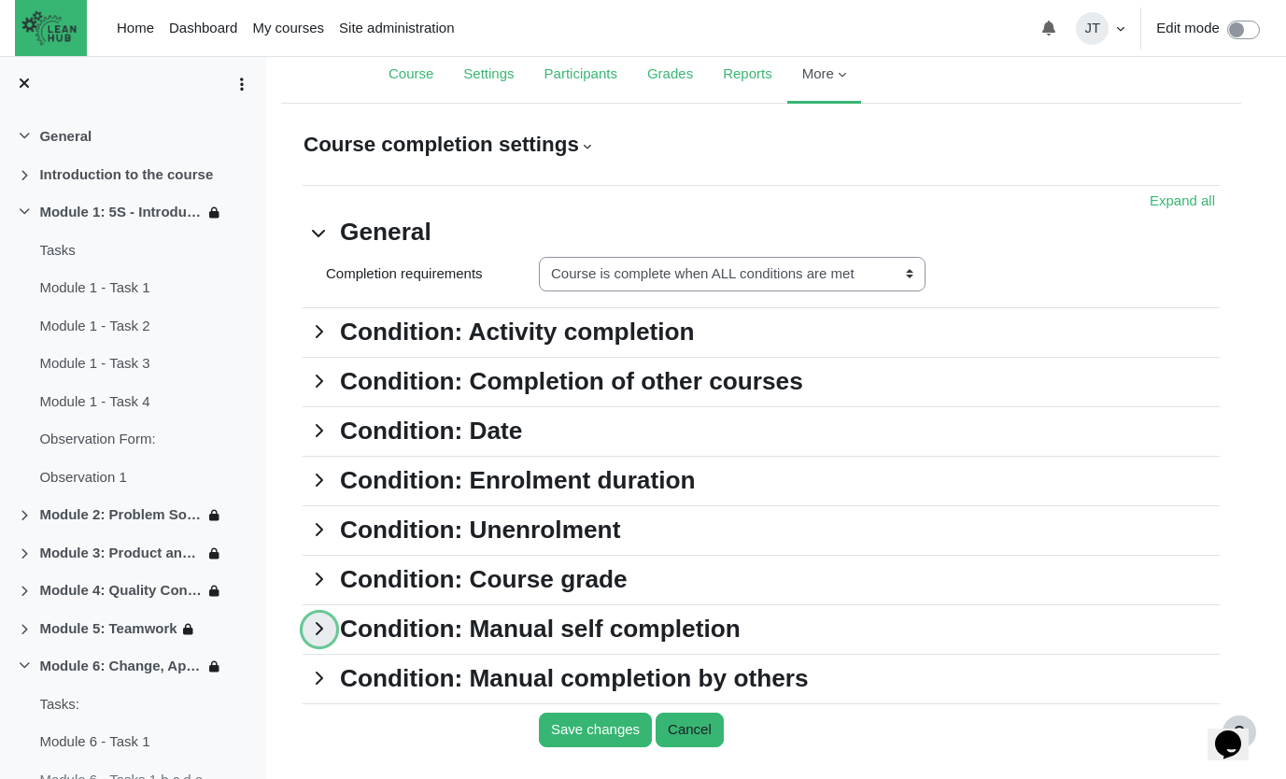
click at [336, 634] on link "Condition: Manual self completion" at bounding box center [320, 630] width 34 height 34
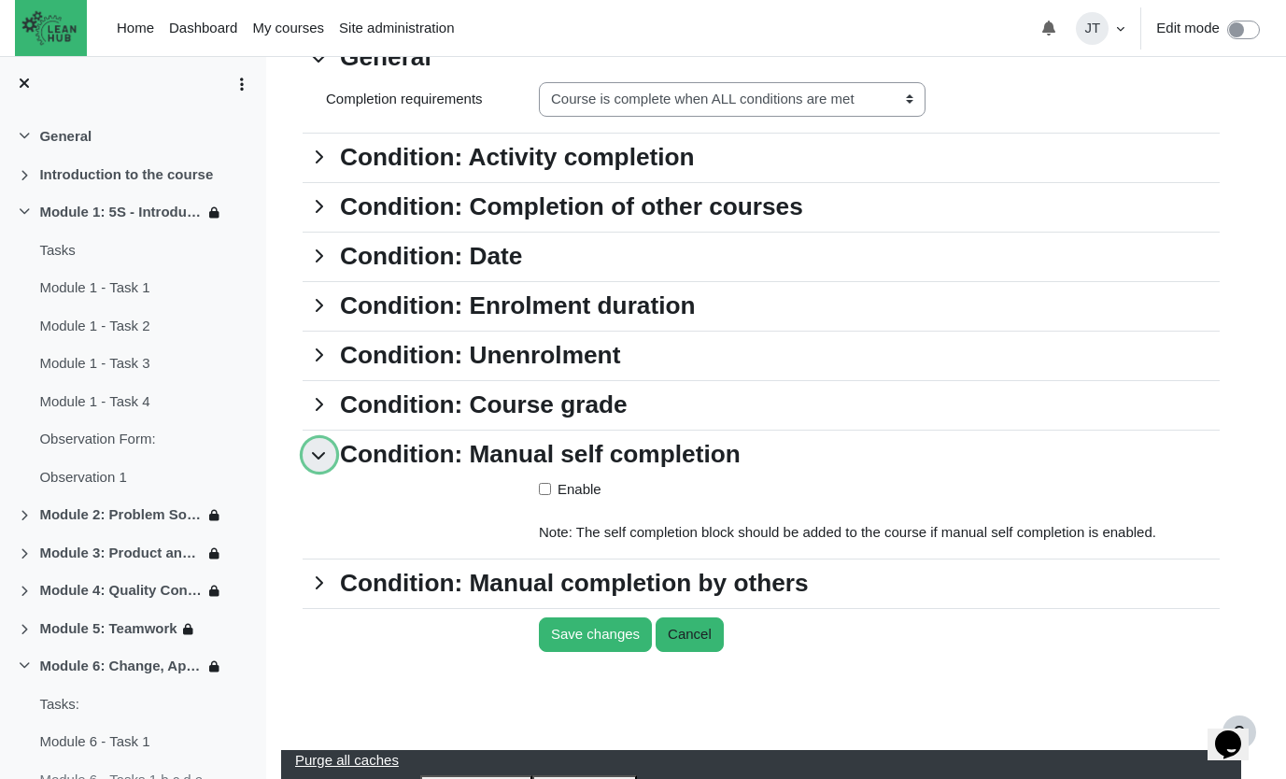
scroll to position [336, 0]
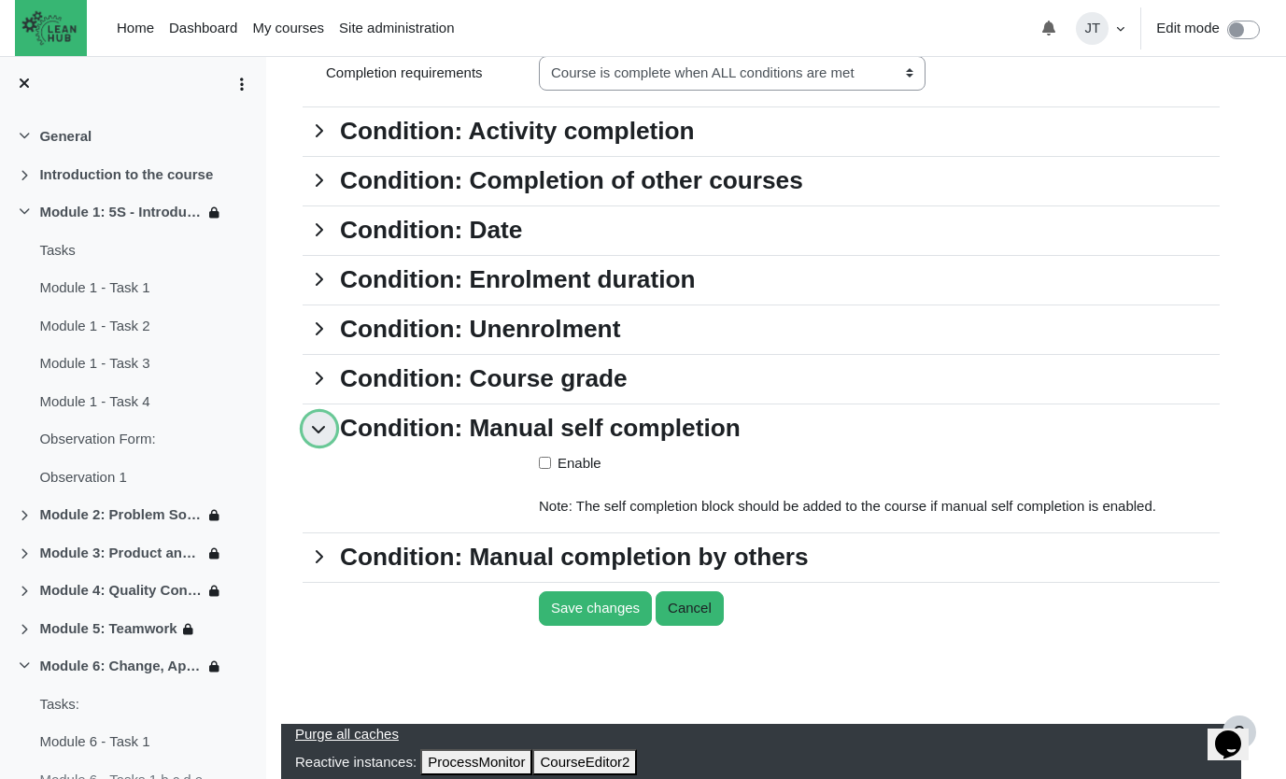
click at [336, 435] on link "Condition: Manual self completion" at bounding box center [320, 429] width 34 height 34
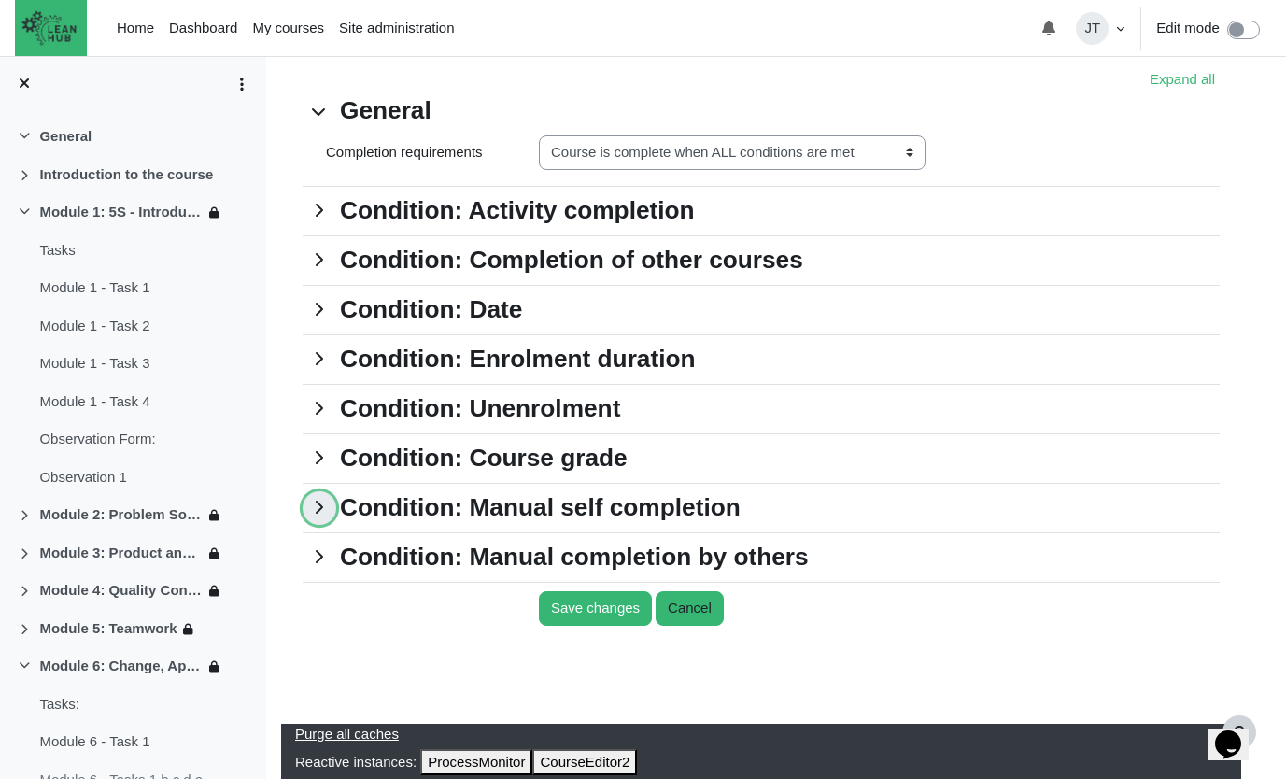
scroll to position [257, 0]
click at [336, 570] on link "Condition: Manual completion by others" at bounding box center [320, 558] width 34 height 34
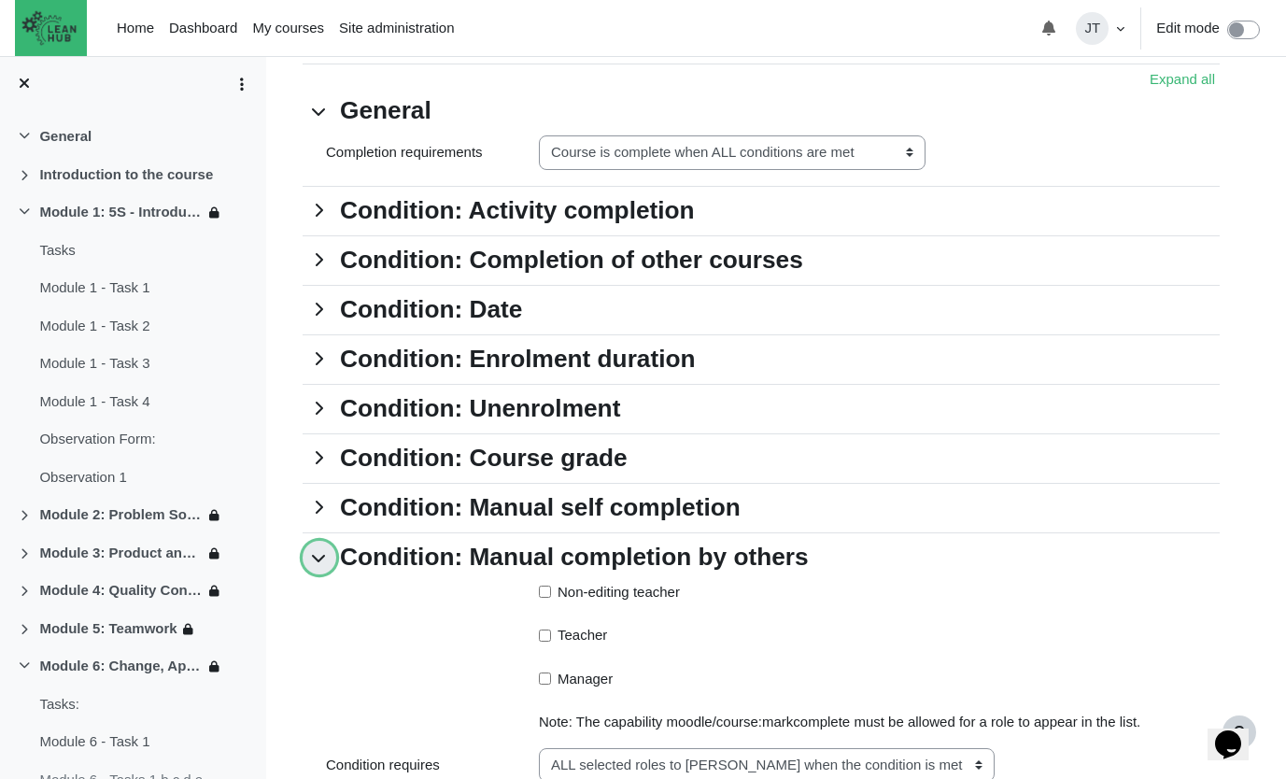
scroll to position [473, 0]
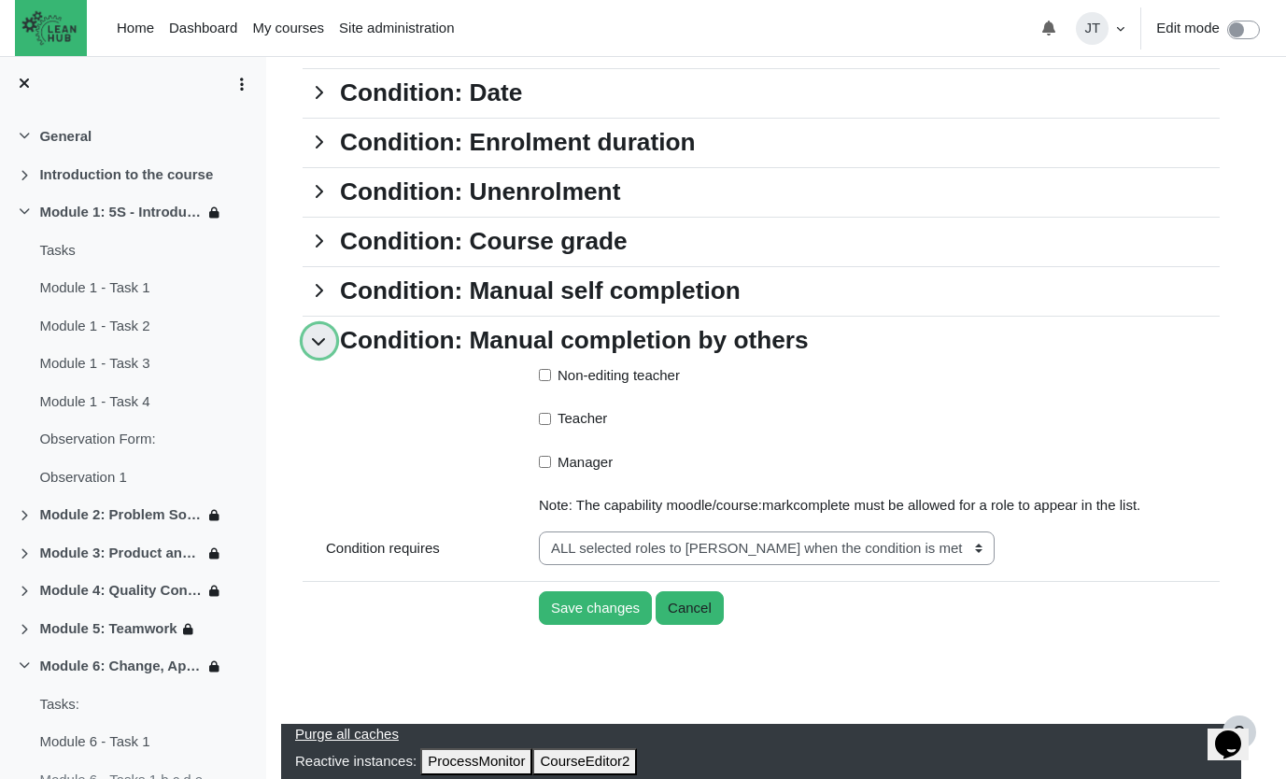
click at [336, 348] on link "Condition: Manual completion by others" at bounding box center [320, 341] width 34 height 34
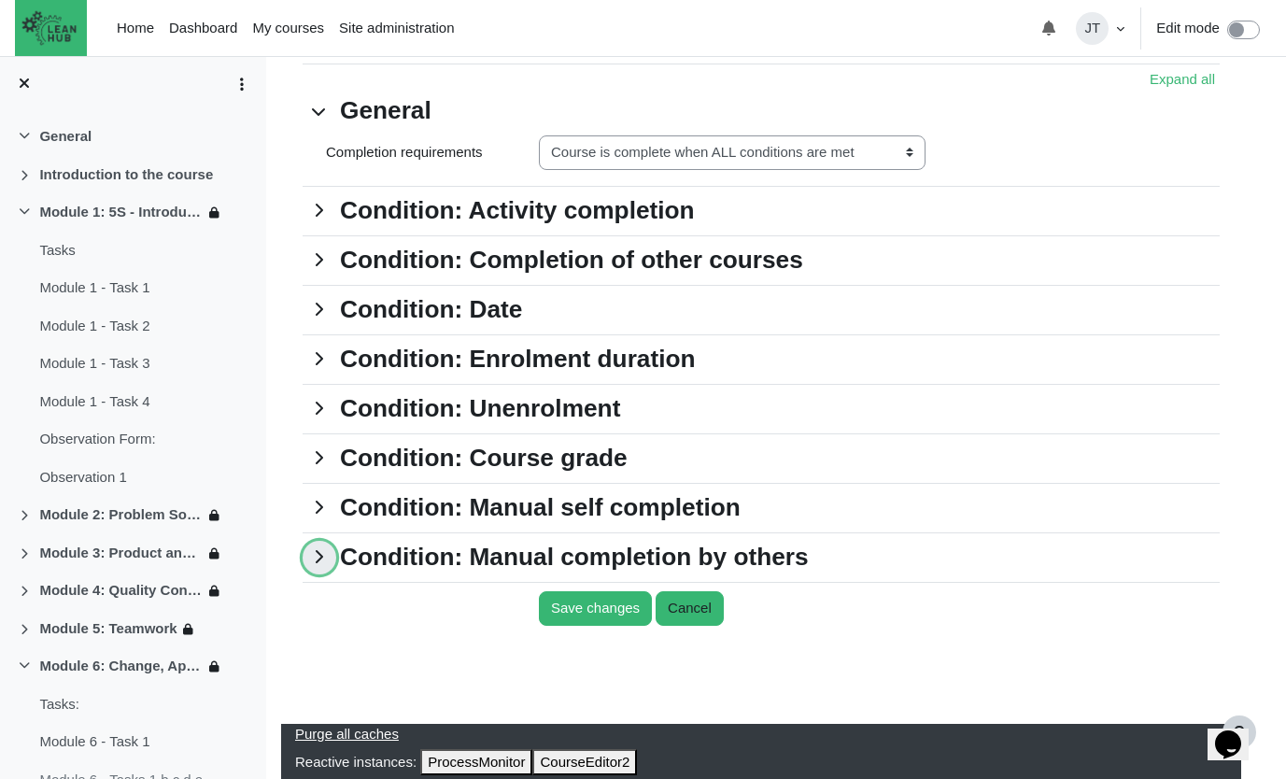
scroll to position [257, 0]
click at [325, 208] on link "Condition: Activity completion" at bounding box center [320, 211] width 34 height 34
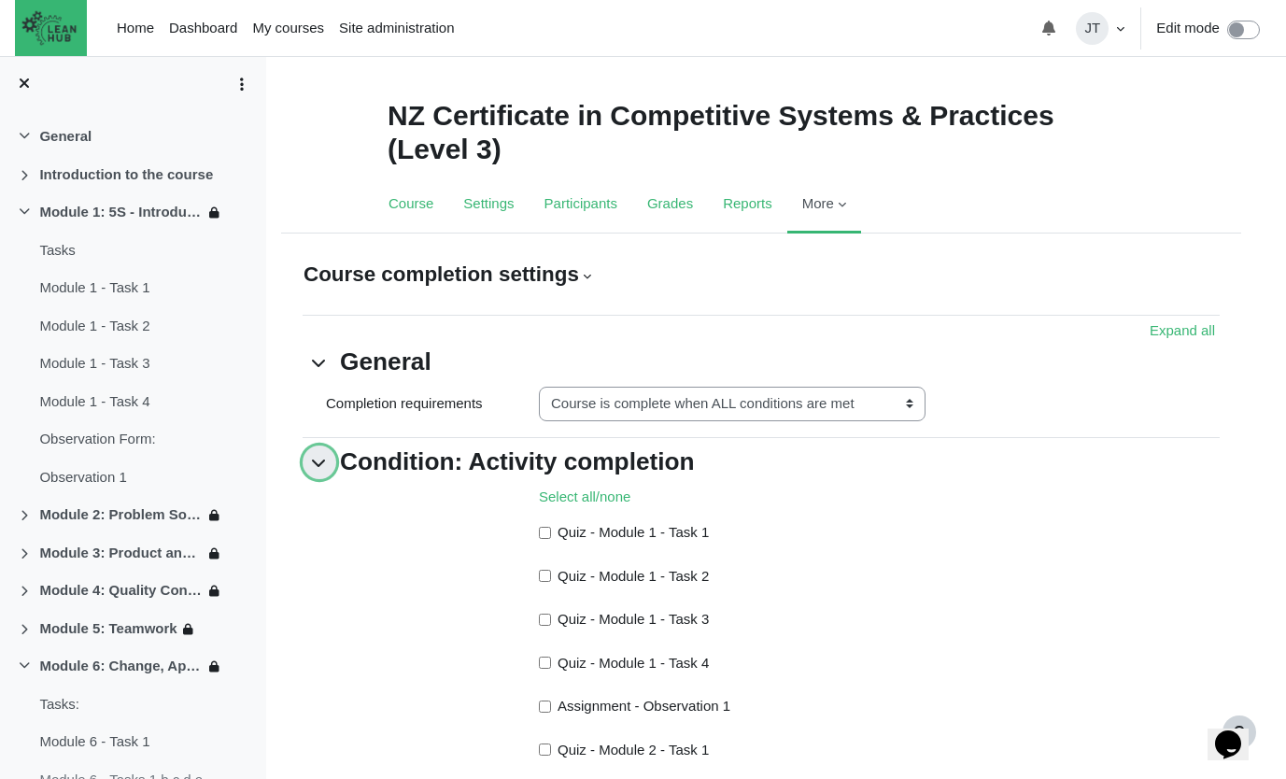
scroll to position [0, 0]
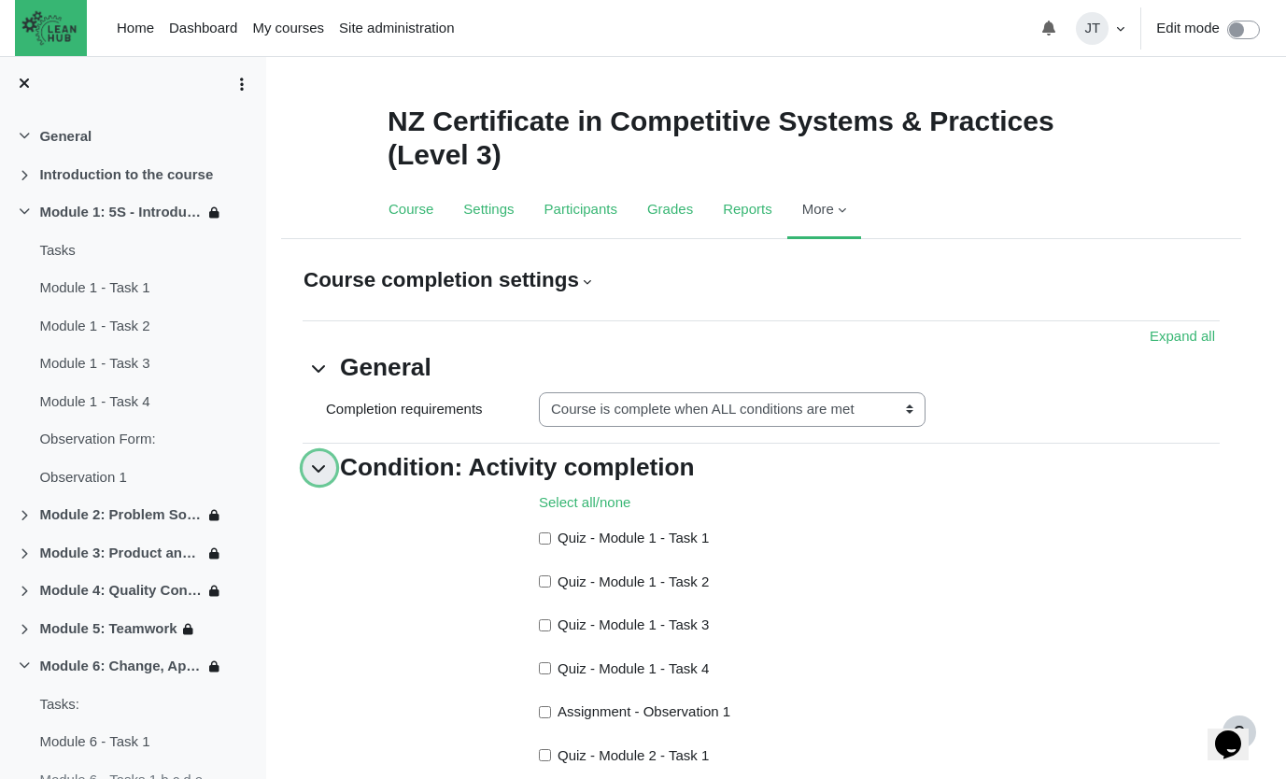
click at [322, 462] on link "Condition: Activity completion" at bounding box center [320, 468] width 34 height 34
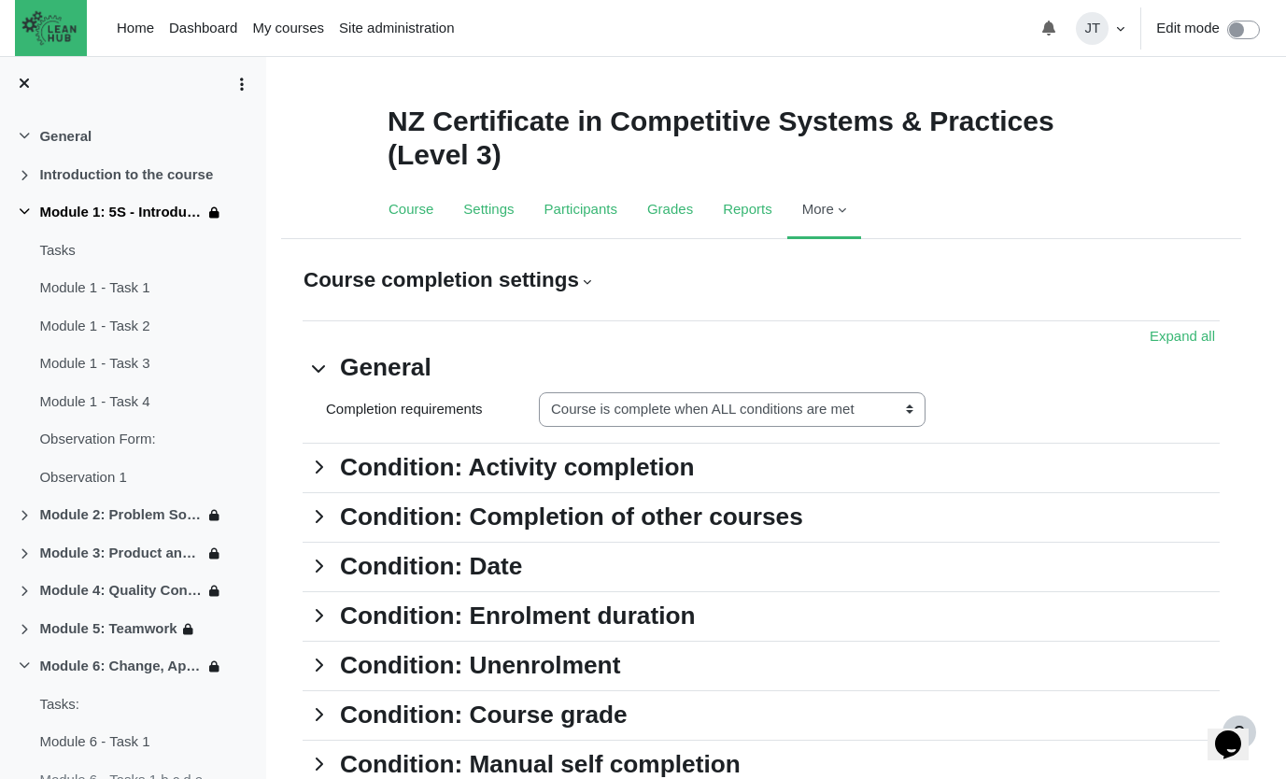
click at [157, 205] on link "Module 1: 5S - Introduction to LEAN" at bounding box center [120, 212] width 163 height 21
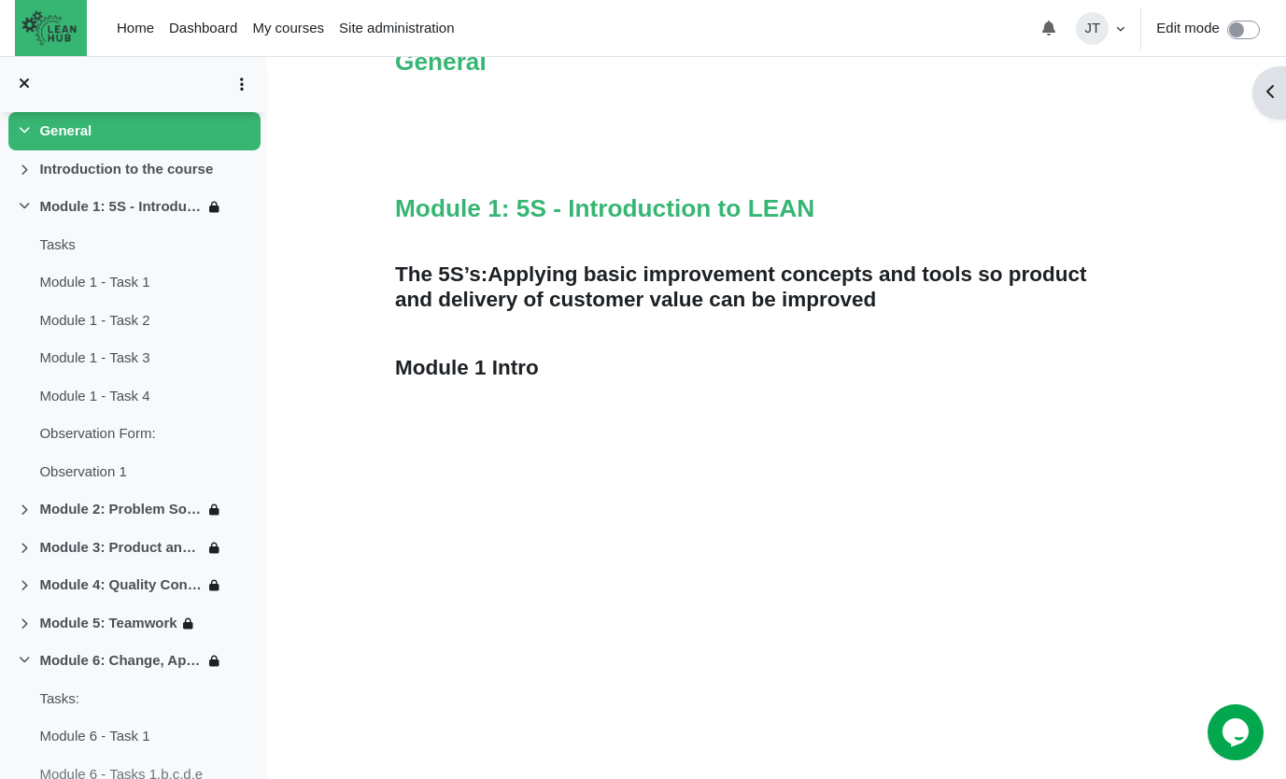
scroll to position [1085, 0]
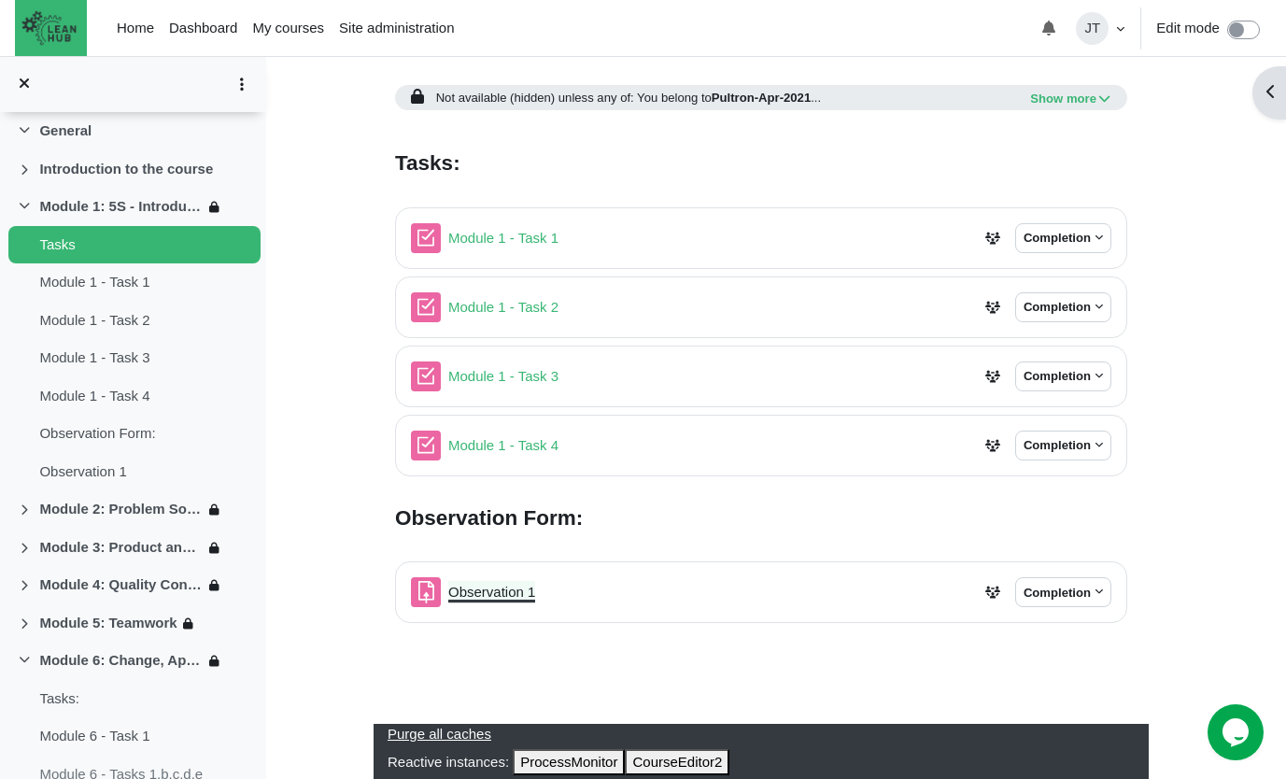
click at [500, 592] on link "Observation 1 Assignment" at bounding box center [491, 592] width 87 height 16
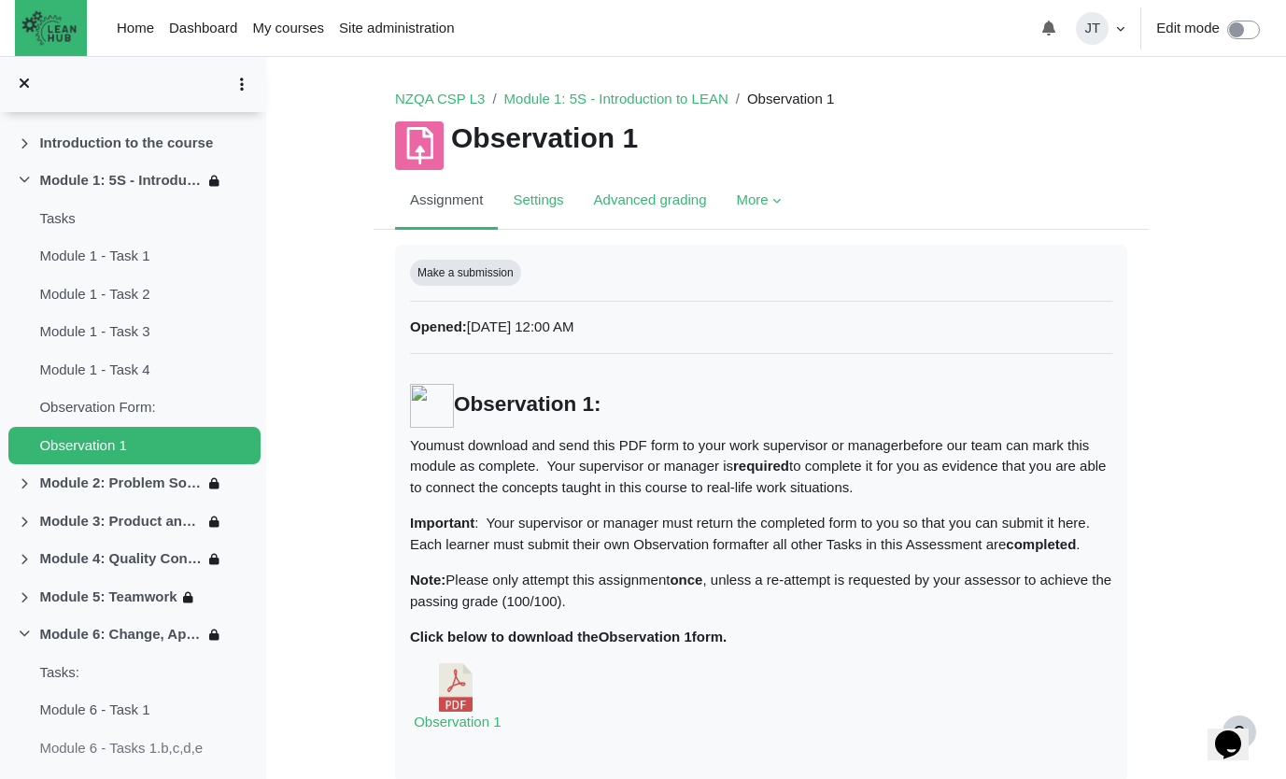
scroll to position [21, 0]
drag, startPoint x: 698, startPoint y: 445, endPoint x: 972, endPoint y: 491, distance: 277.4
click at [972, 491] on p "You must download and send this PDF form to your work supervisor or manager bef…" at bounding box center [761, 464] width 702 height 63
click at [951, 610] on p "Note: Please only attempt this assignment once , unless a re-attempt is request…" at bounding box center [761, 589] width 702 height 42
drag, startPoint x: 500, startPoint y: 440, endPoint x: 723, endPoint y: 451, distance: 223.4
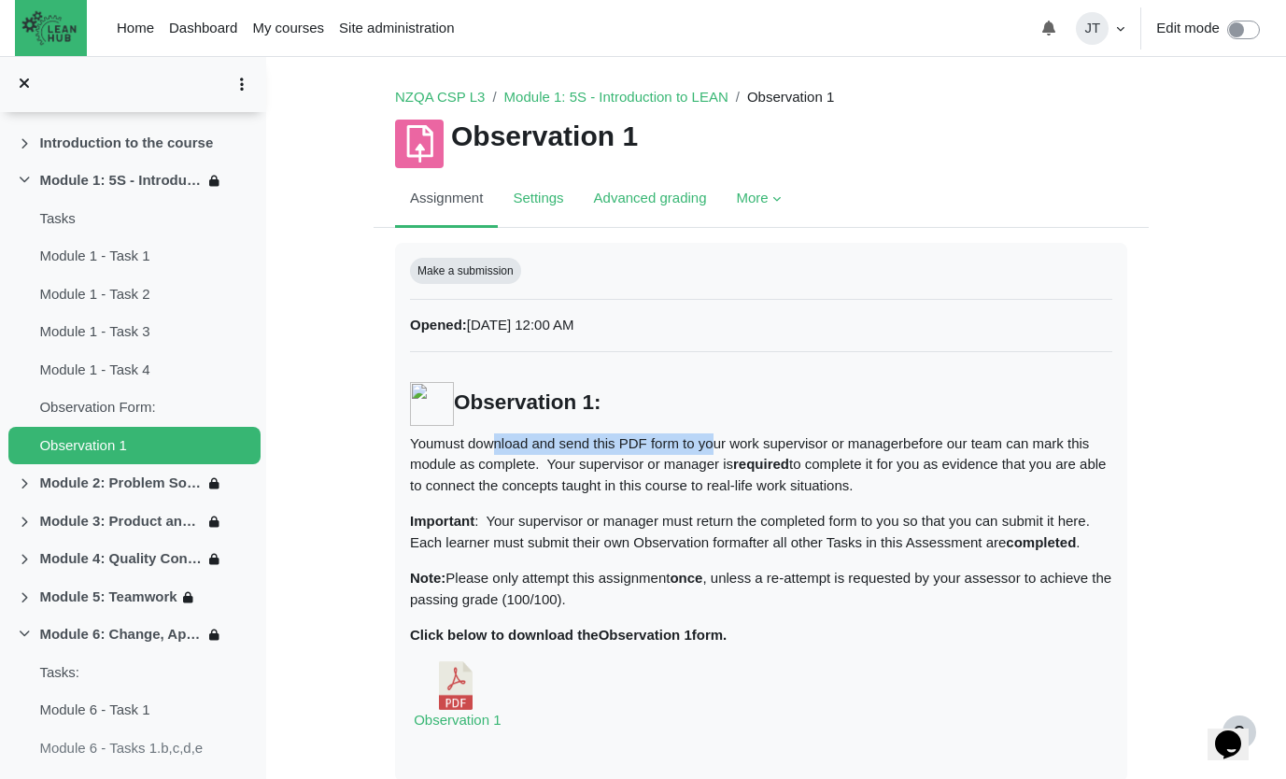
click at [723, 451] on p "You must download and send this PDF form to your work supervisor or manager bef…" at bounding box center [761, 464] width 702 height 63
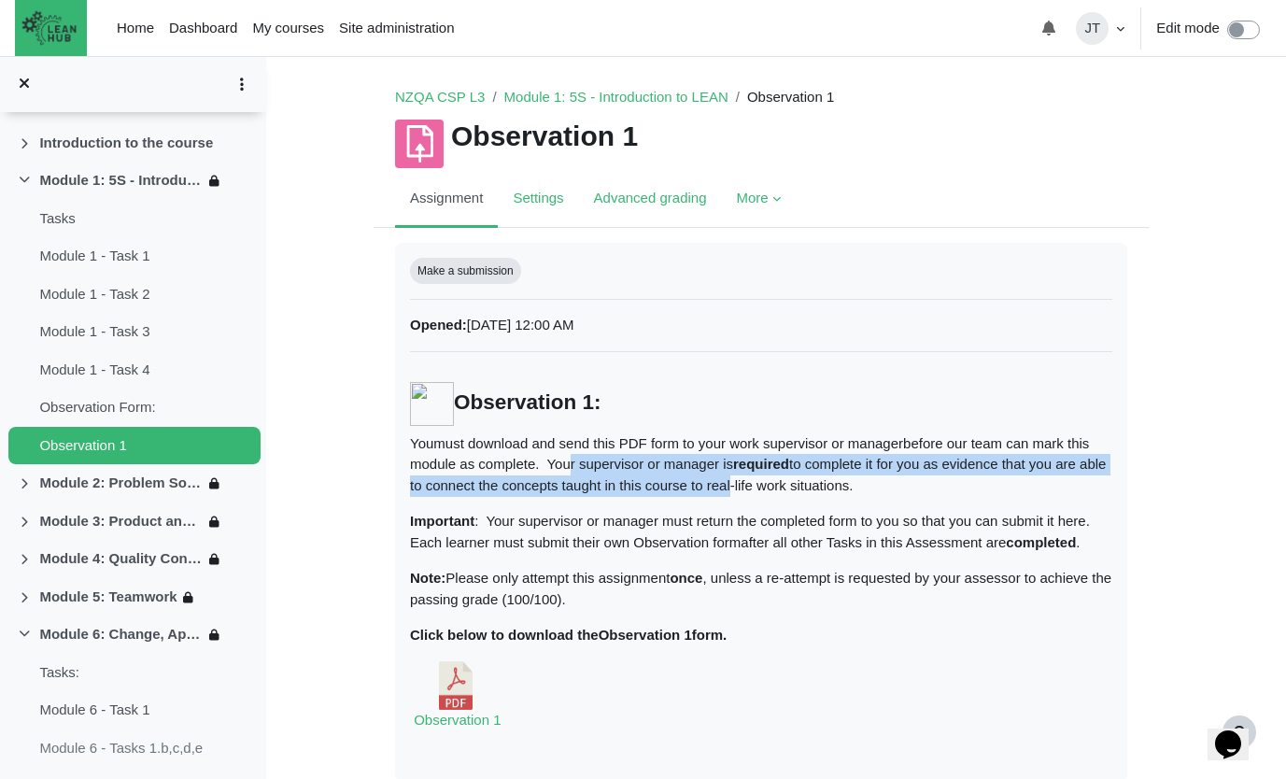
drag, startPoint x: 601, startPoint y: 460, endPoint x: 796, endPoint y: 493, distance: 197.9
click at [796, 493] on p "You must download and send this PDF form to your work supervisor or manager bef…" at bounding box center [761, 464] width 702 height 63
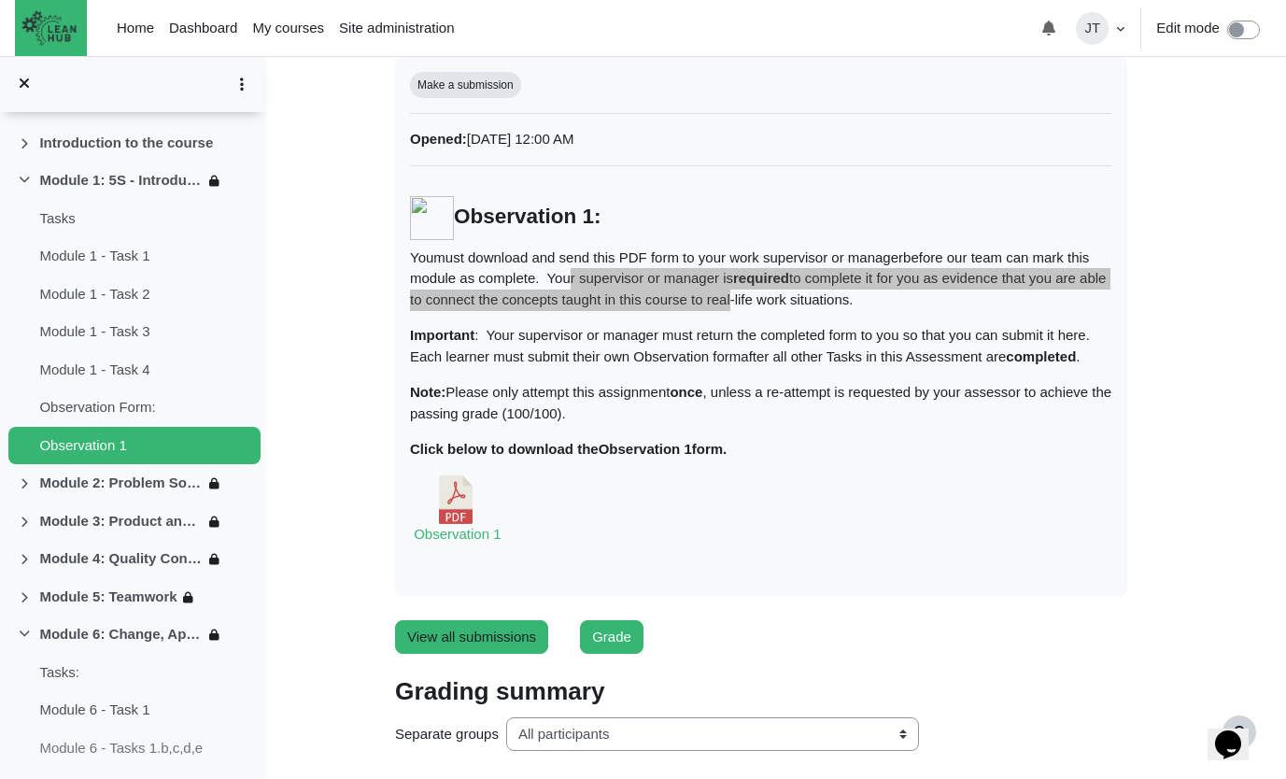
scroll to position [0, 0]
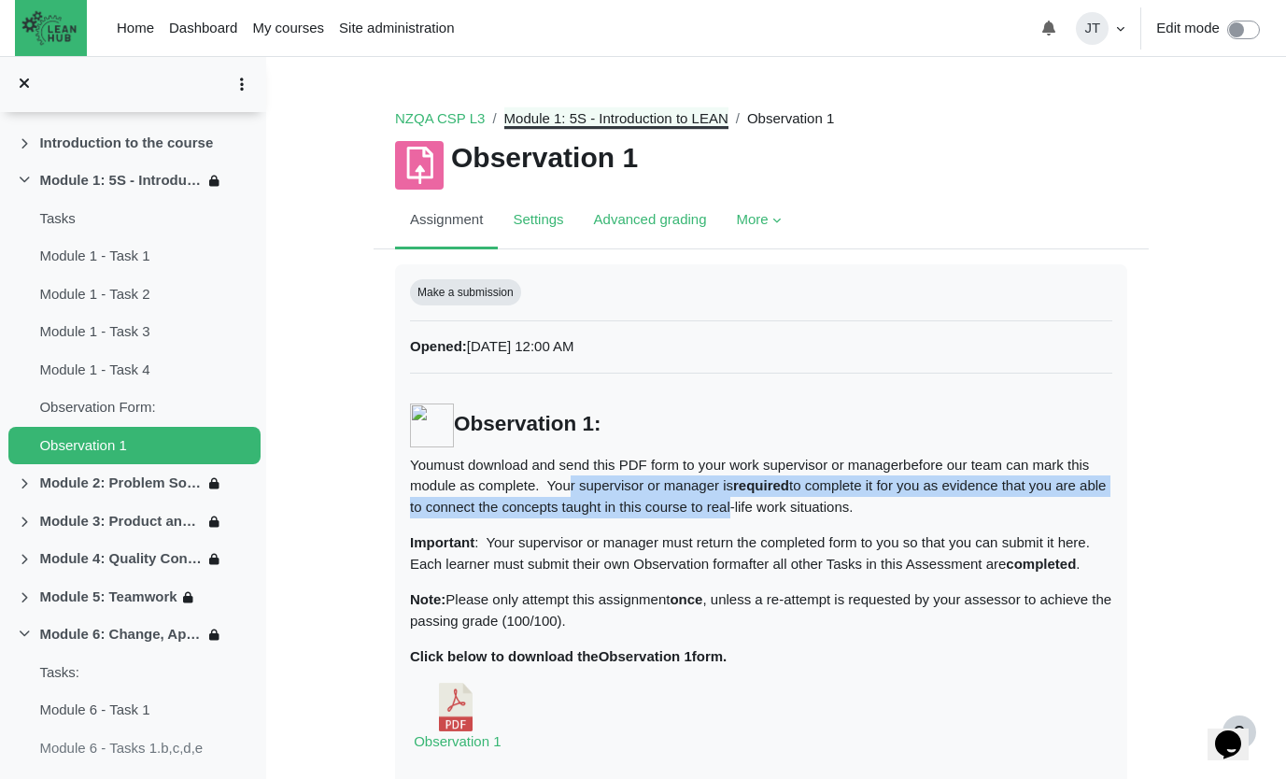
click at [622, 115] on link "Module 1: 5S - Introduction to LEAN" at bounding box center [616, 118] width 224 height 16
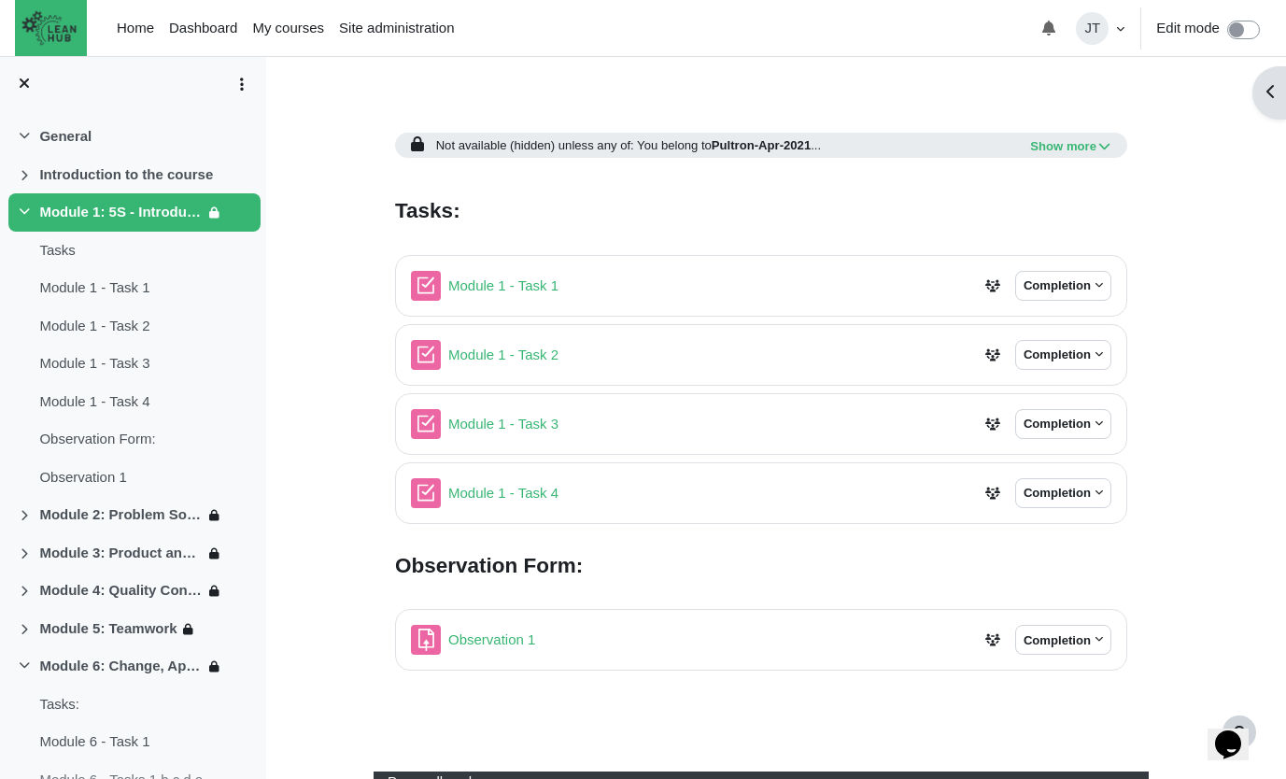
scroll to position [1085, 0]
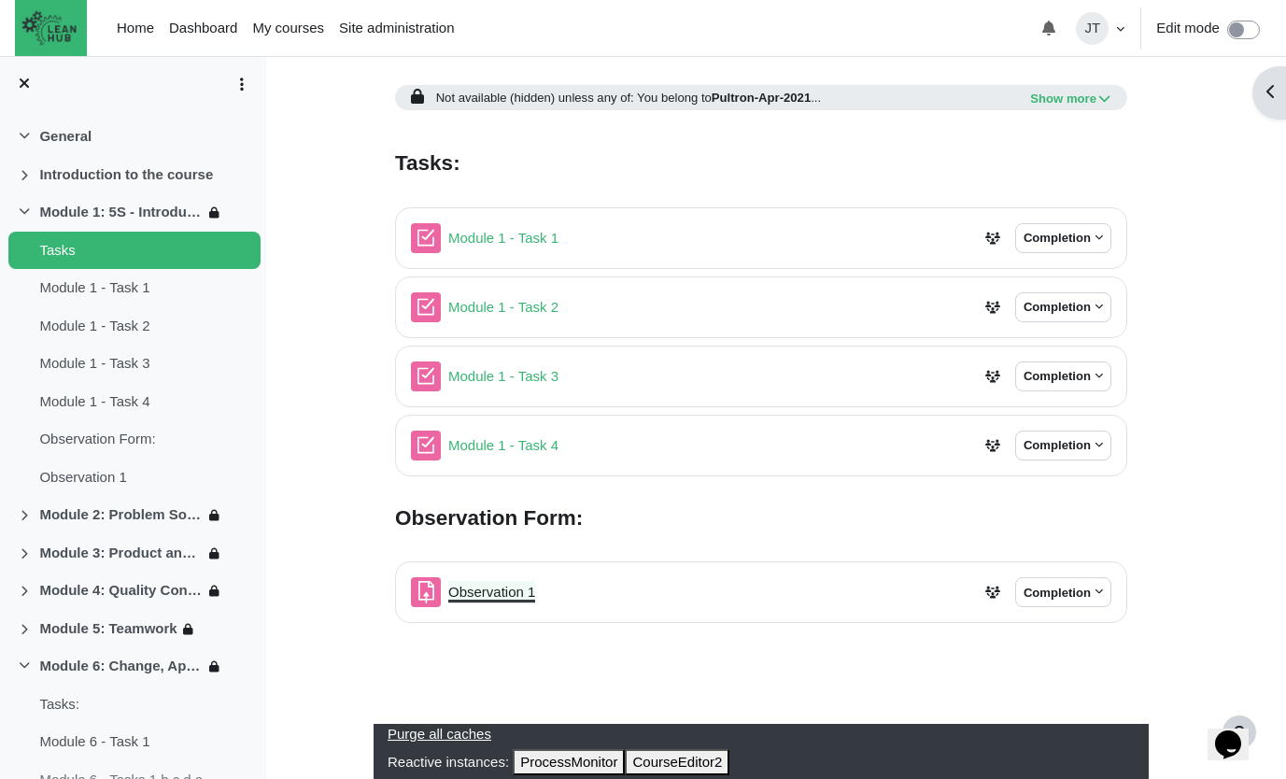
click at [484, 591] on link "Observation 1 Assignment" at bounding box center [491, 592] width 87 height 16
click at [1083, 234] on button "Completion" at bounding box center [1063, 238] width 96 height 30
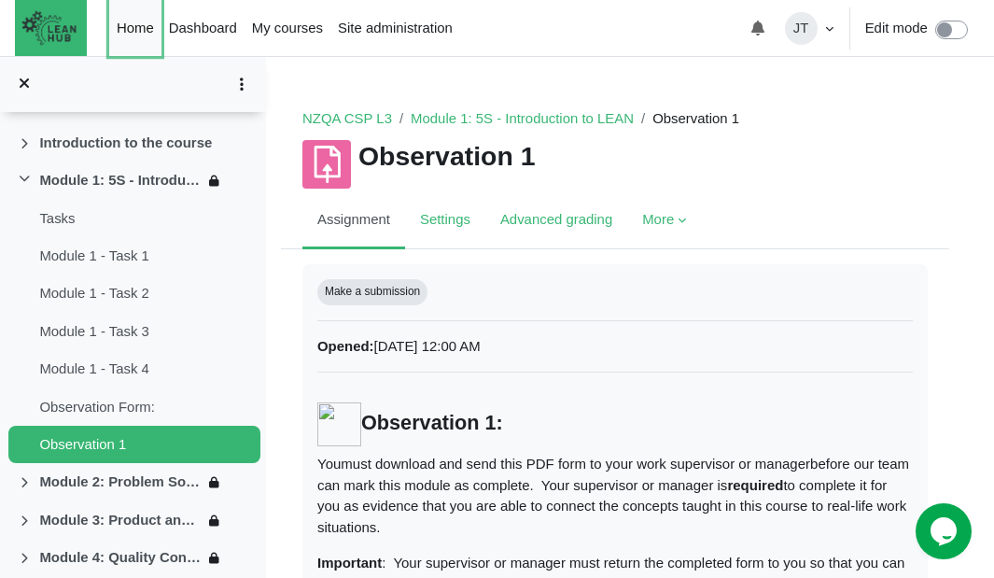
click at [134, 28] on link "Home" at bounding box center [135, 28] width 52 height 56
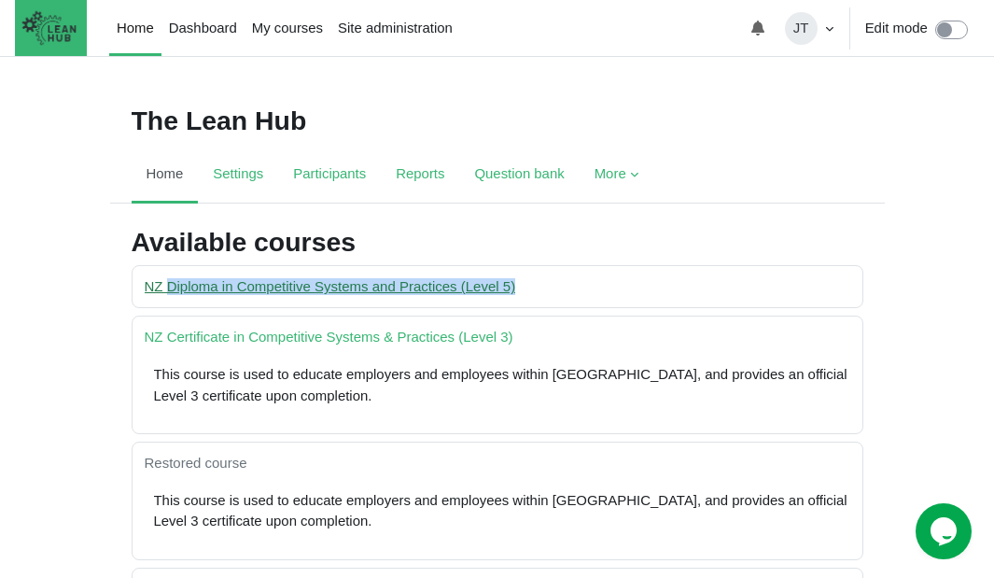
drag, startPoint x: 570, startPoint y: 281, endPoint x: 169, endPoint y: 285, distance: 400.6
click at [169, 285] on div "NZ Diploma in Competitive Systems and Practices (Level 5)" at bounding box center [497, 287] width 715 height 26
copy link "Diploma in Competitive Systems and Practices (Level 5)"
